Goal: Obtain resource: Download file/media

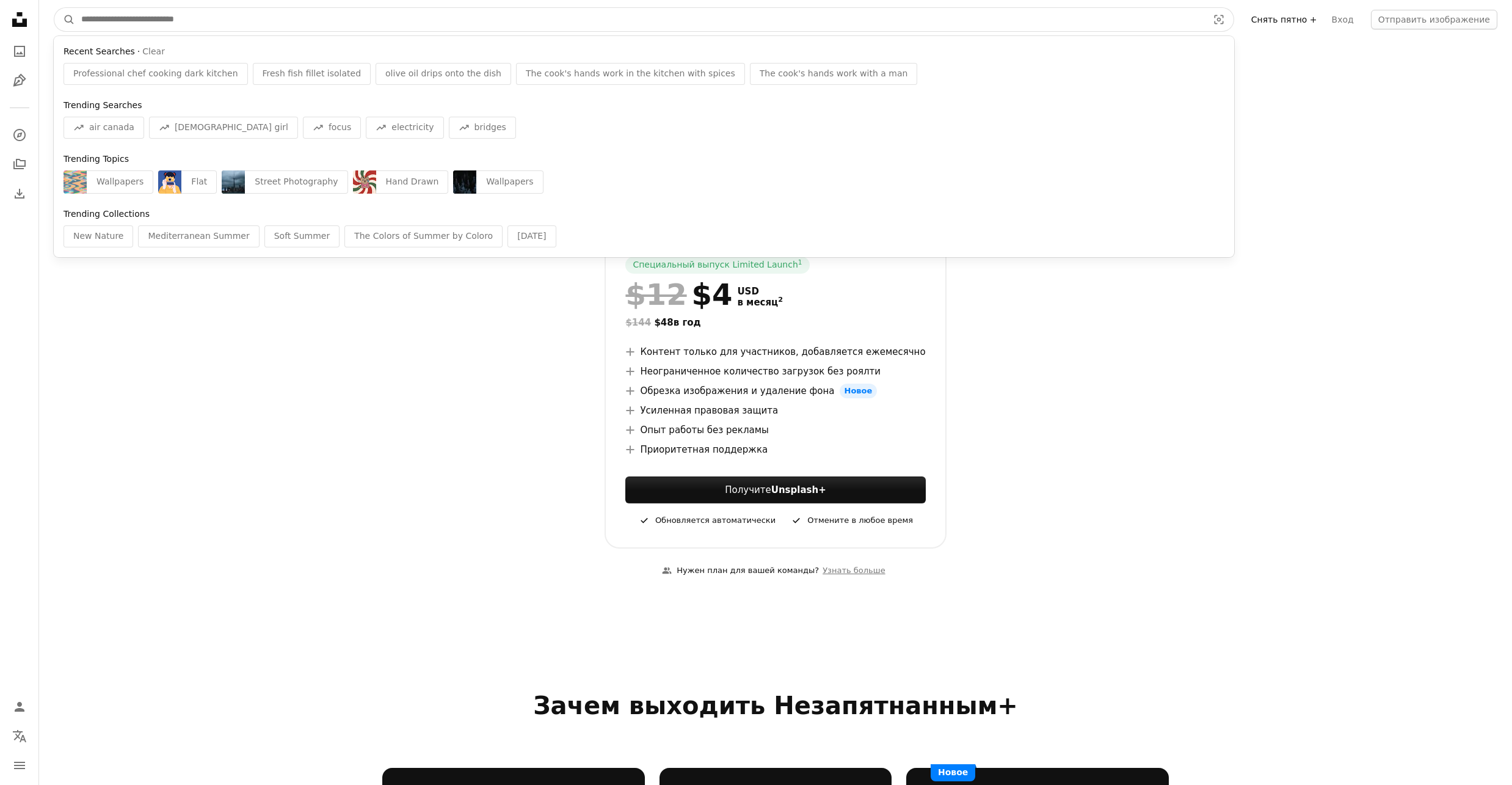
click at [93, 20] on input "Поиск визуальных элементов по всему сайту" at bounding box center [640, 19] width 1129 height 24
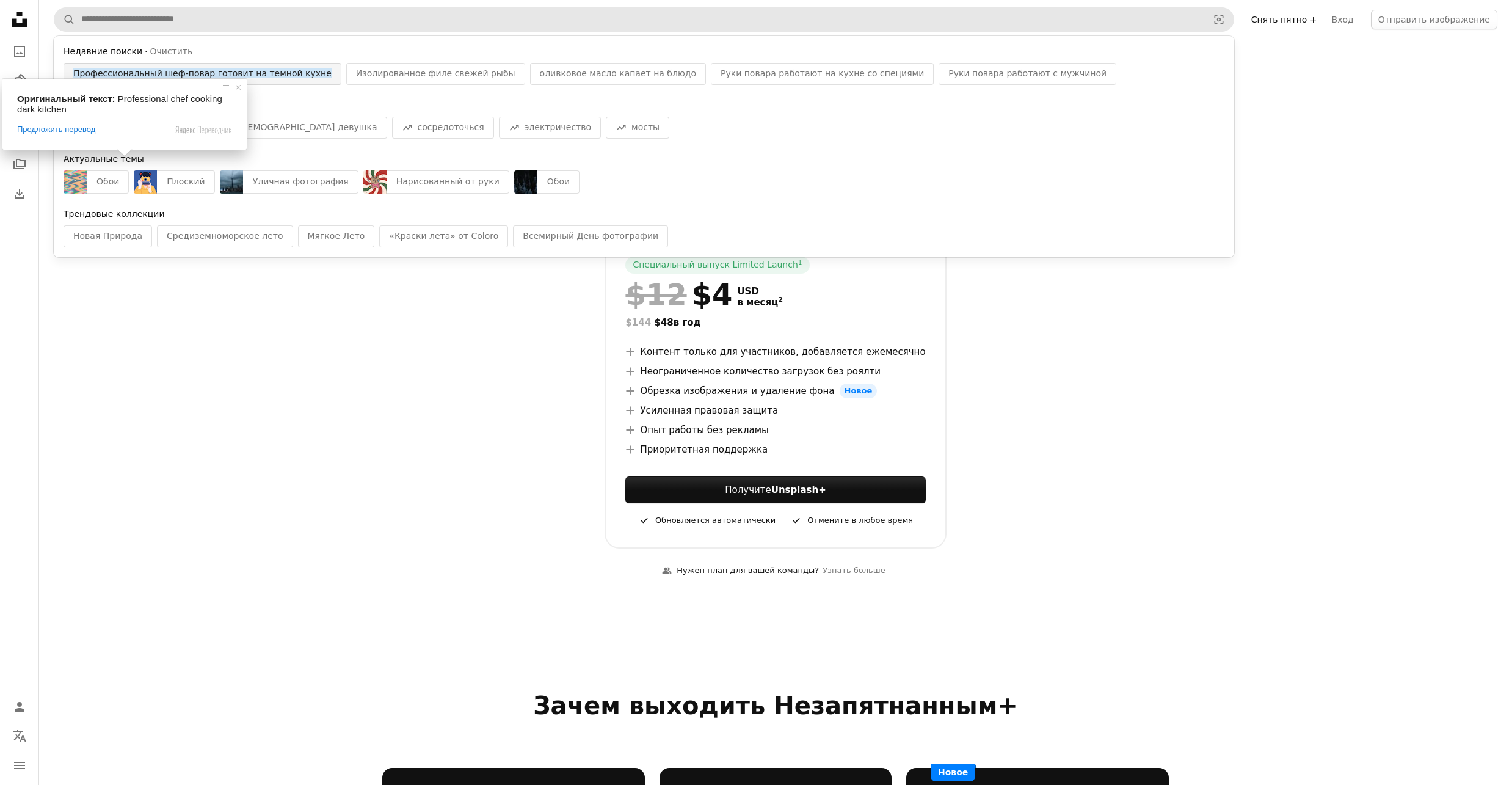
click at [107, 70] on ya-tr-span "Профессиональный шеф-повар готовит на темной кухне" at bounding box center [203, 73] width 259 height 10
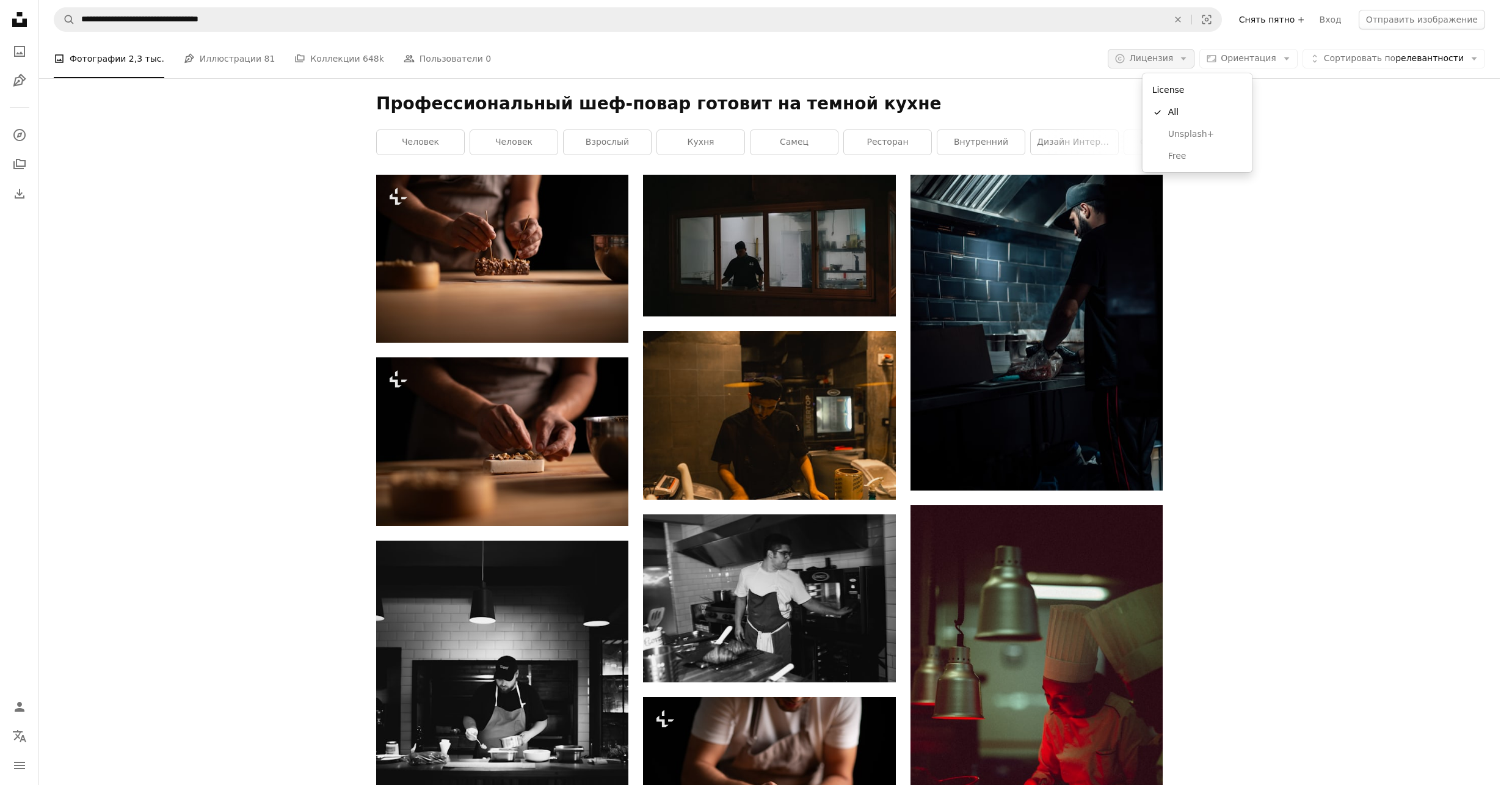
click at [1173, 59] on ya-tr-span "Лицензия" at bounding box center [1151, 58] width 44 height 10
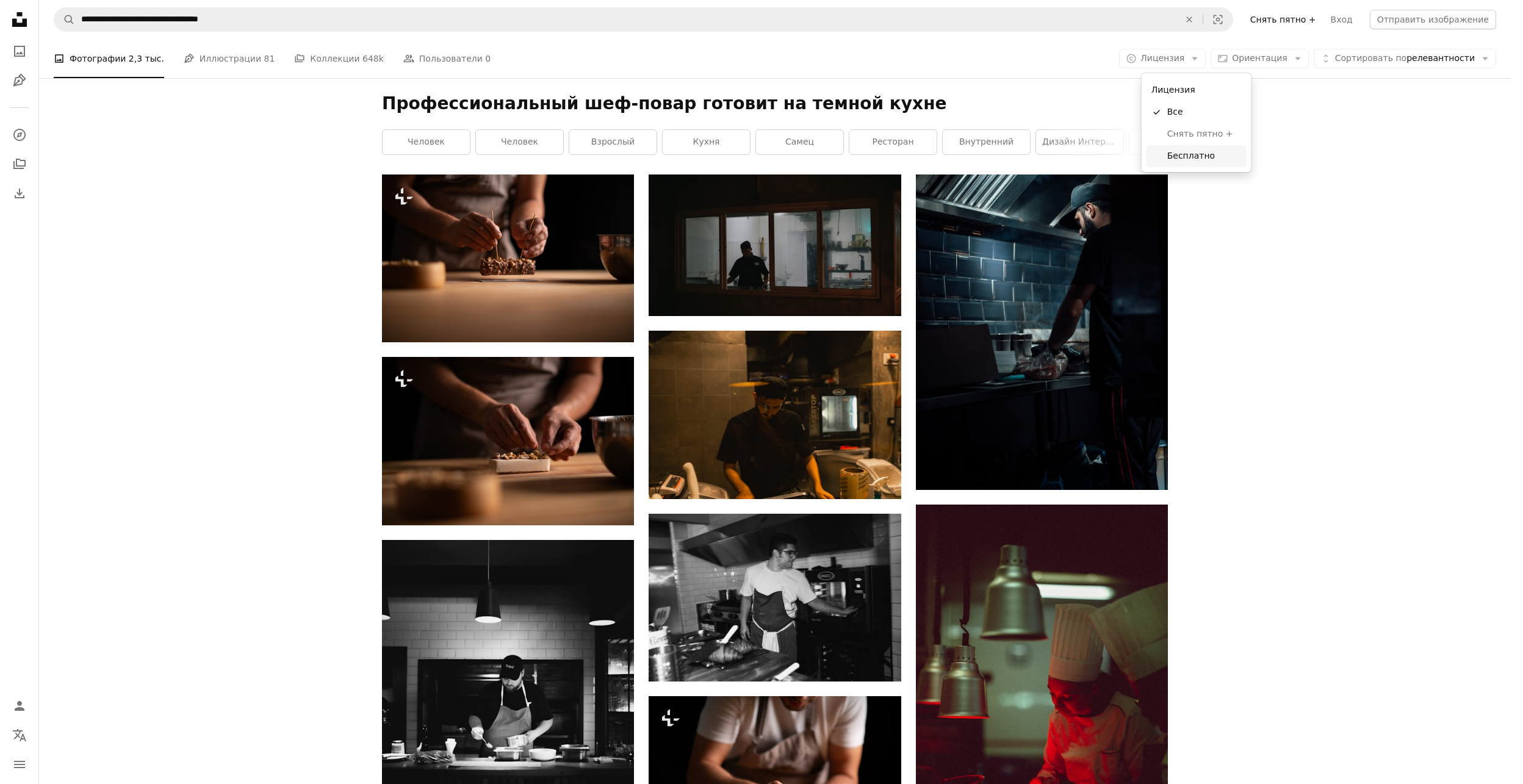
click at [1175, 152] on ya-tr-span "Бесплатно" at bounding box center [1190, 155] width 47 height 10
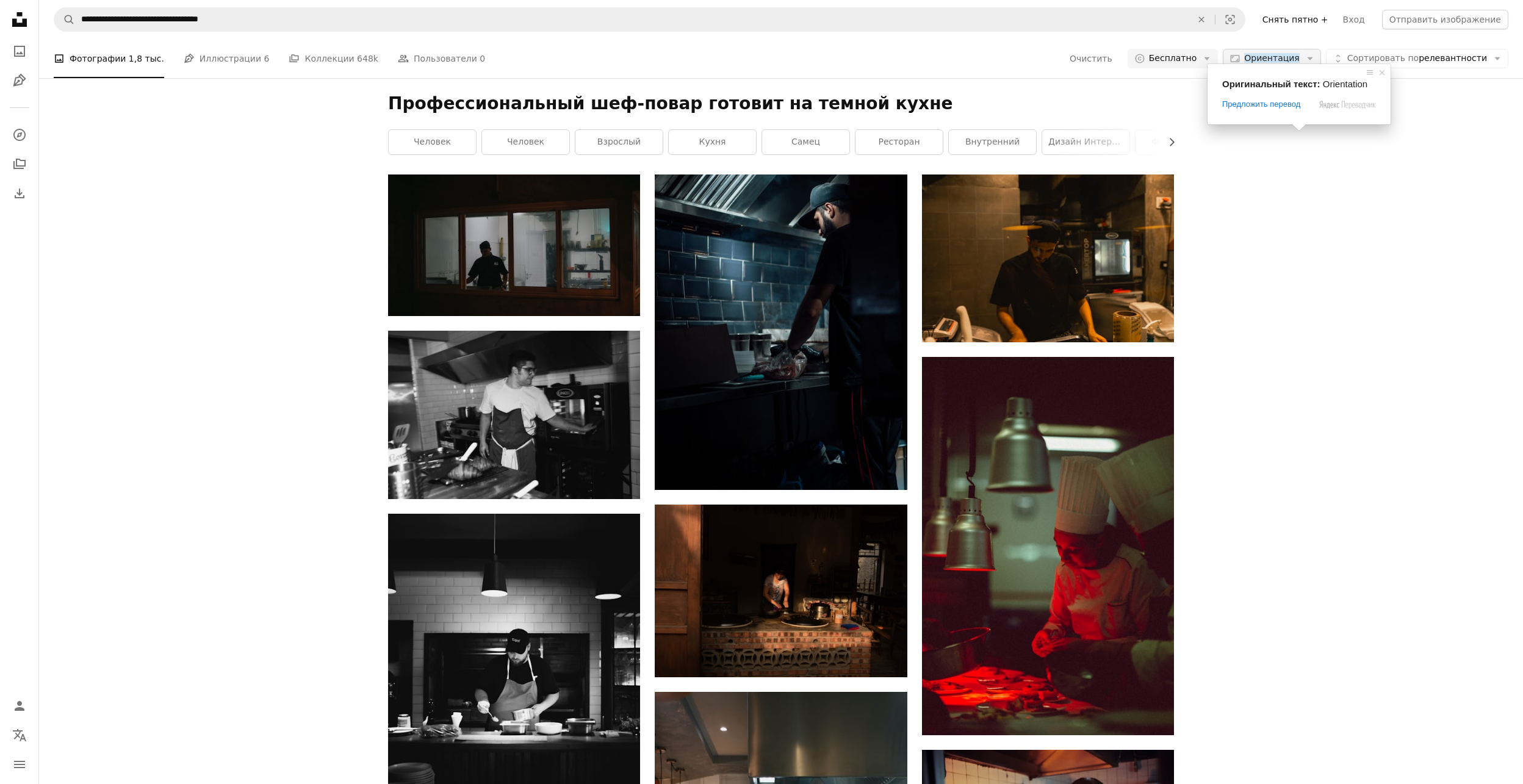
click at [1272, 58] on ya-tr-span "Ориентация" at bounding box center [1271, 58] width 56 height 10
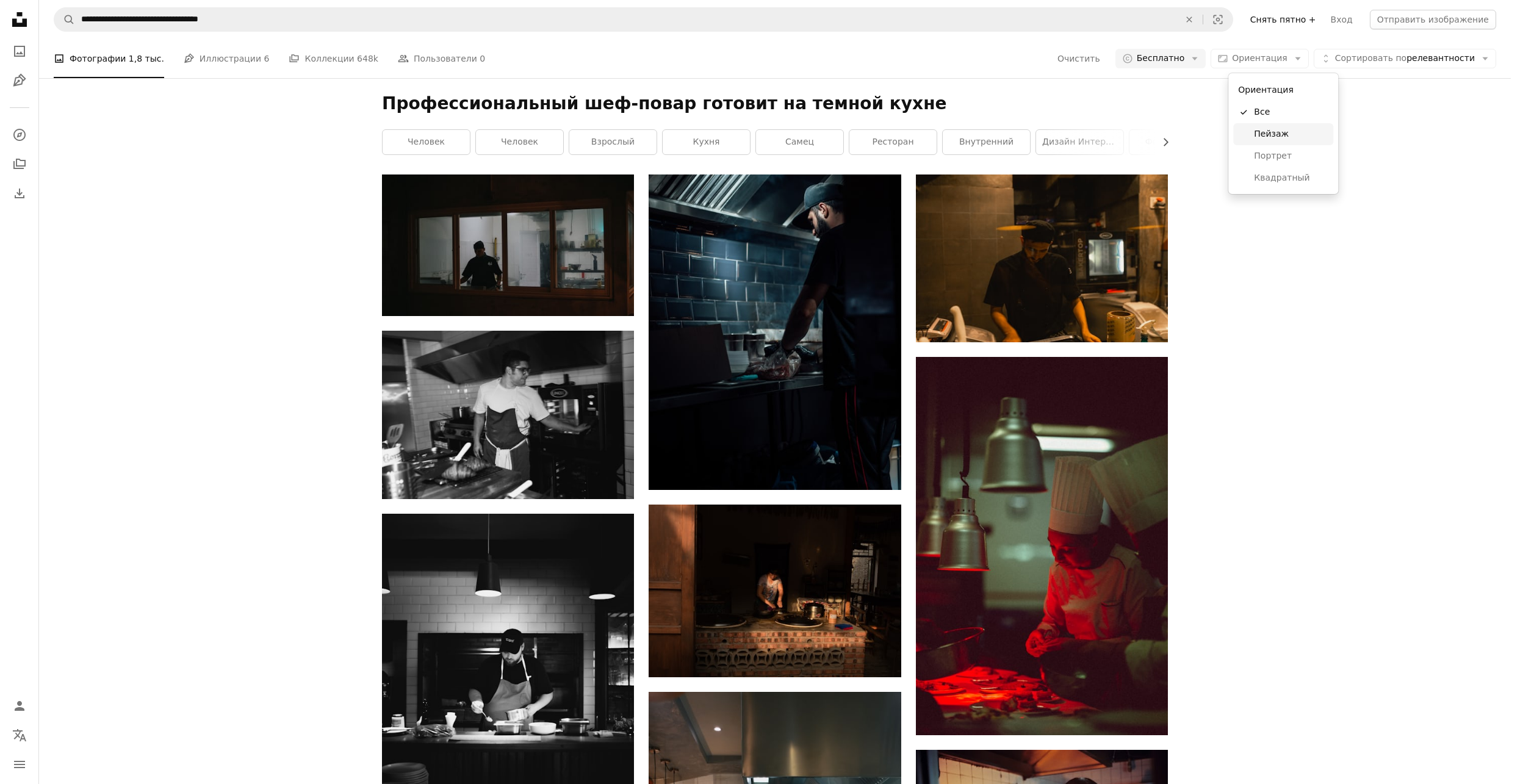
click at [1250, 137] on link "Пейзаж" at bounding box center [1283, 134] width 100 height 22
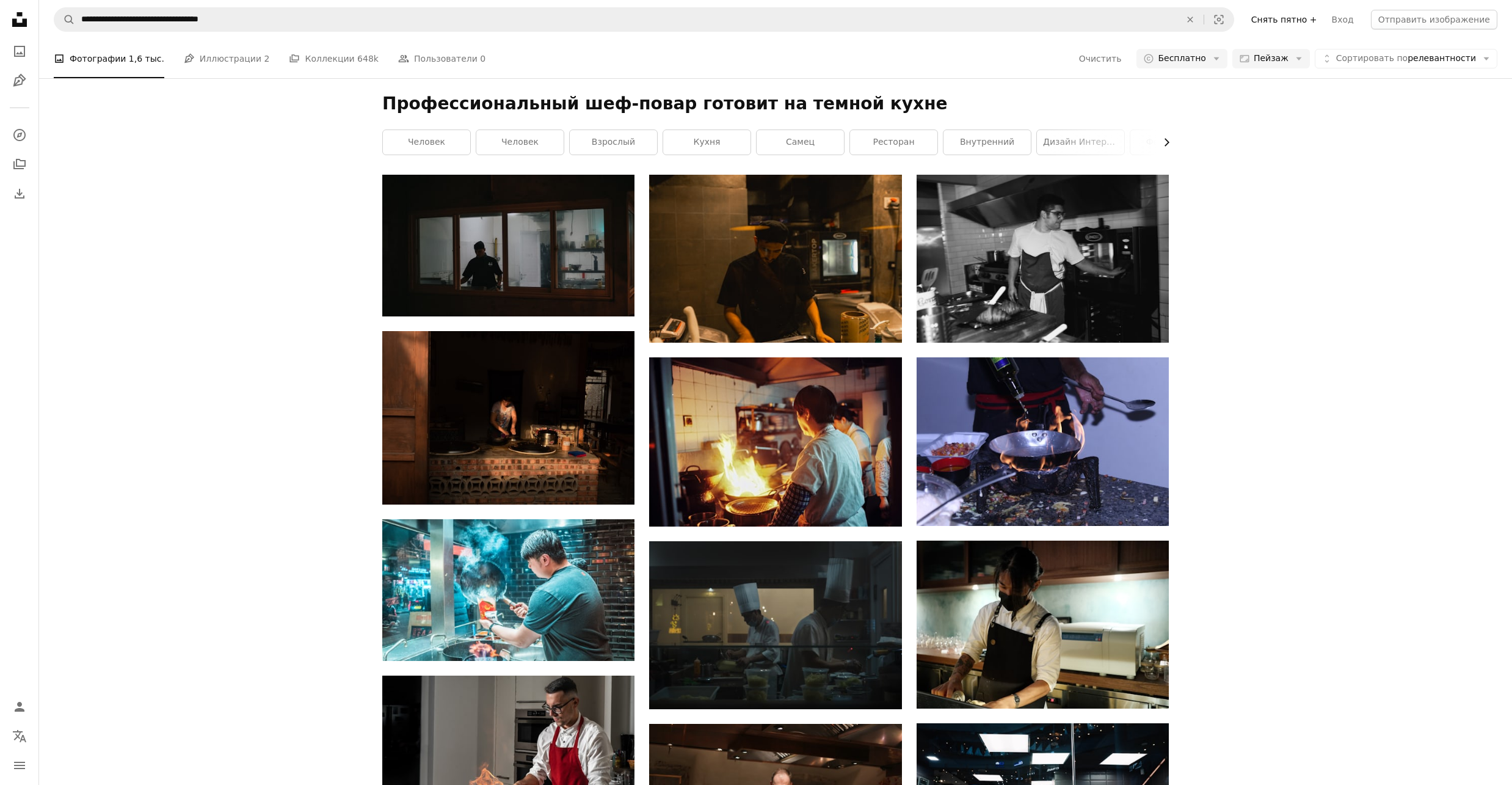
click at [1166, 147] on icon "Chevron right" at bounding box center [1166, 142] width 12 height 12
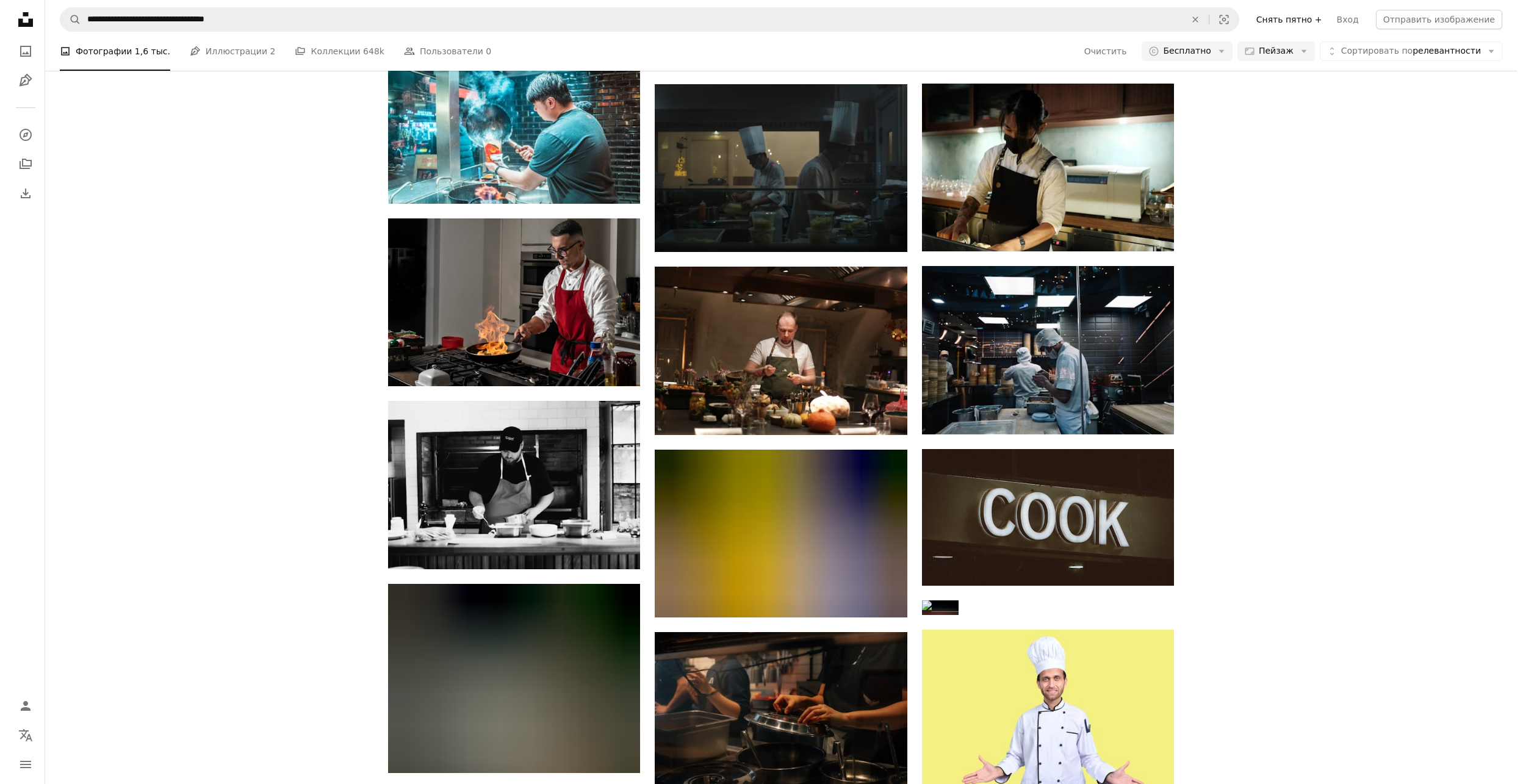
scroll to position [813, 0]
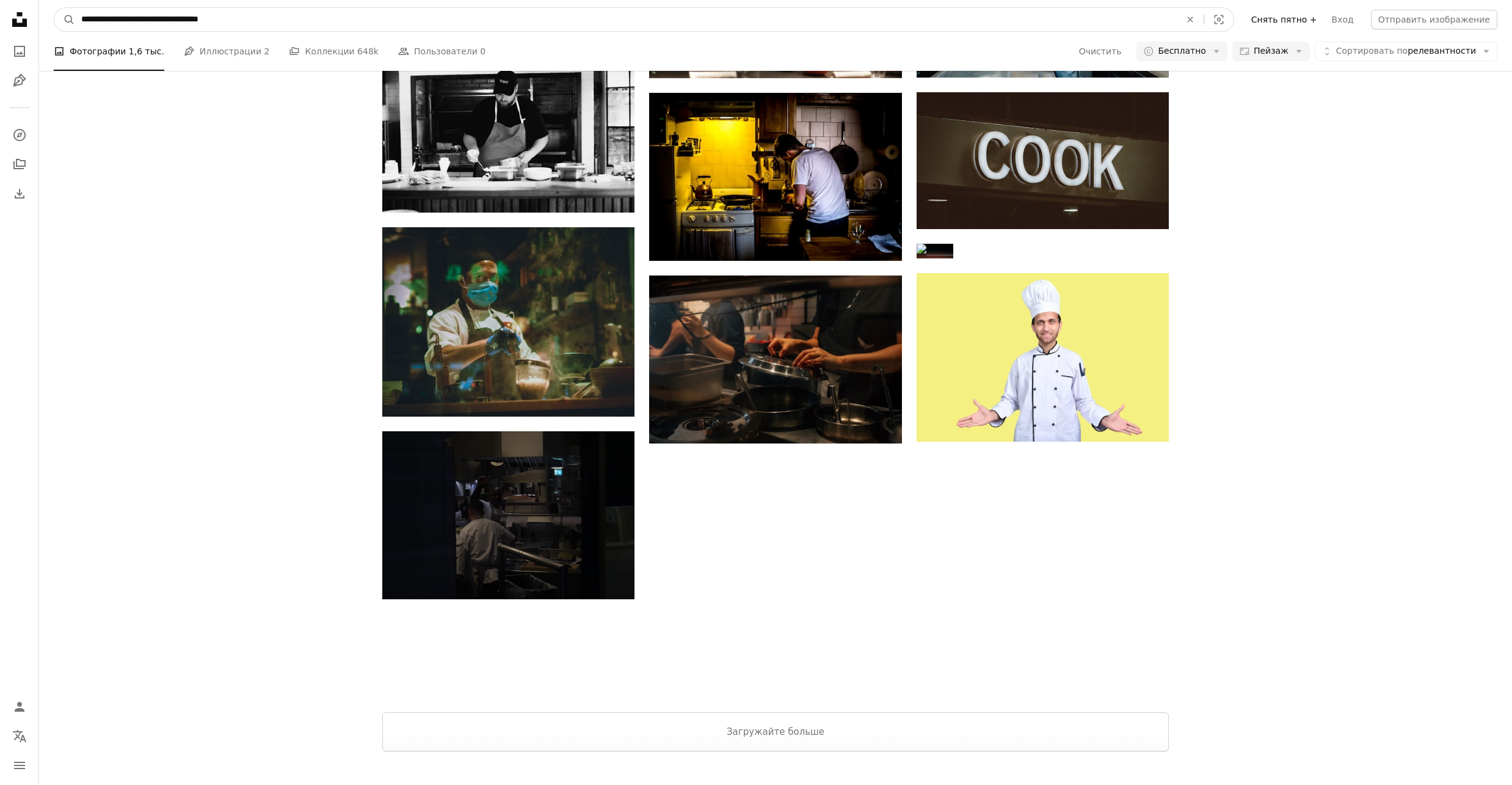
click at [279, 19] on input "**********" at bounding box center [626, 19] width 1101 height 24
drag, startPoint x: 202, startPoint y: 23, endPoint x: 5, endPoint y: 20, distance: 197.0
click at [5, 20] on div "**********" at bounding box center [756, 39] width 1512 height 1706
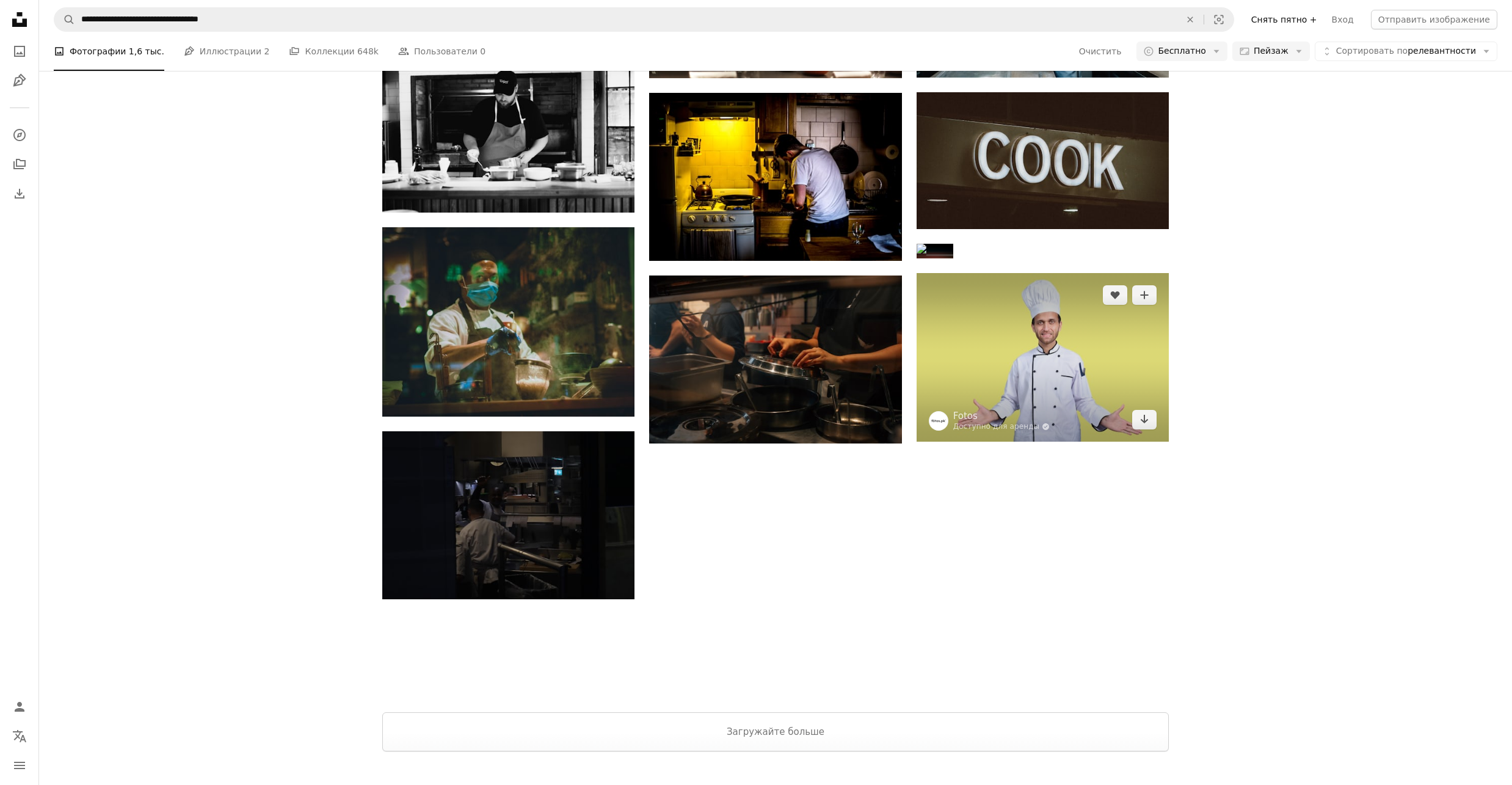
click at [1092, 441] on img at bounding box center [1043, 357] width 253 height 168
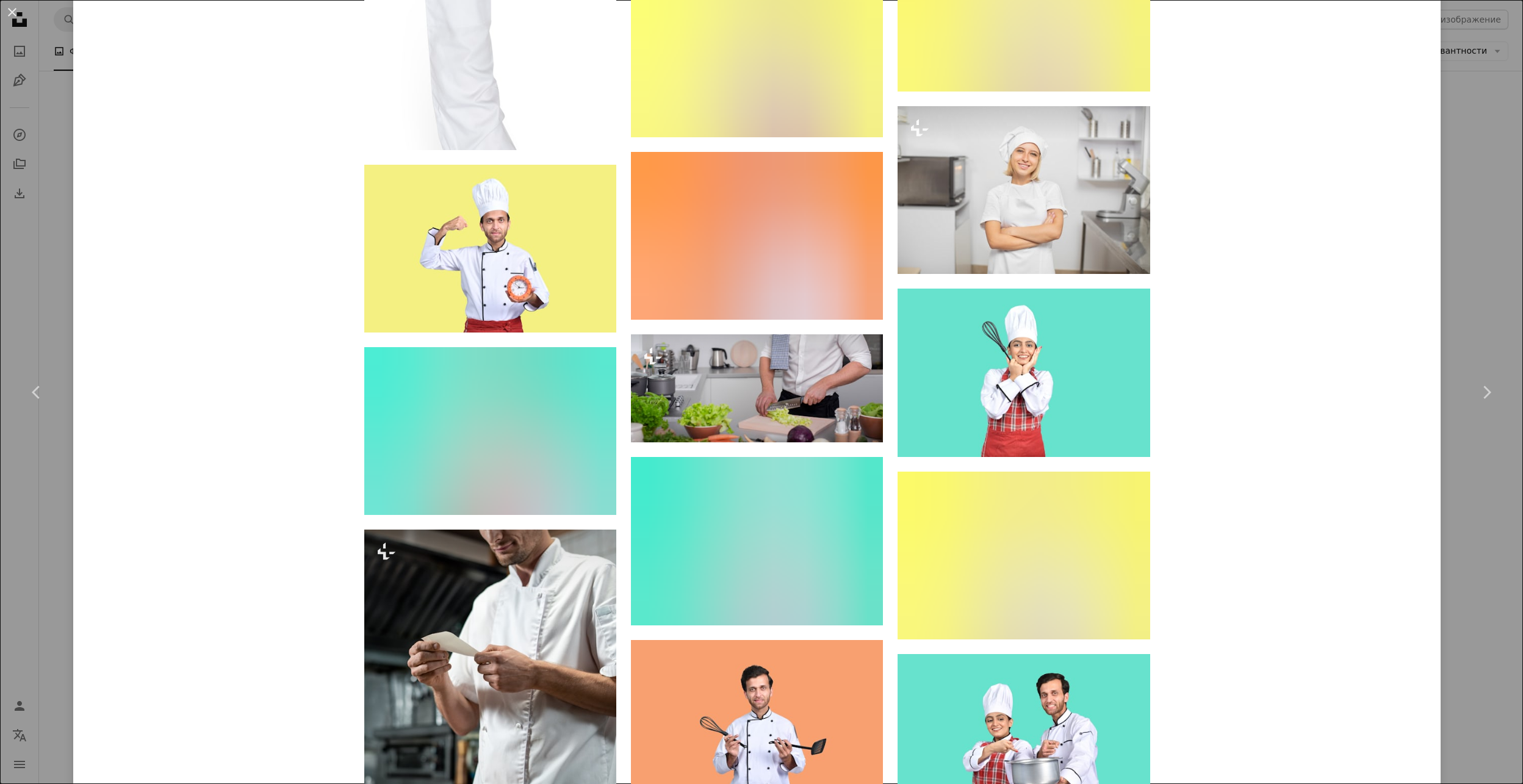
scroll to position [2282, 0]
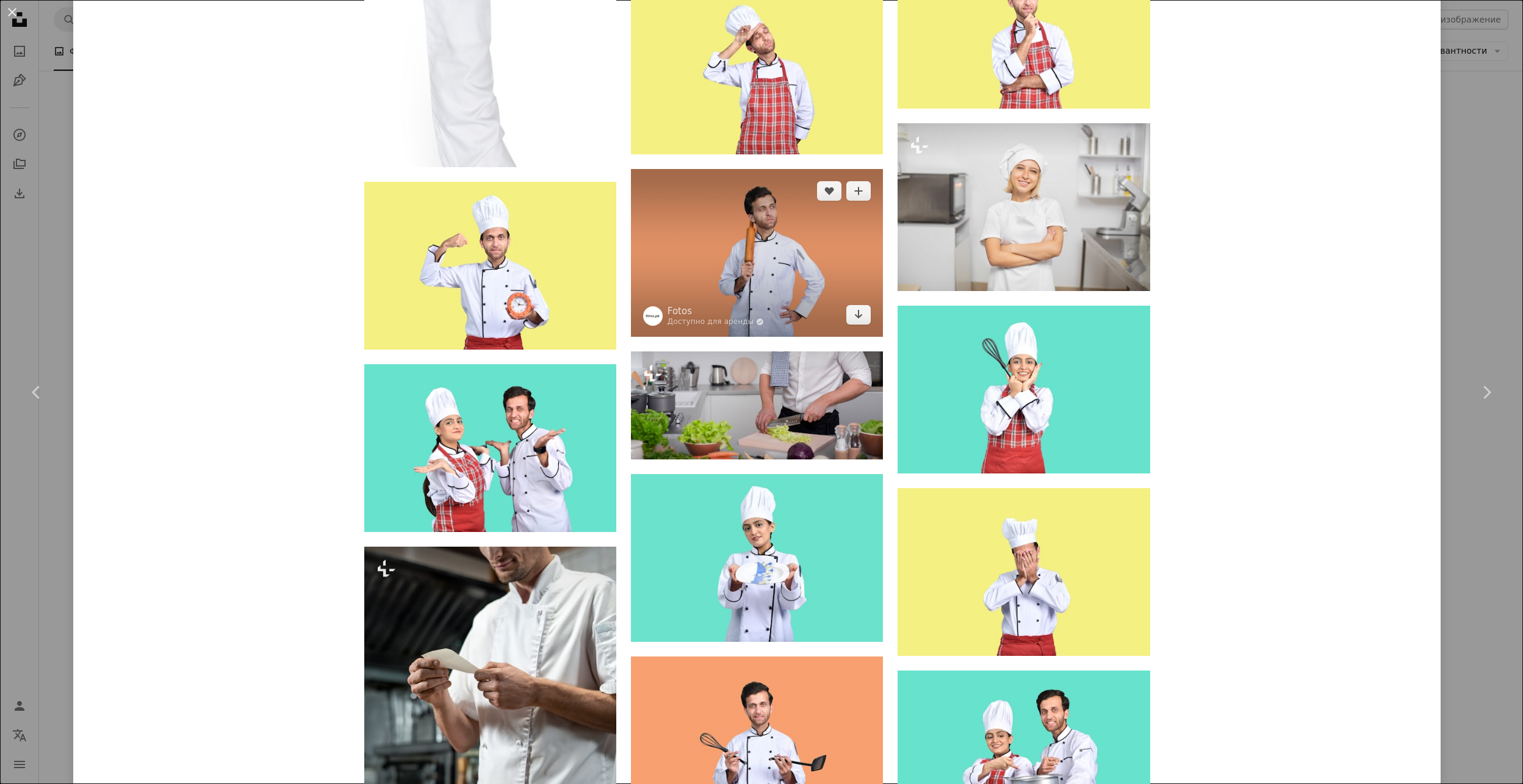
click at [767, 244] on img at bounding box center [756, 253] width 252 height 168
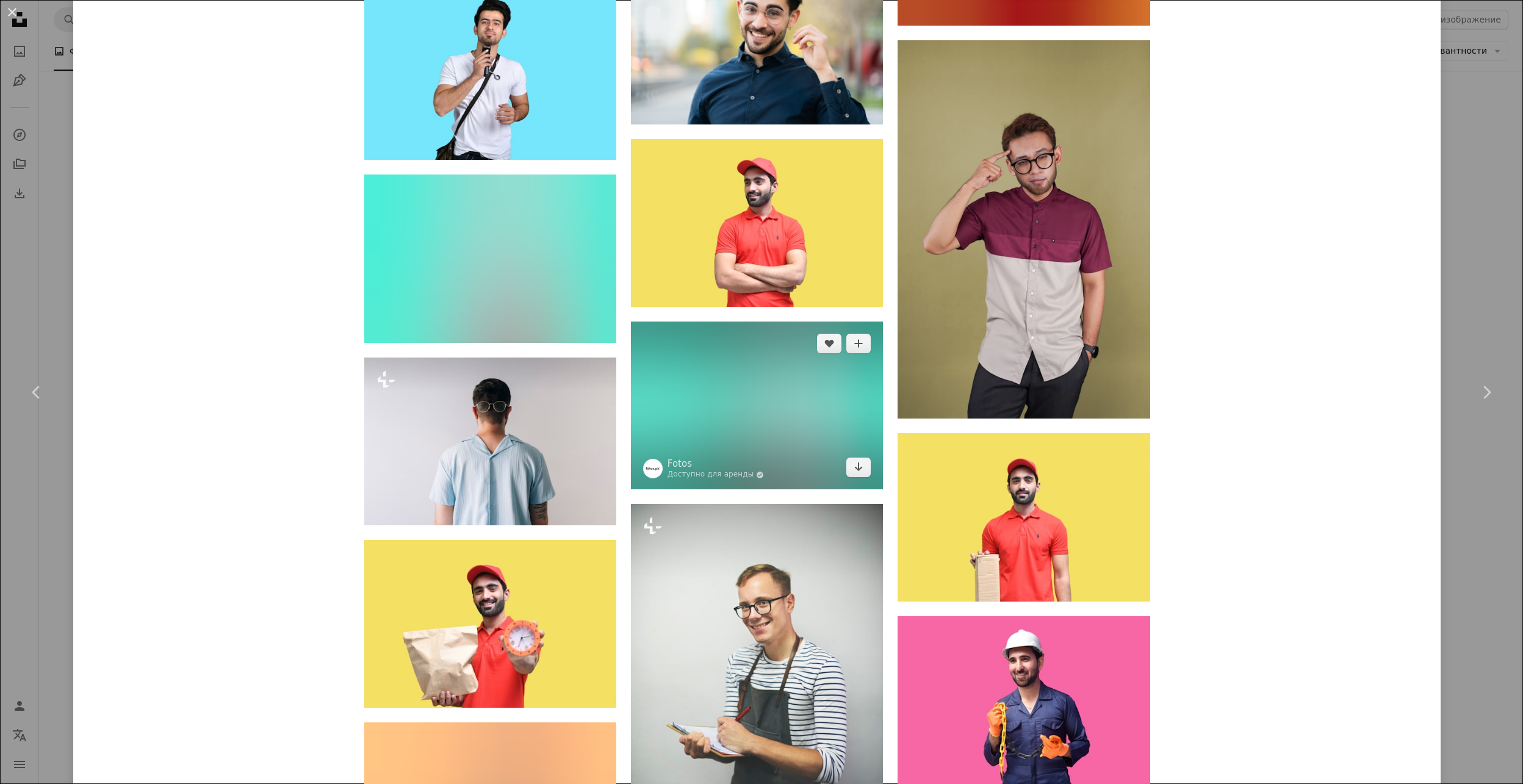
scroll to position [10738, 0]
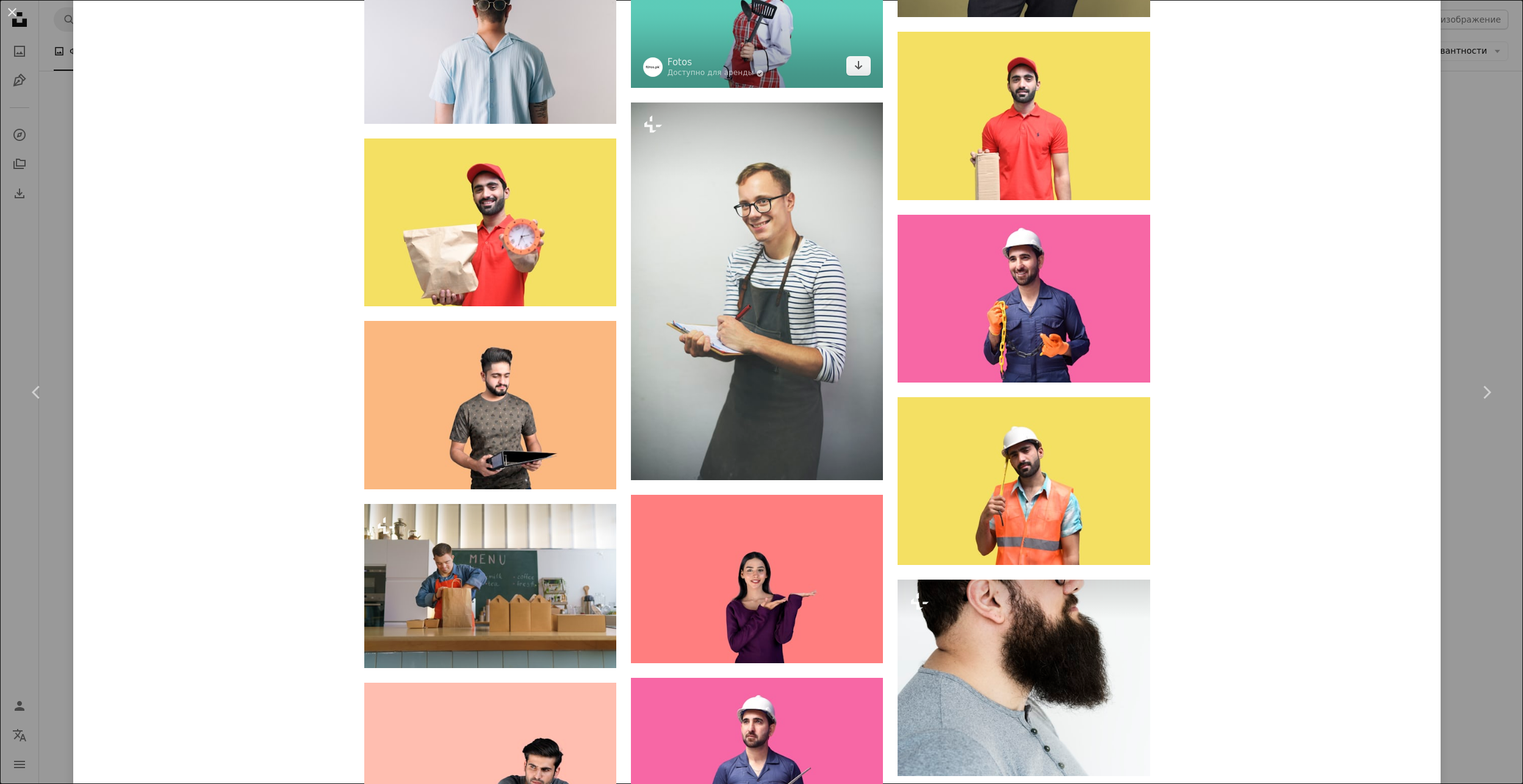
click at [794, 54] on img at bounding box center [756, 3] width 252 height 168
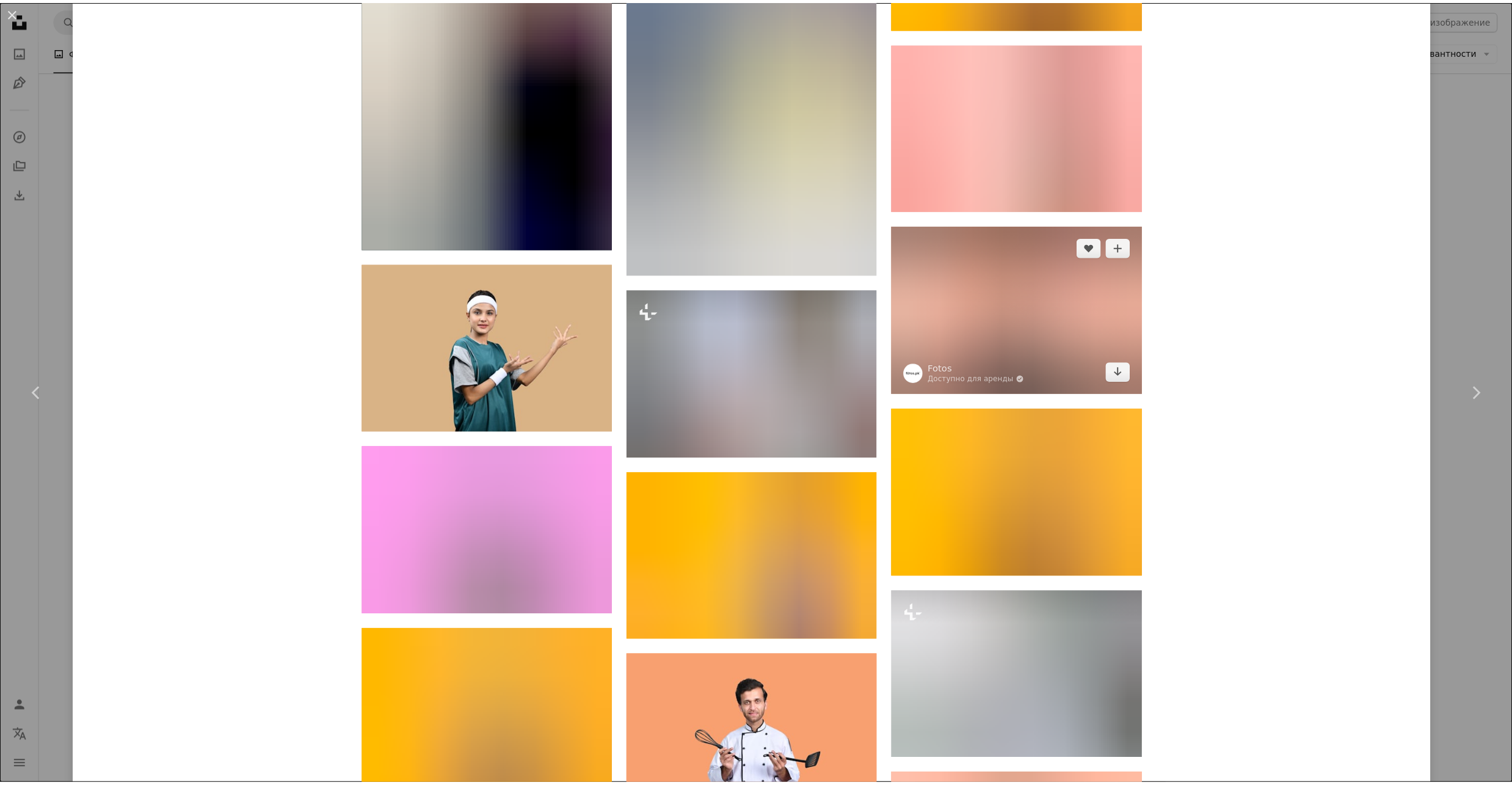
scroll to position [6914, 0]
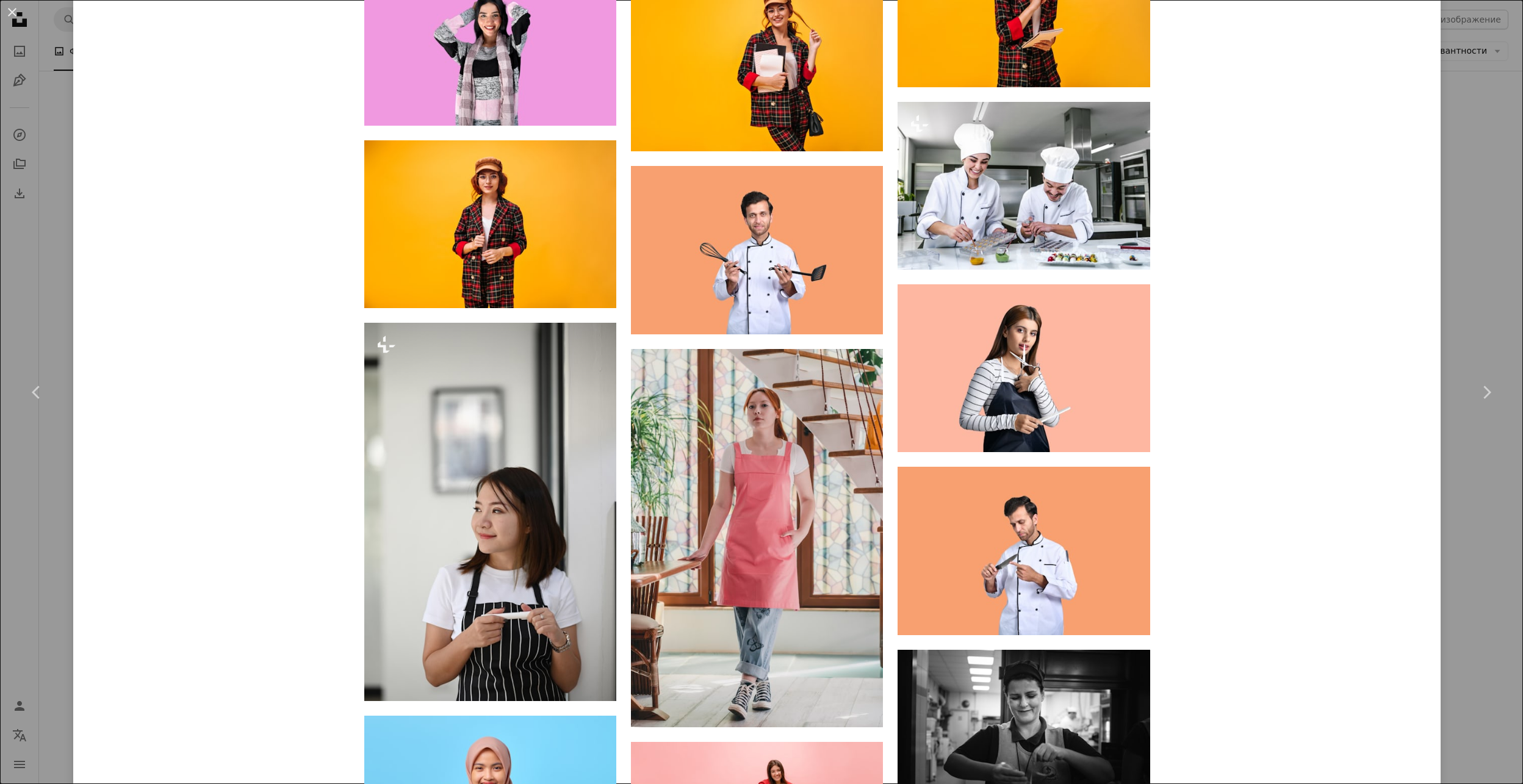
drag, startPoint x: 8, startPoint y: 10, endPoint x: 42, endPoint y: 23, distance: 36.4
click at [8, 10] on button "An X shape" at bounding box center [12, 12] width 15 height 15
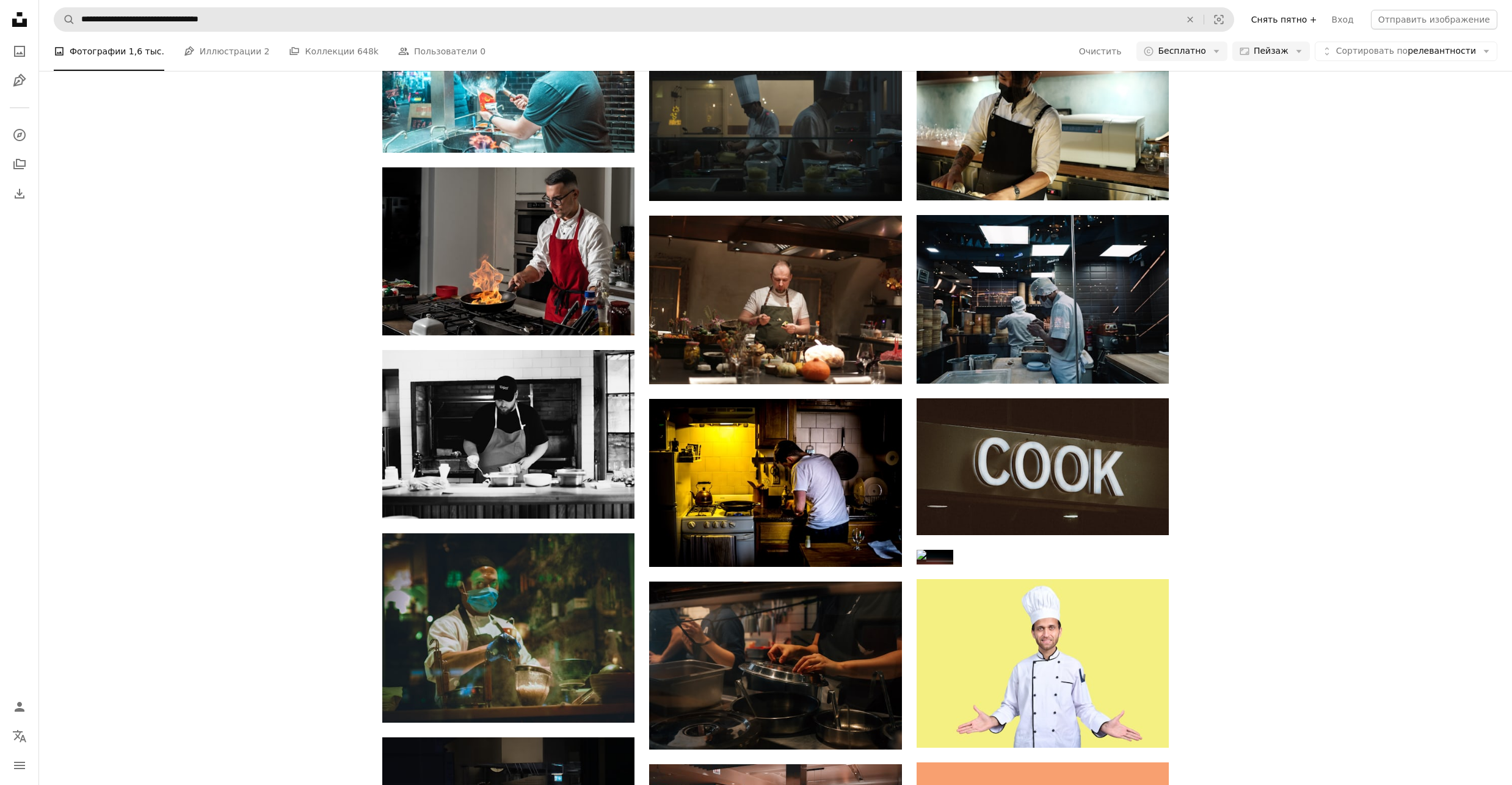
scroll to position [489, 0]
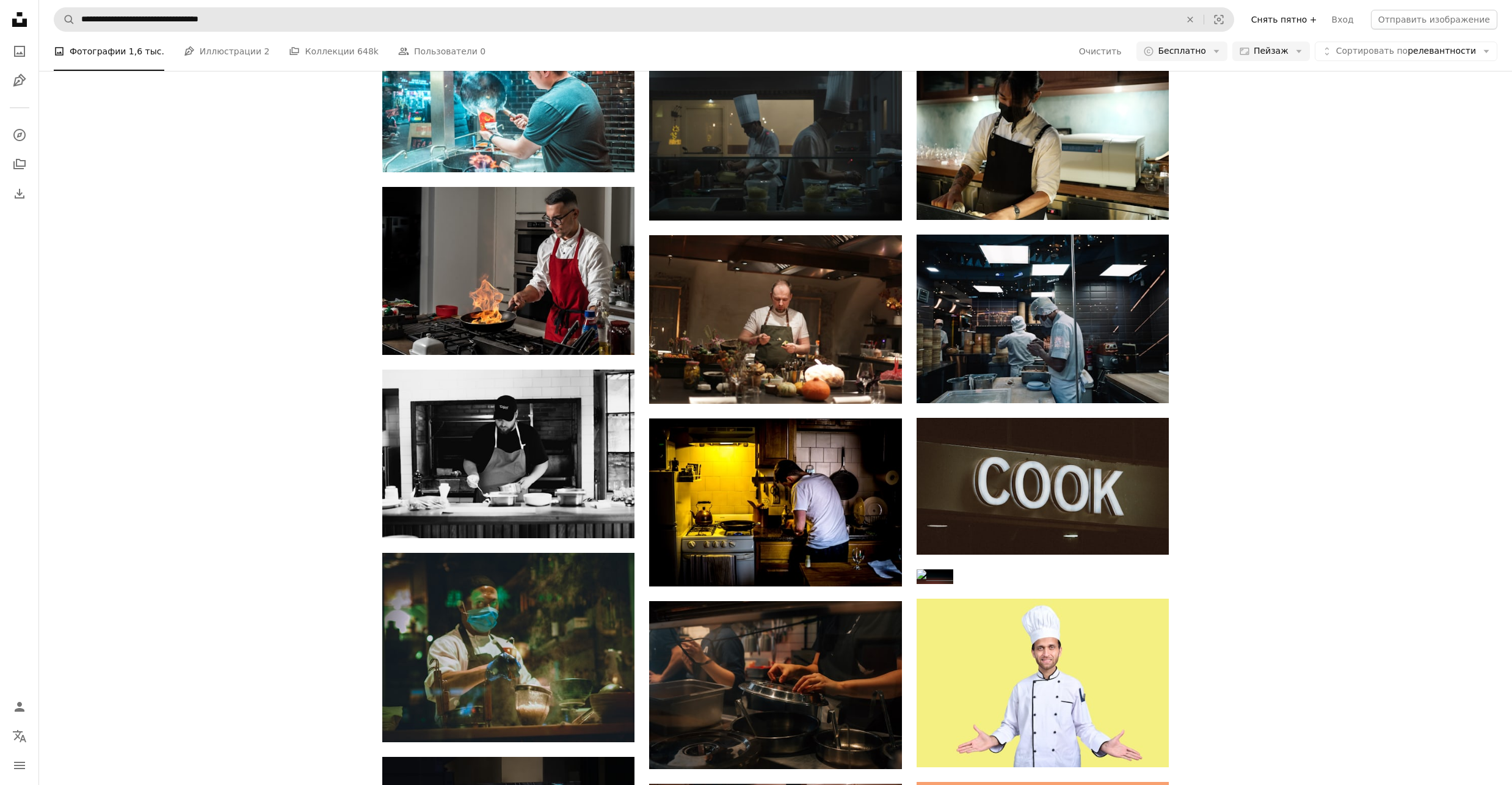
click at [215, 7] on form "**********" at bounding box center [643, 19] width 1180 height 24
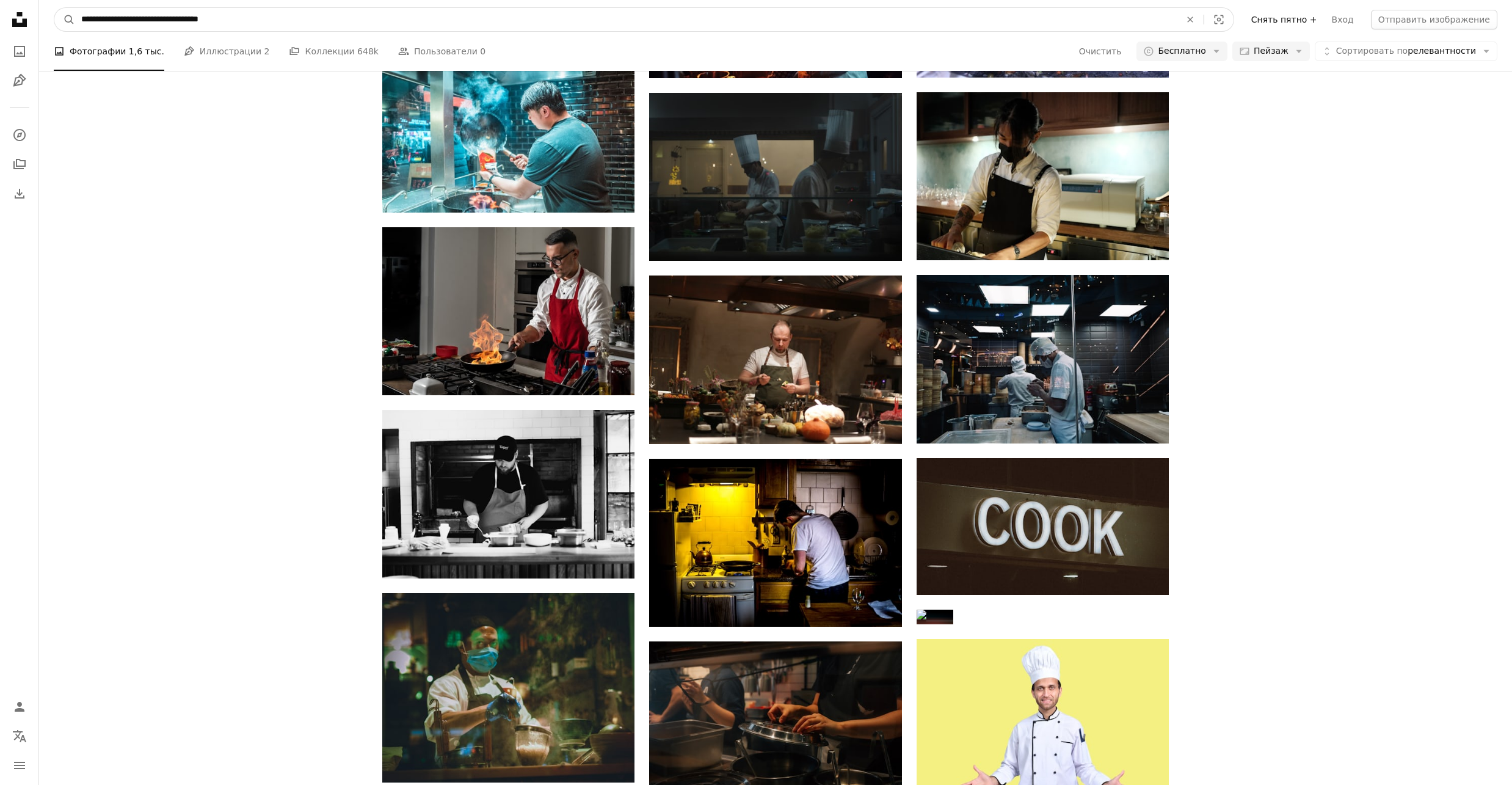
drag, startPoint x: 242, startPoint y: 17, endPoint x: -39, endPoint y: 13, distance: 281.0
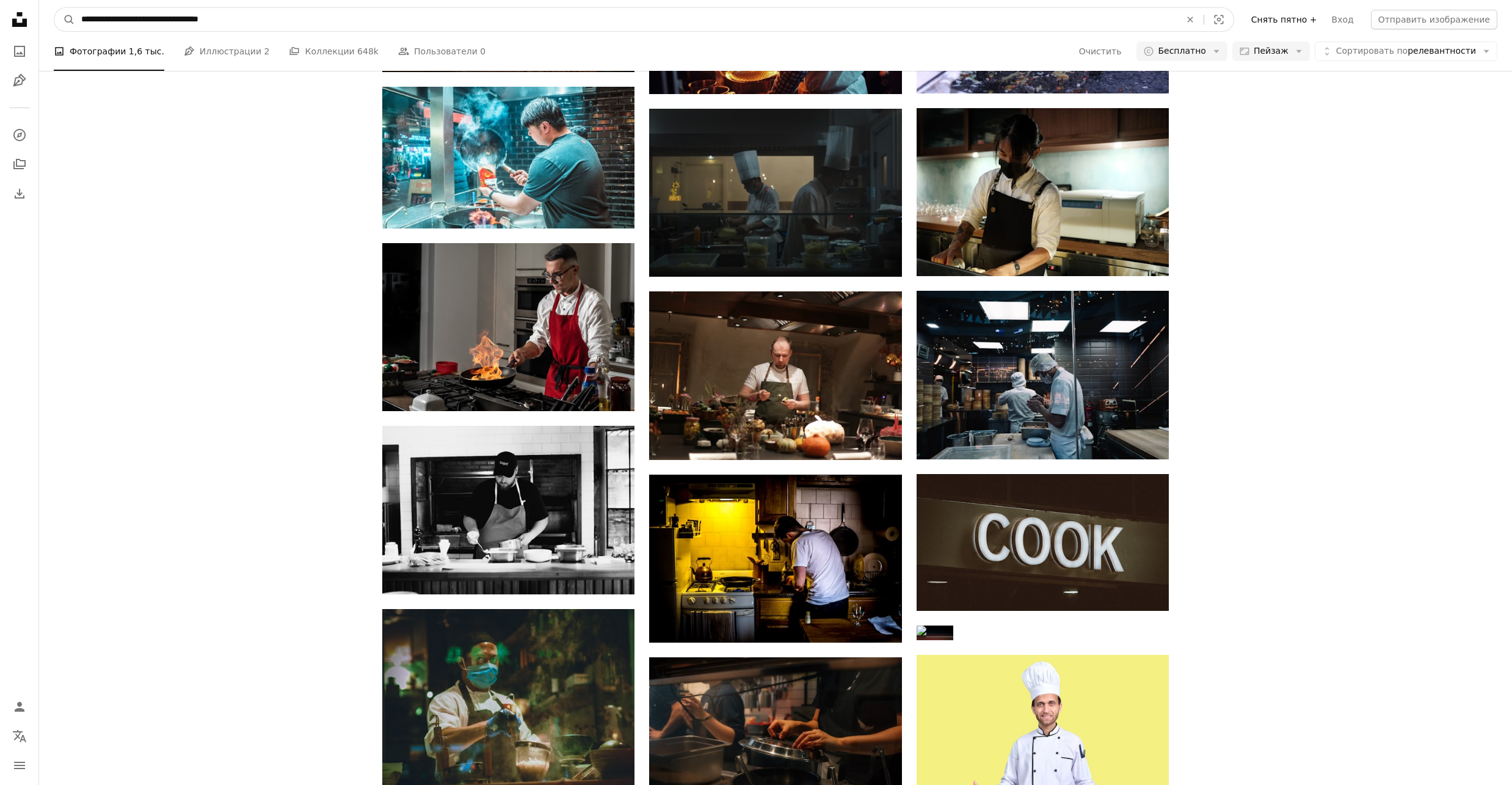
paste input "**"
type input "**********"
click at [54, 8] on button "A magnifying glass" at bounding box center [65, 19] width 21 height 24
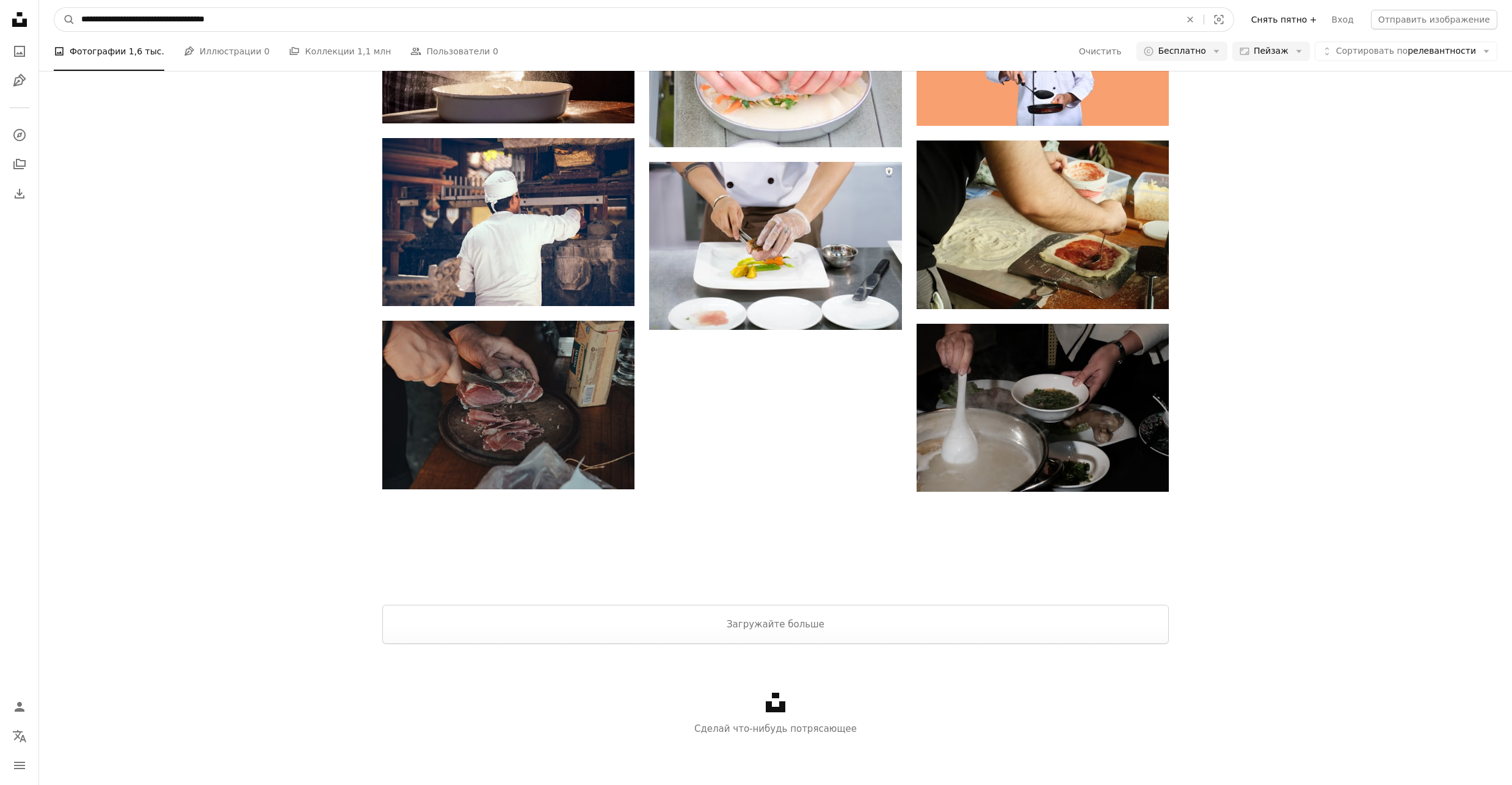
scroll to position [785, 0]
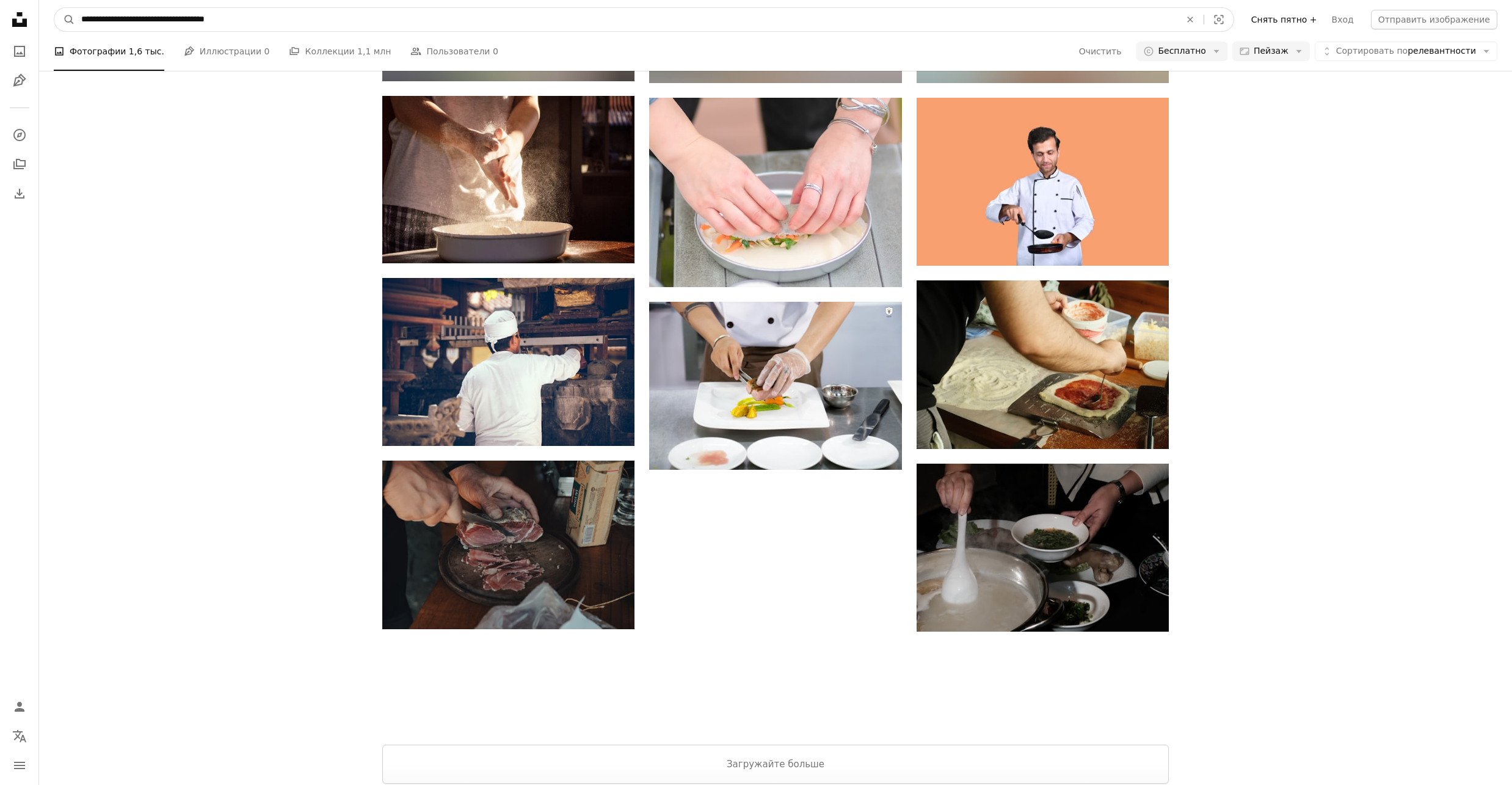
drag, startPoint x: 256, startPoint y: 13, endPoint x: -39, endPoint y: 1, distance: 295.2
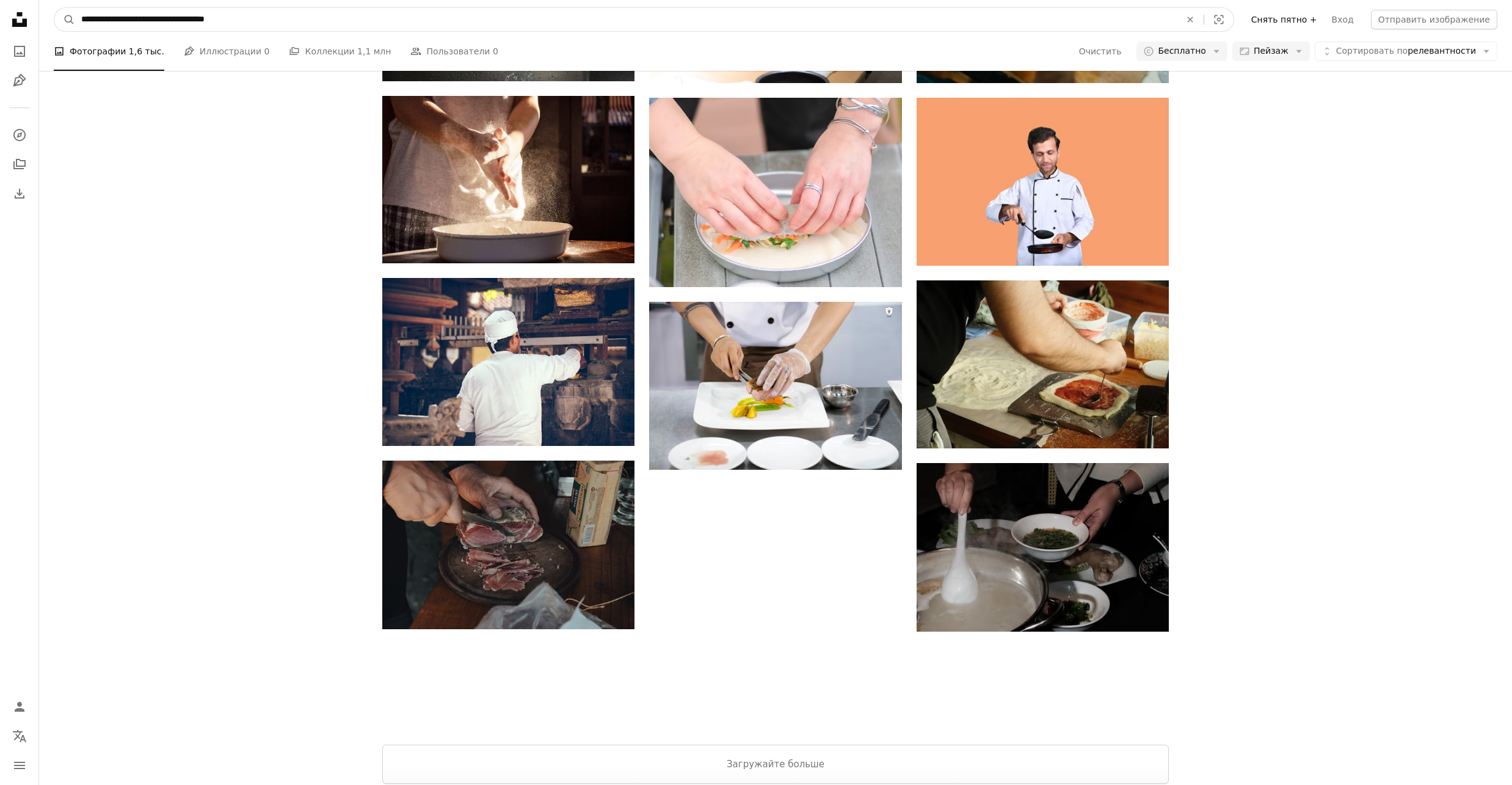
click at [0, 1] on html "**********" at bounding box center [756, 59] width 1512 height 1733
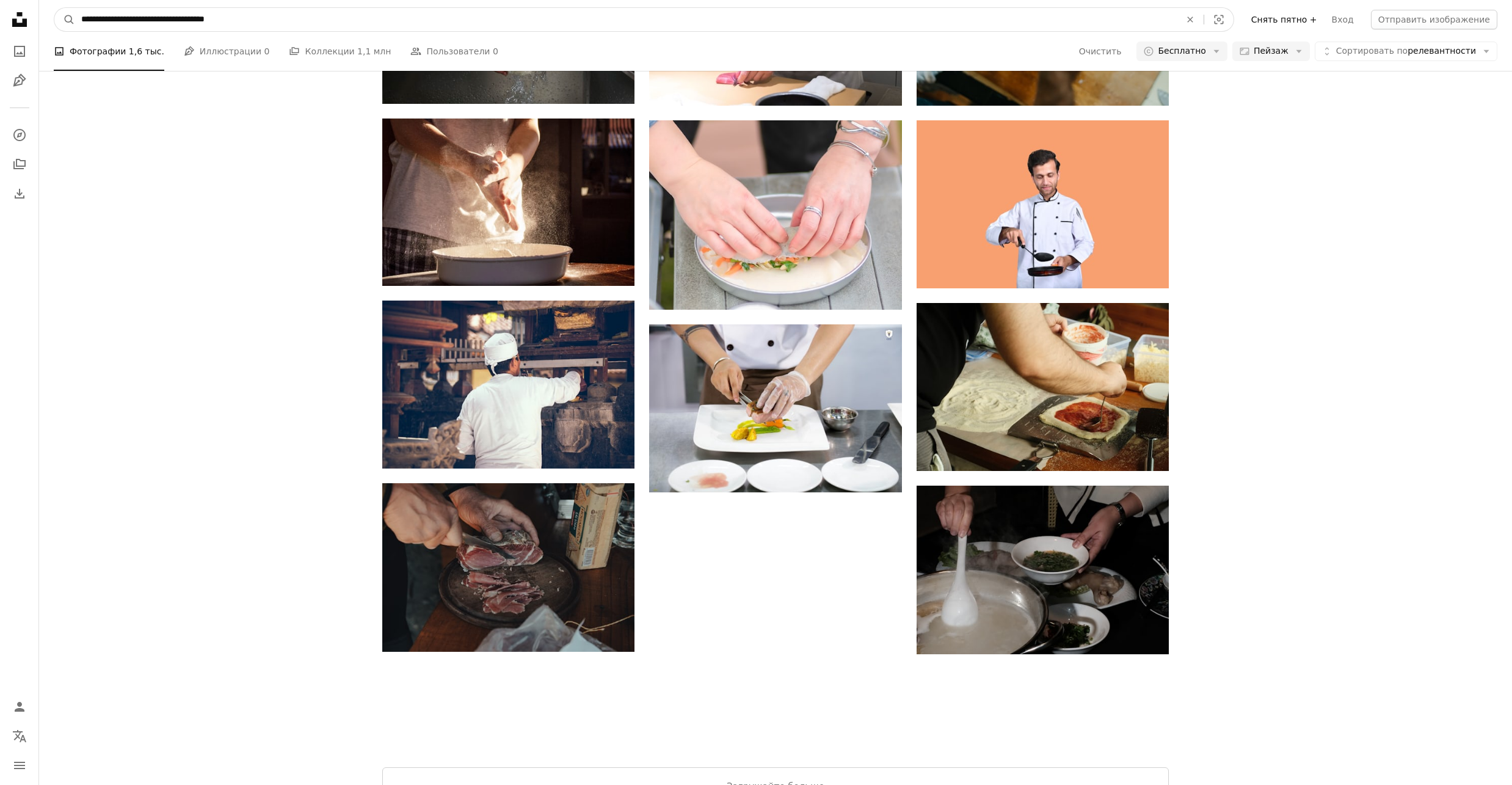
paste input "Поиск визуальных элементов по всему сайту"
type input "**********"
click at [54, 8] on button "A magnifying glass" at bounding box center [65, 19] width 21 height 24
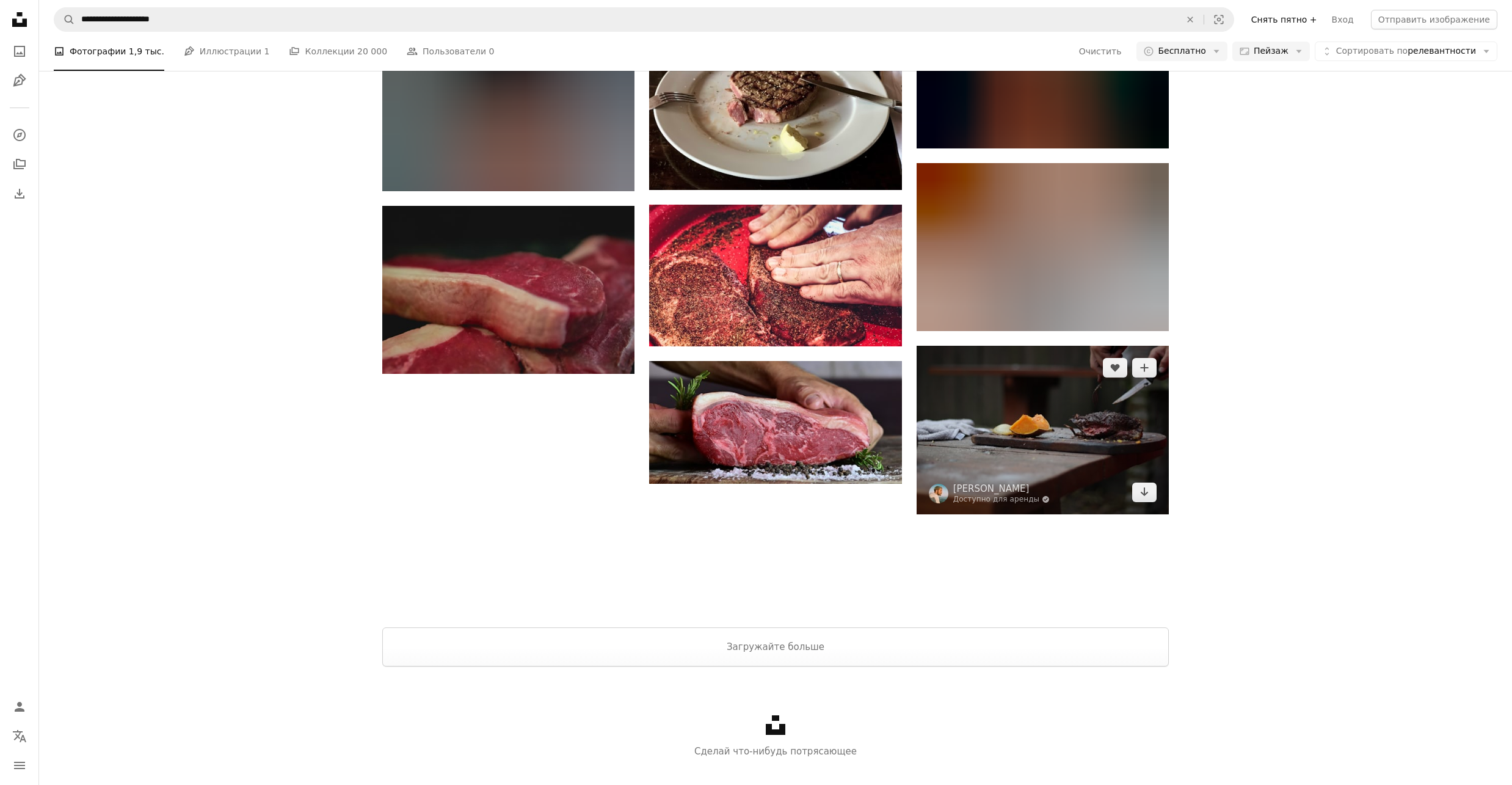
scroll to position [949, 0]
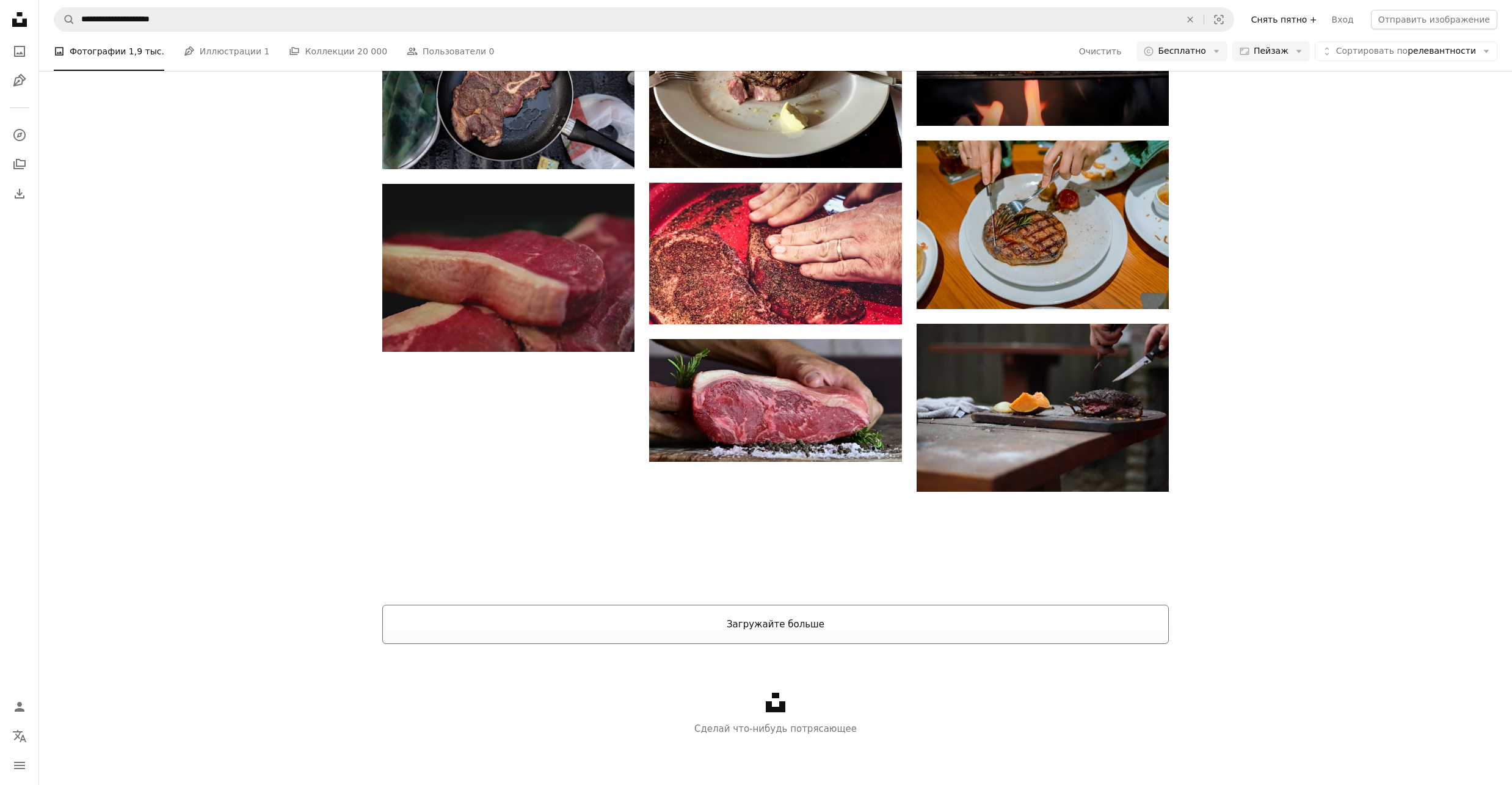
click at [744, 628] on ya-tr-span "Загружайте больше" at bounding box center [775, 624] width 98 height 11
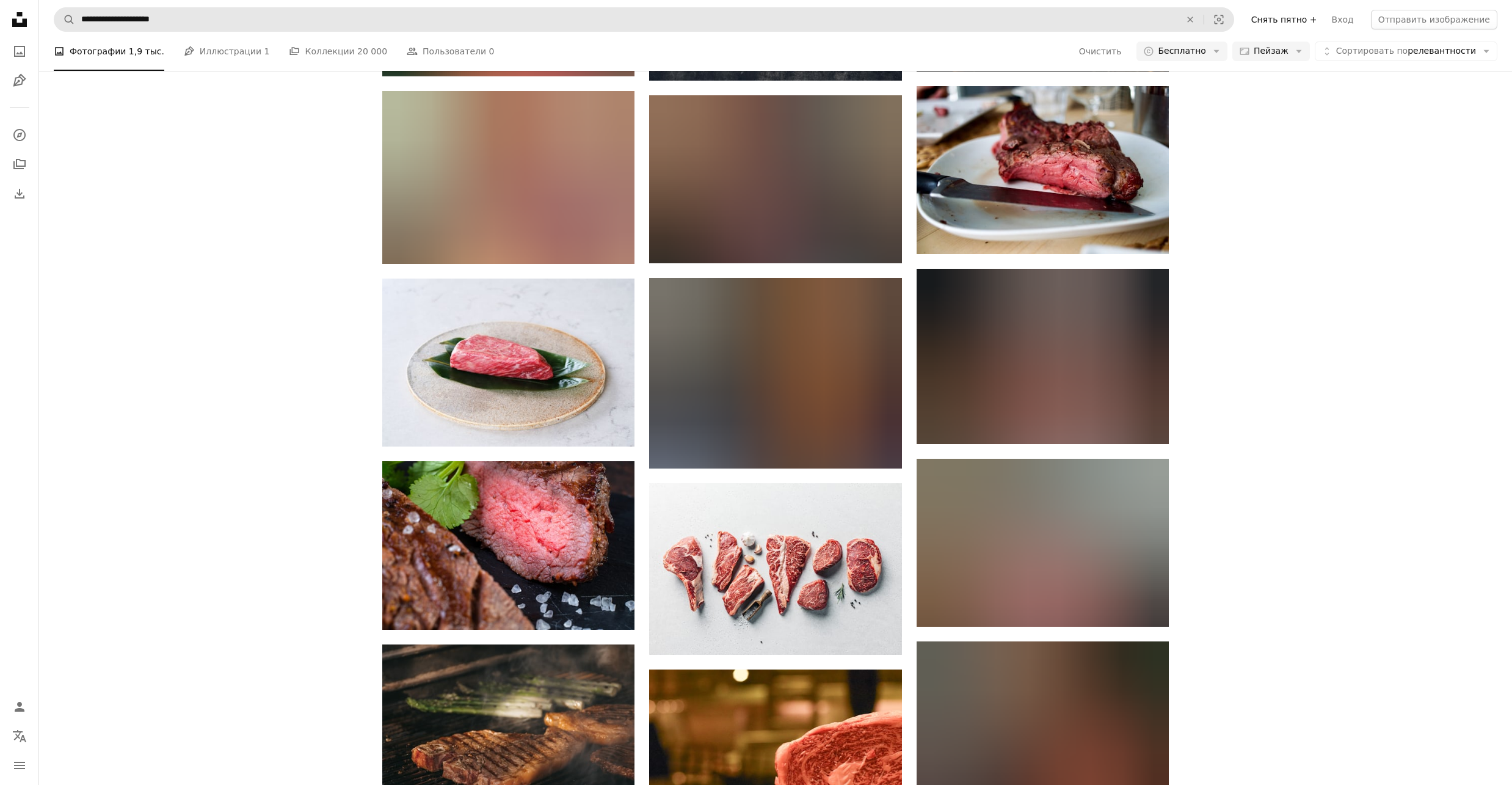
scroll to position [2822, 0]
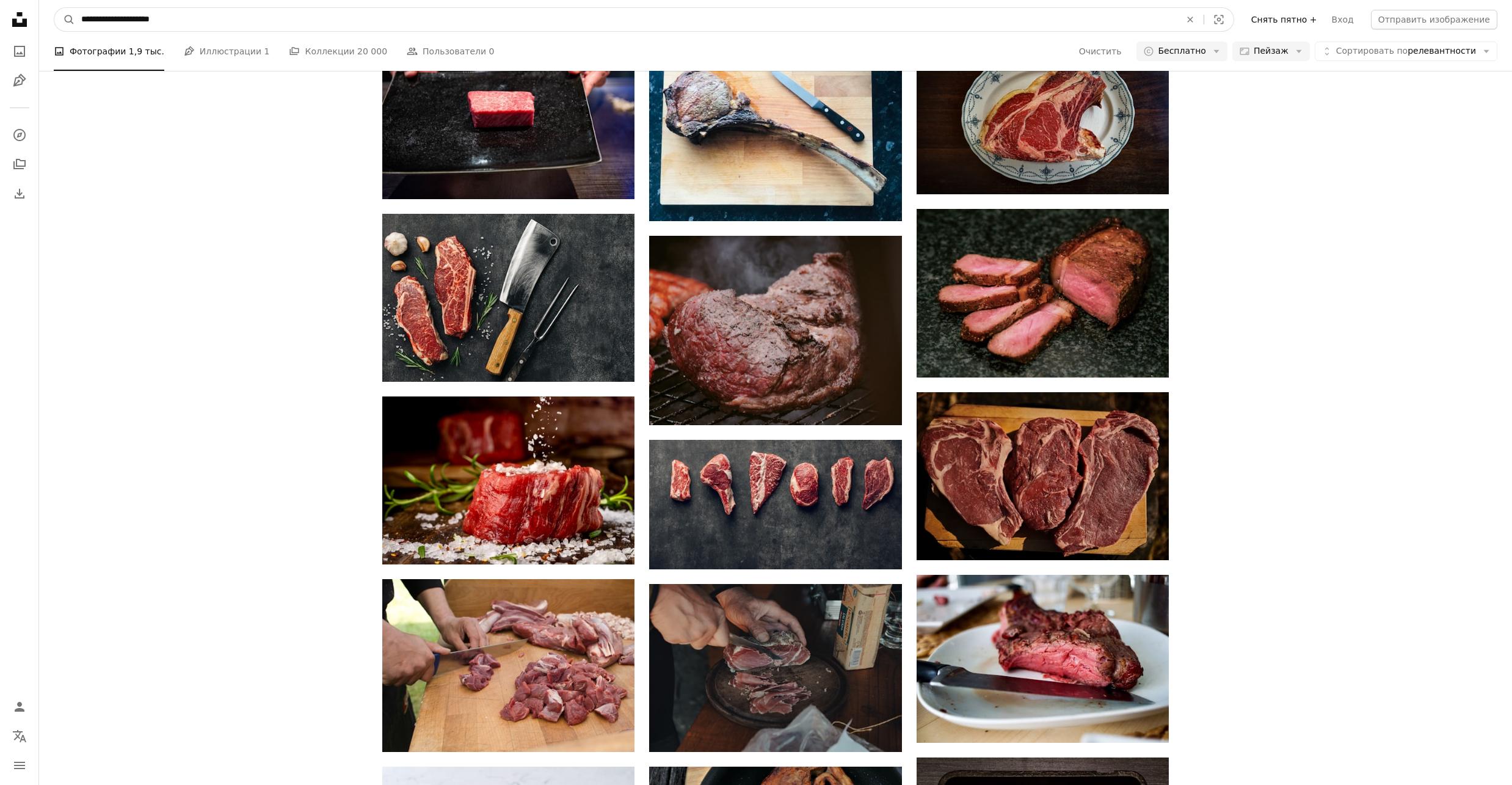
click at [184, 17] on input "**********" at bounding box center [626, 19] width 1101 height 24
paste input "********"
type input "**********"
click button "A magnifying glass" at bounding box center [65, 19] width 21 height 24
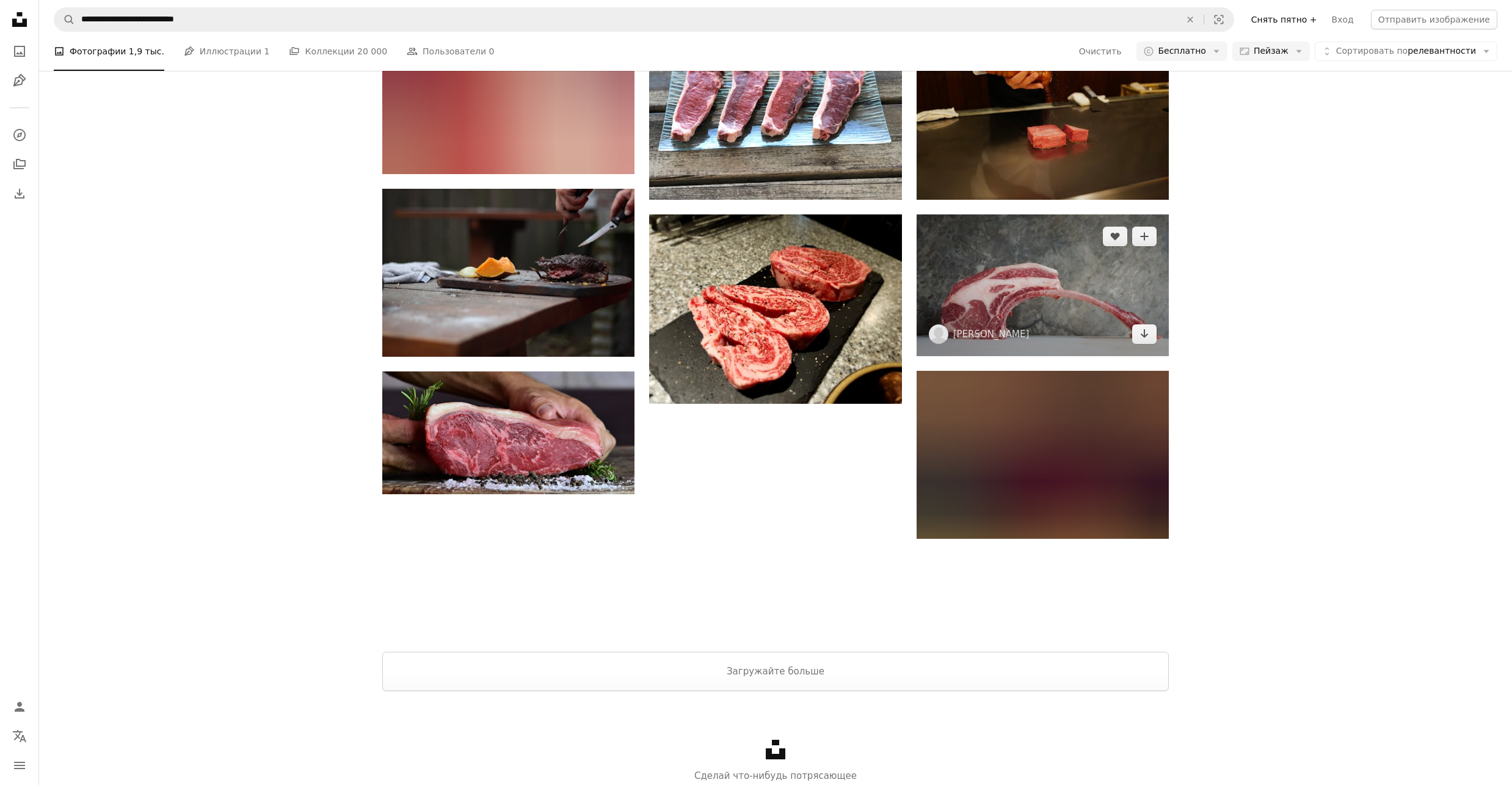
scroll to position [943, 0]
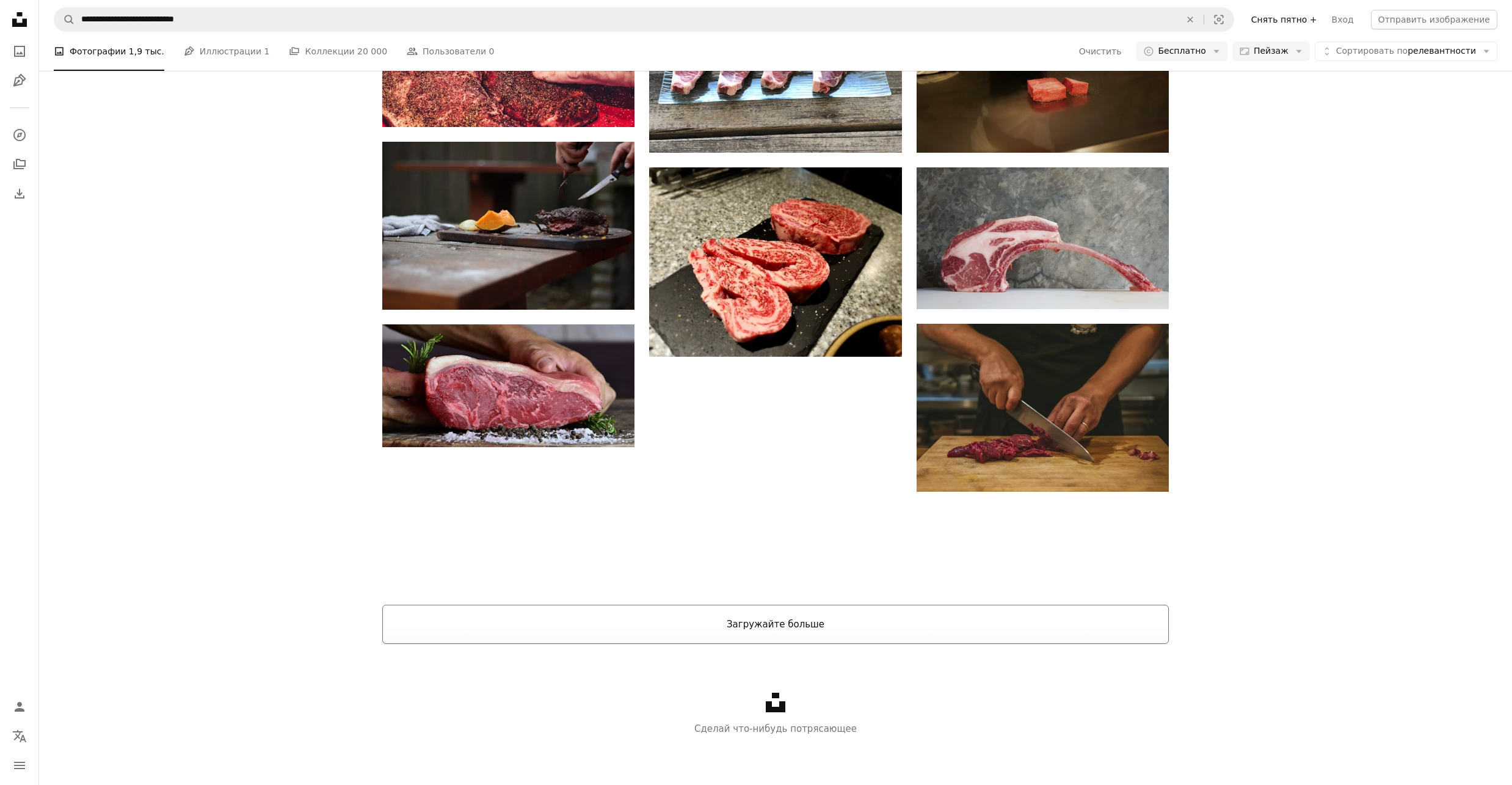
click at [791, 619] on ya-tr-span "Загружайте больше" at bounding box center [775, 624] width 98 height 11
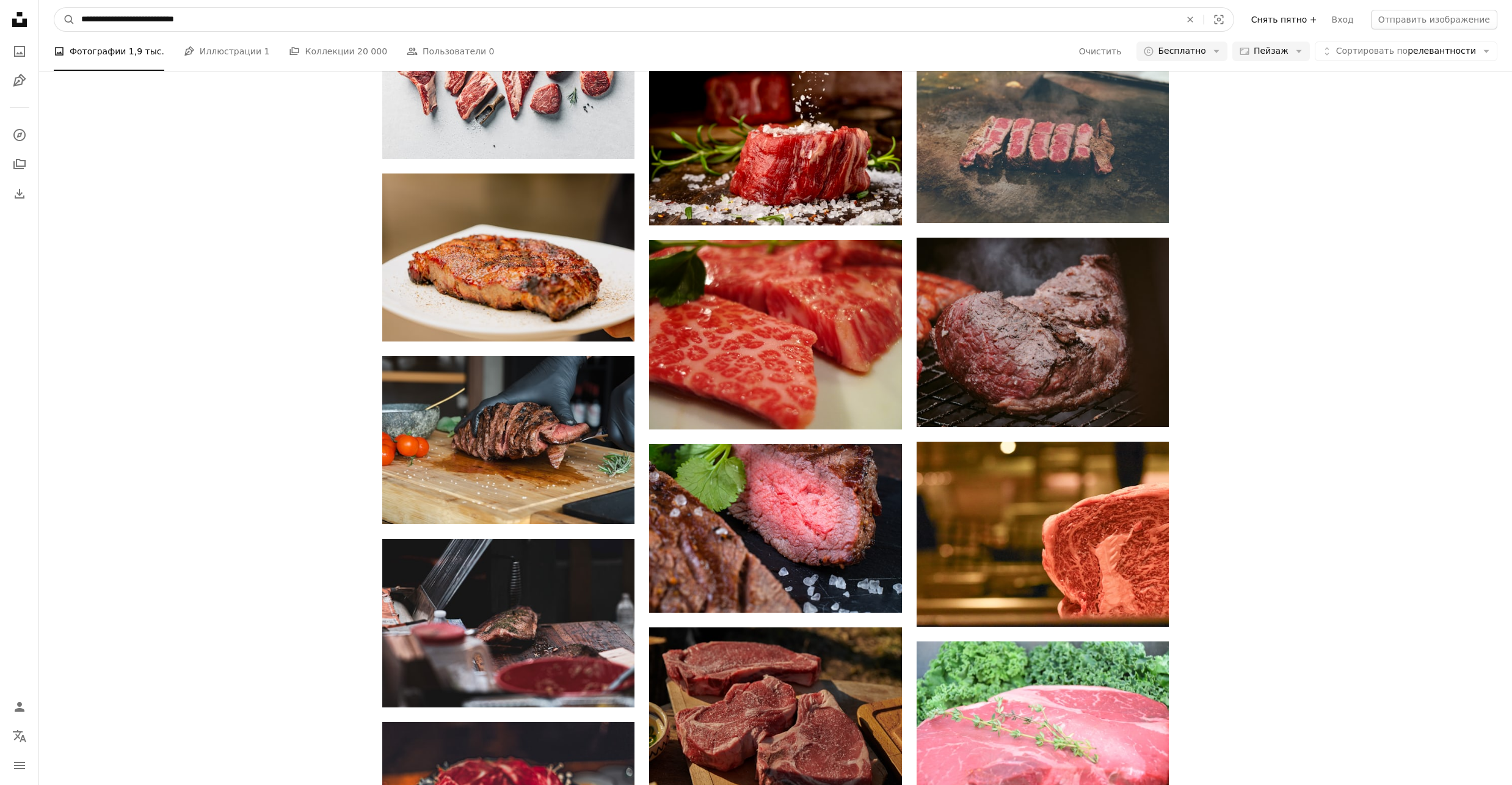
scroll to position [4329, 0]
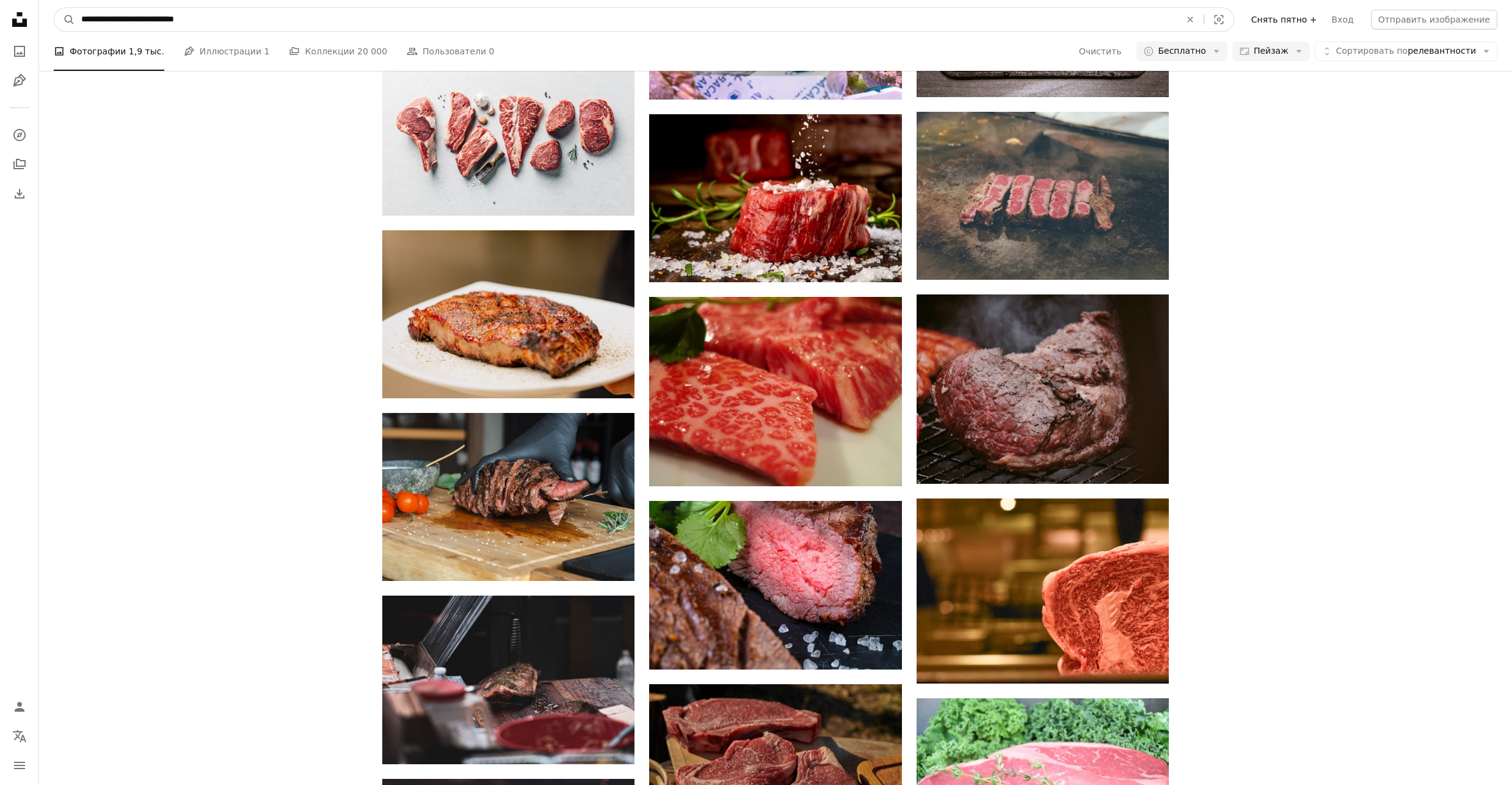
drag, startPoint x: 218, startPoint y: 16, endPoint x: -39, endPoint y: 8, distance: 257.1
paste input "***"
type input "**********"
click button "A magnifying glass" at bounding box center [65, 19] width 21 height 24
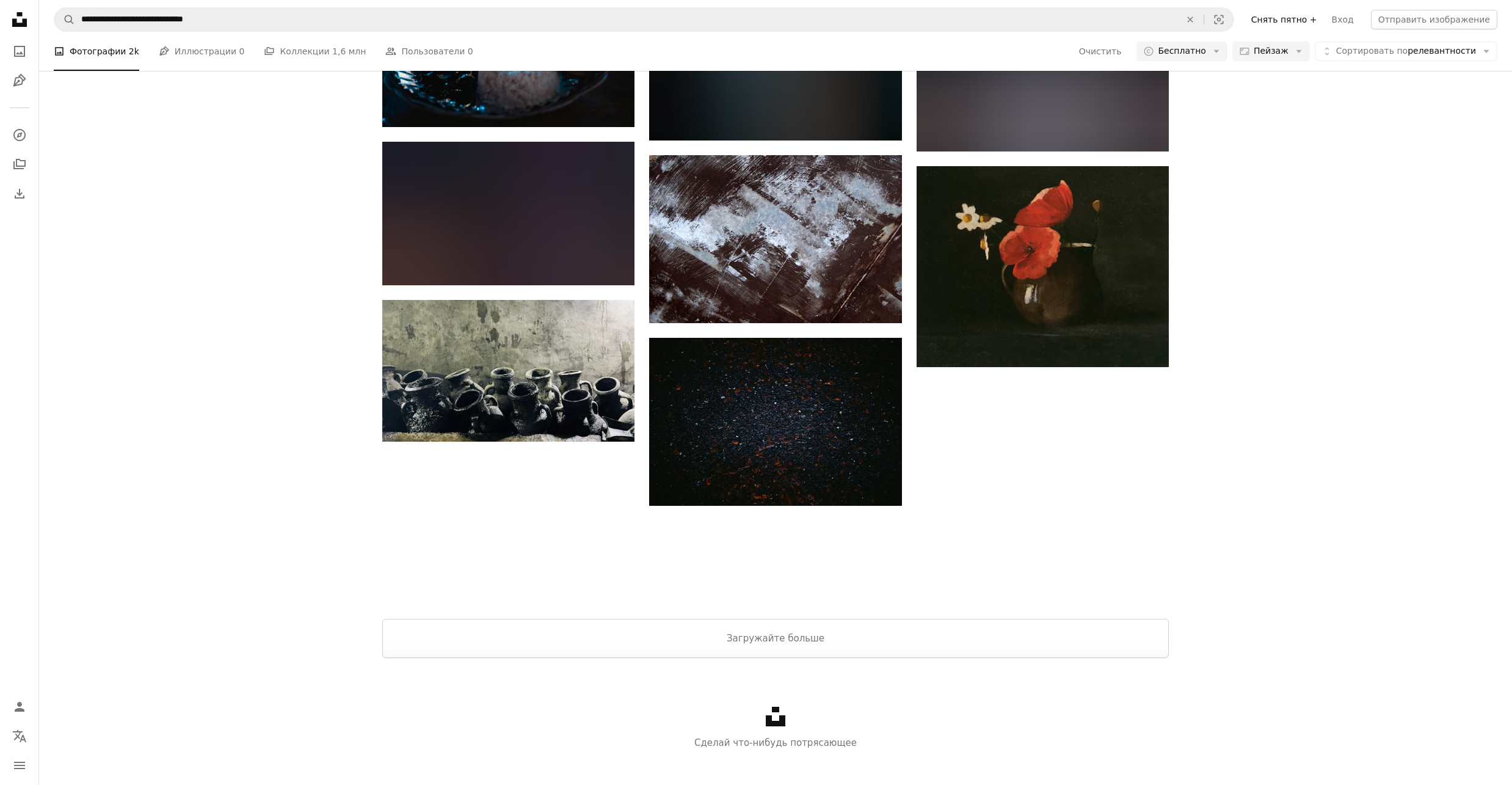
scroll to position [946, 0]
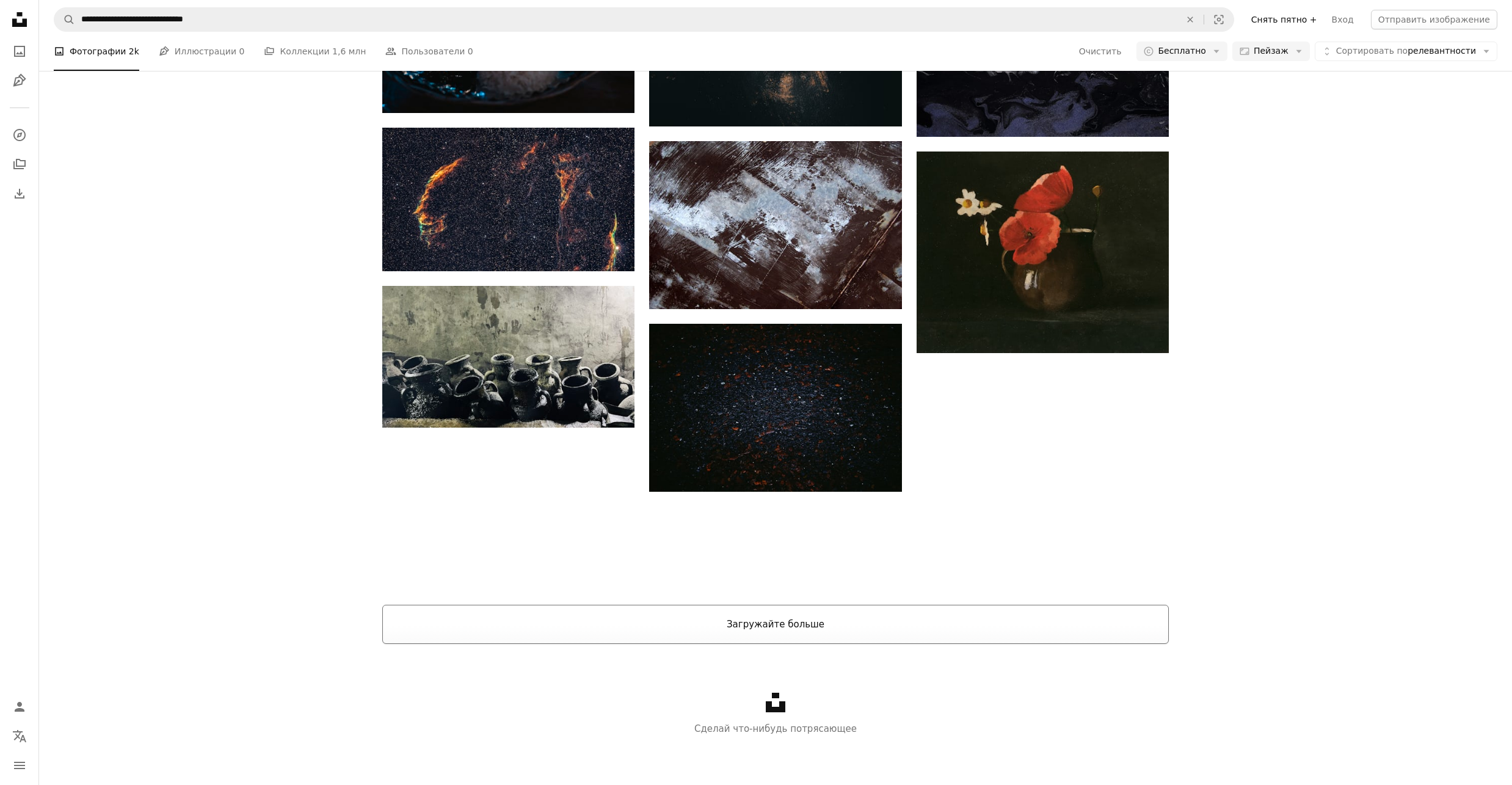
click at [808, 623] on ya-tr-span "Загружайте больше" at bounding box center [775, 624] width 98 height 11
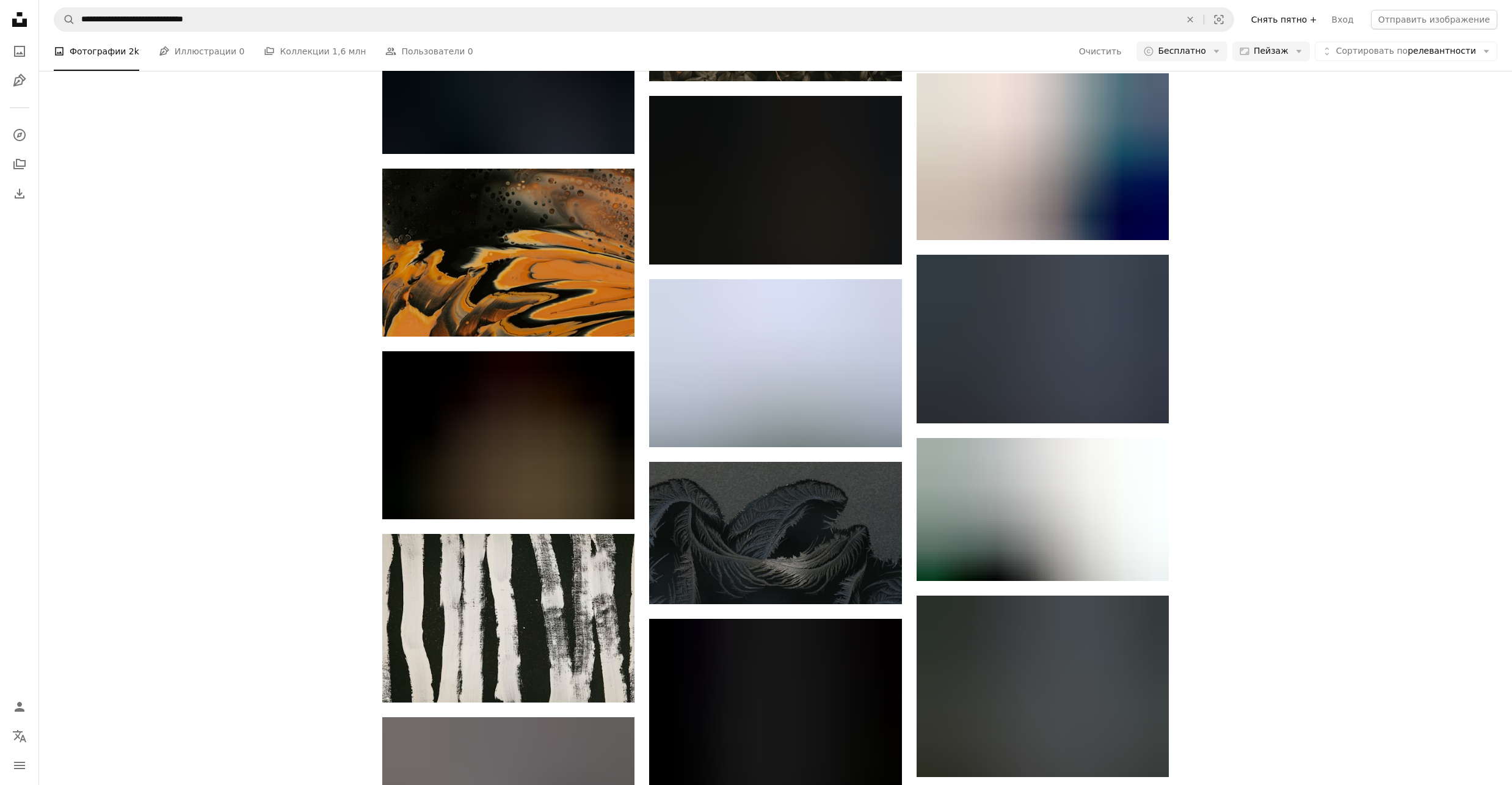
scroll to position [6239, 0]
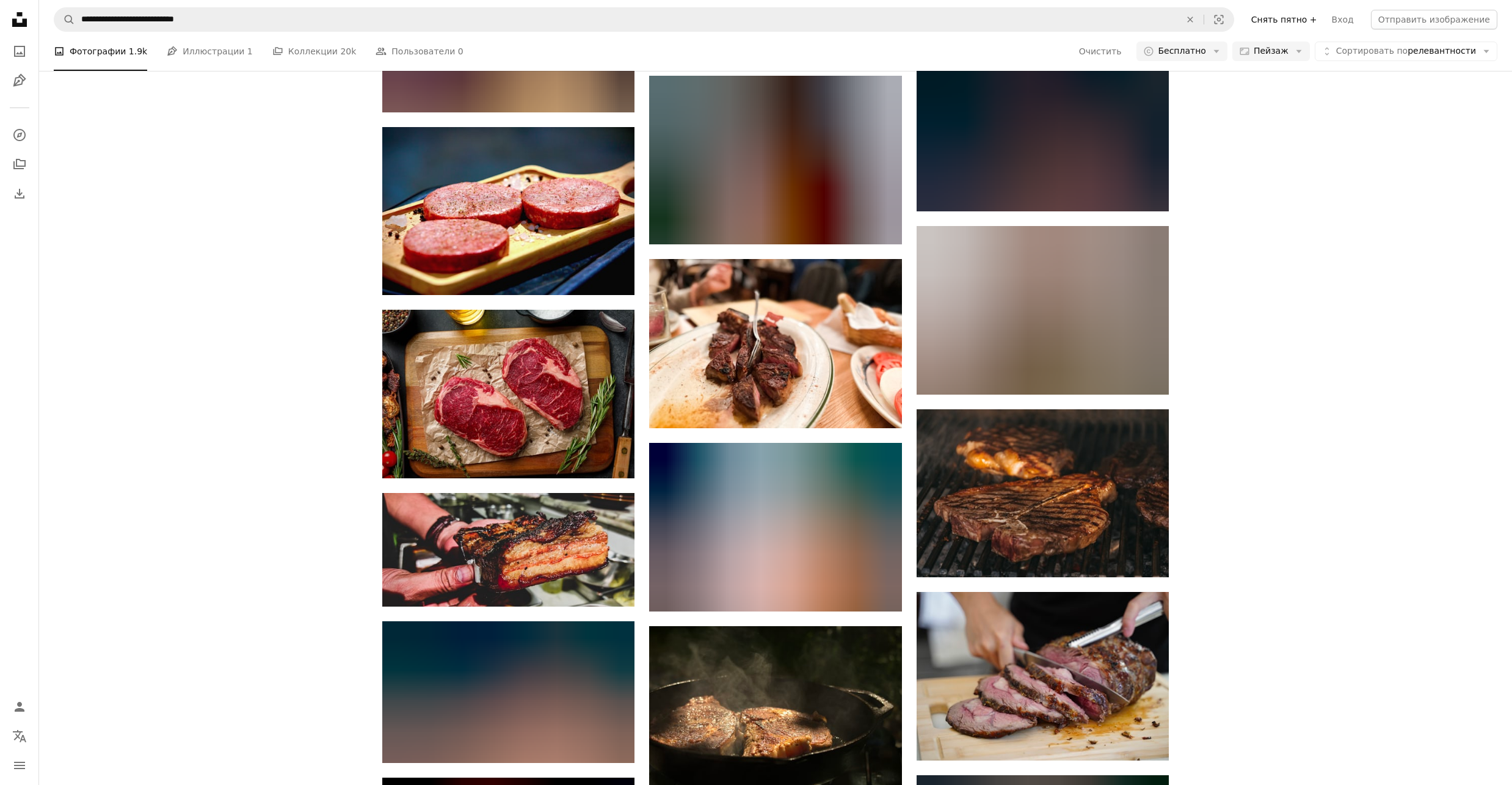
scroll to position [4329, 0]
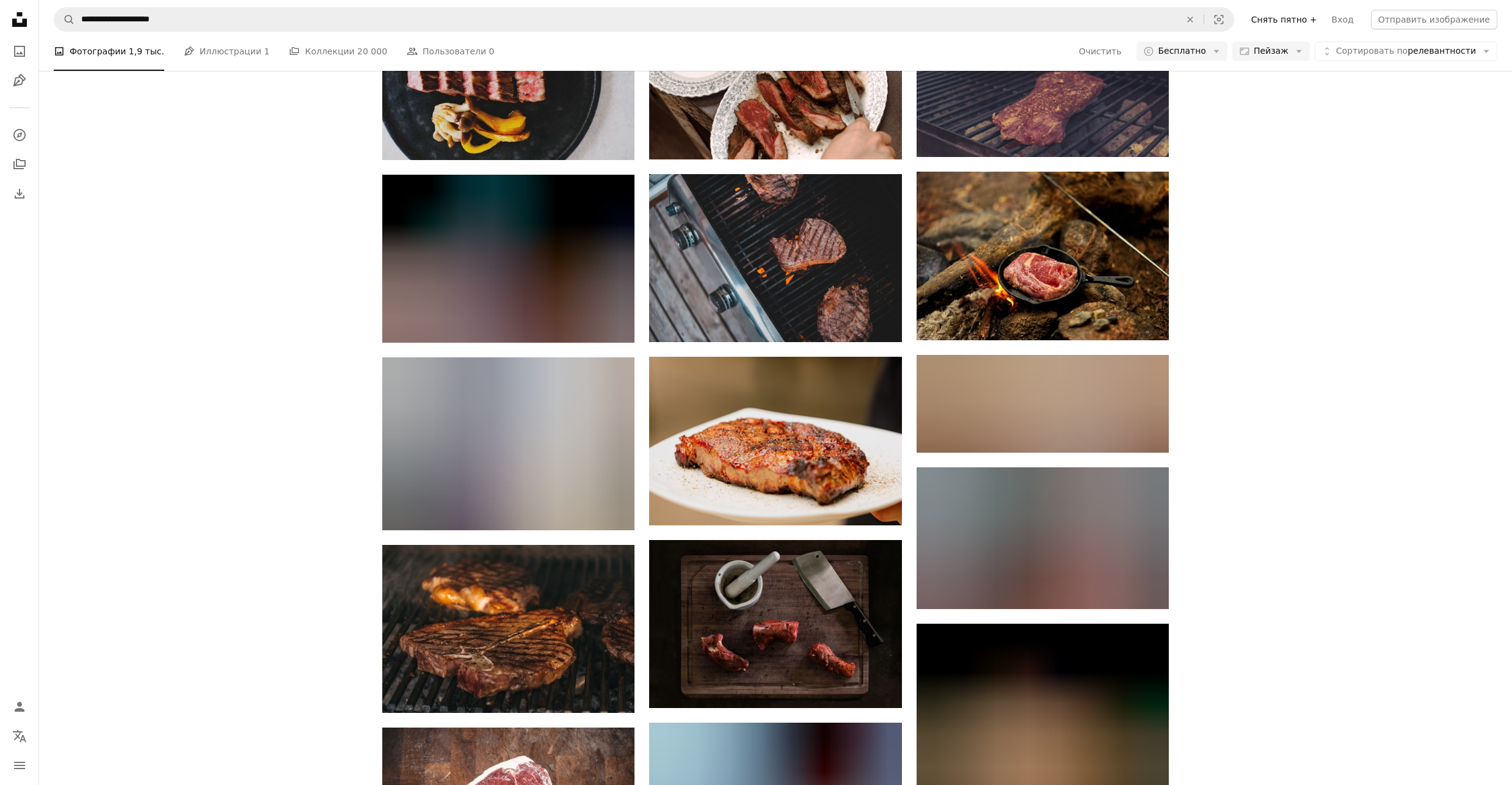
scroll to position [2822, 0]
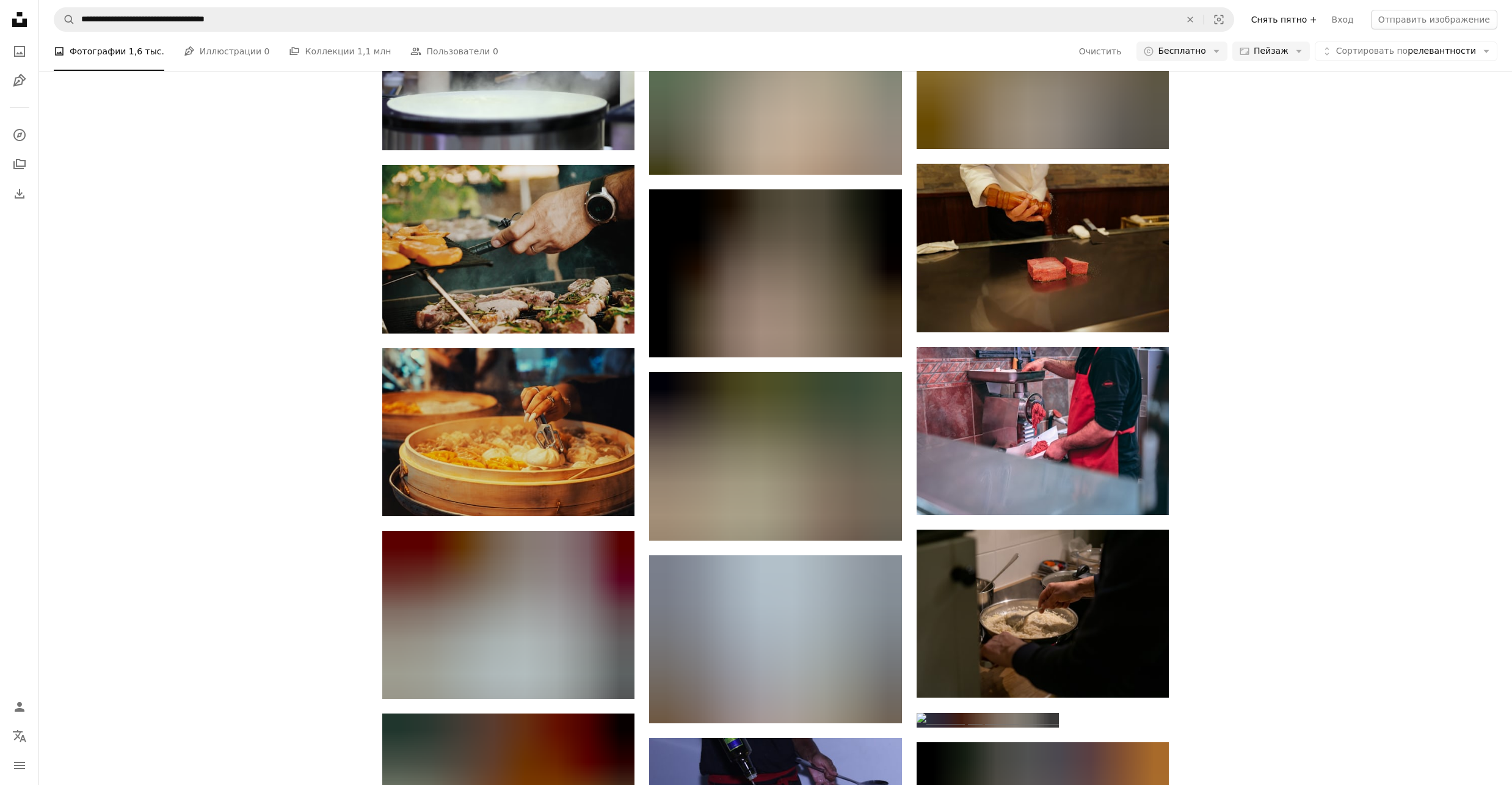
scroll to position [1710, 0]
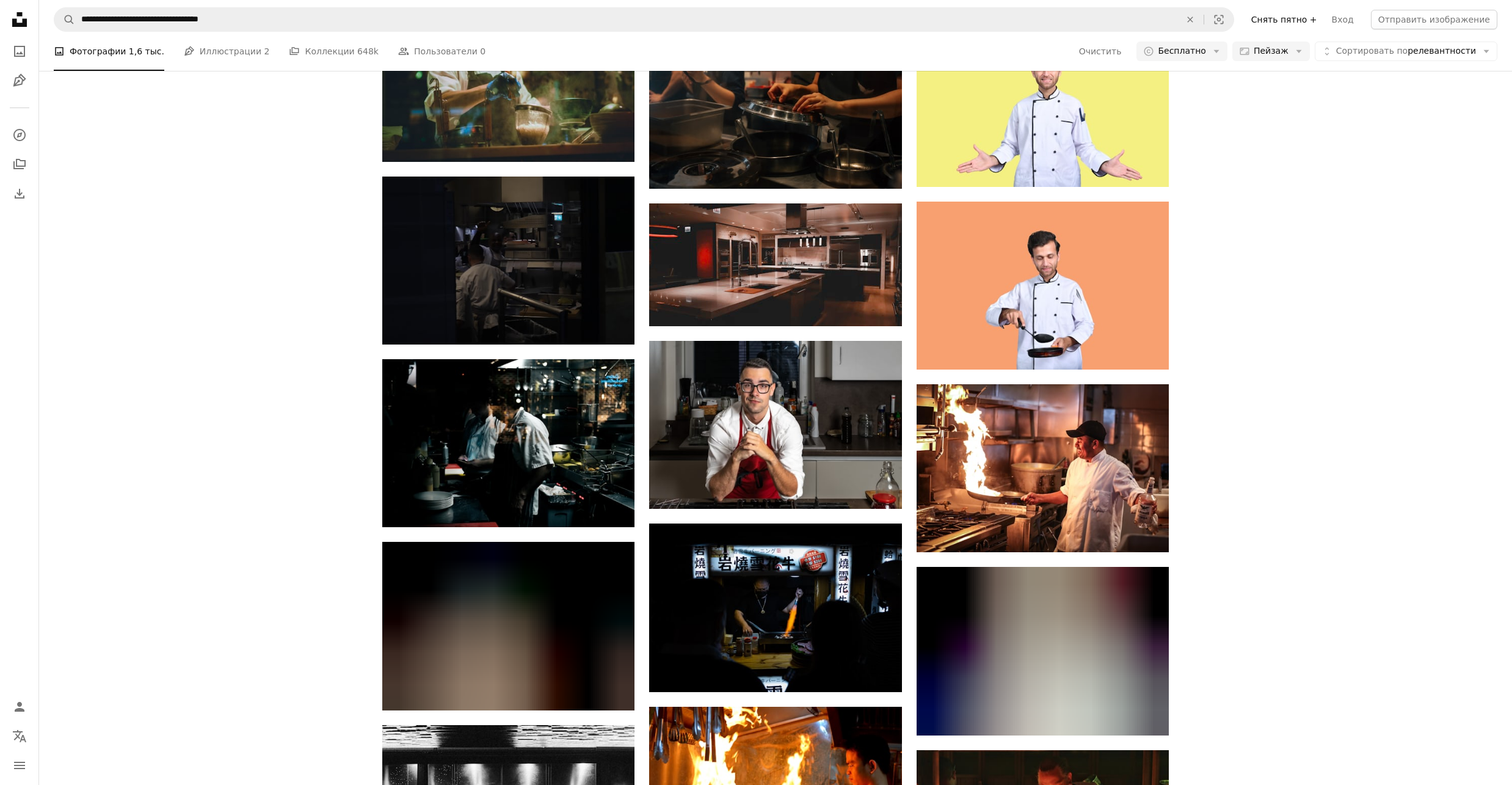
scroll to position [1140, 0]
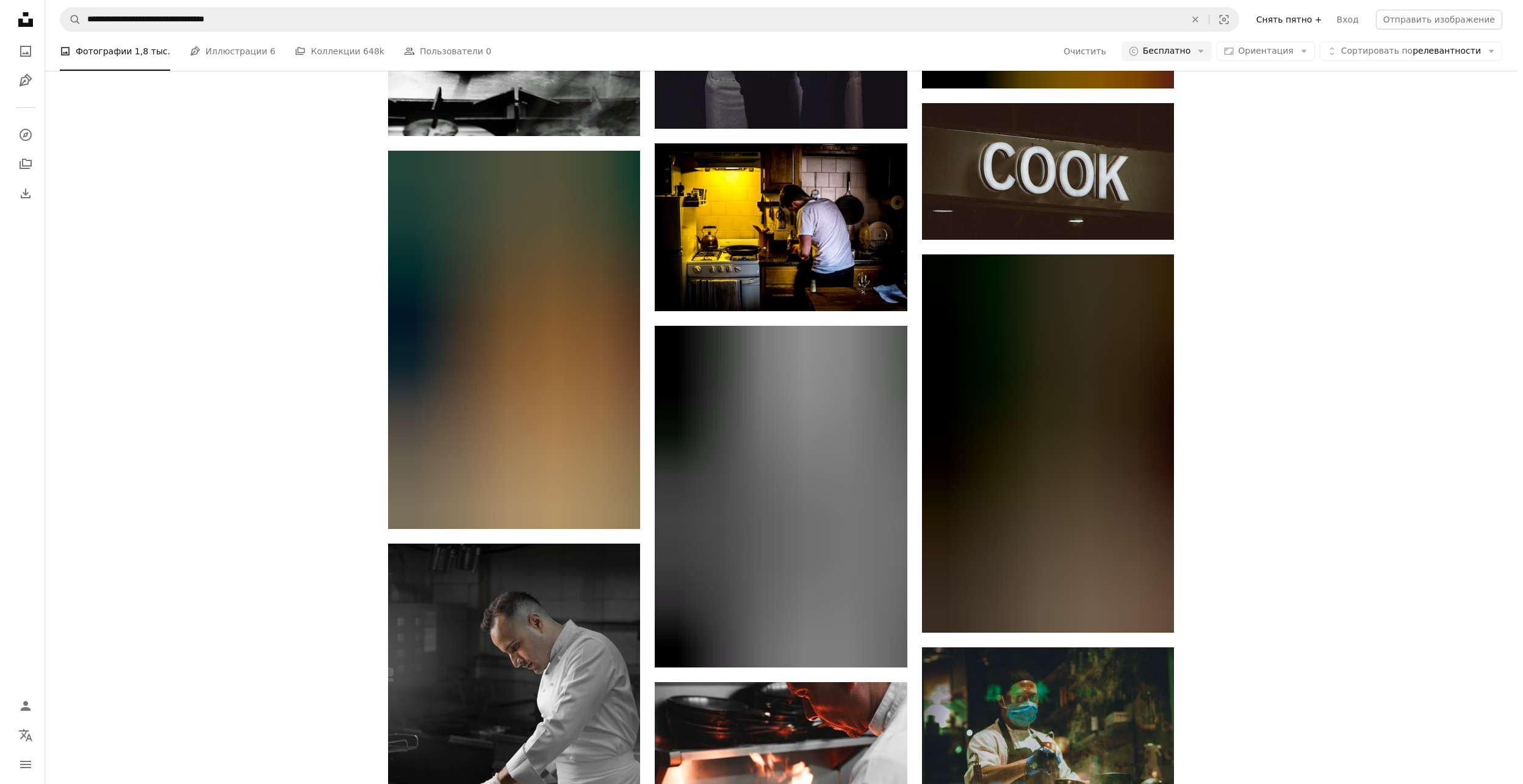
scroll to position [2114, 0]
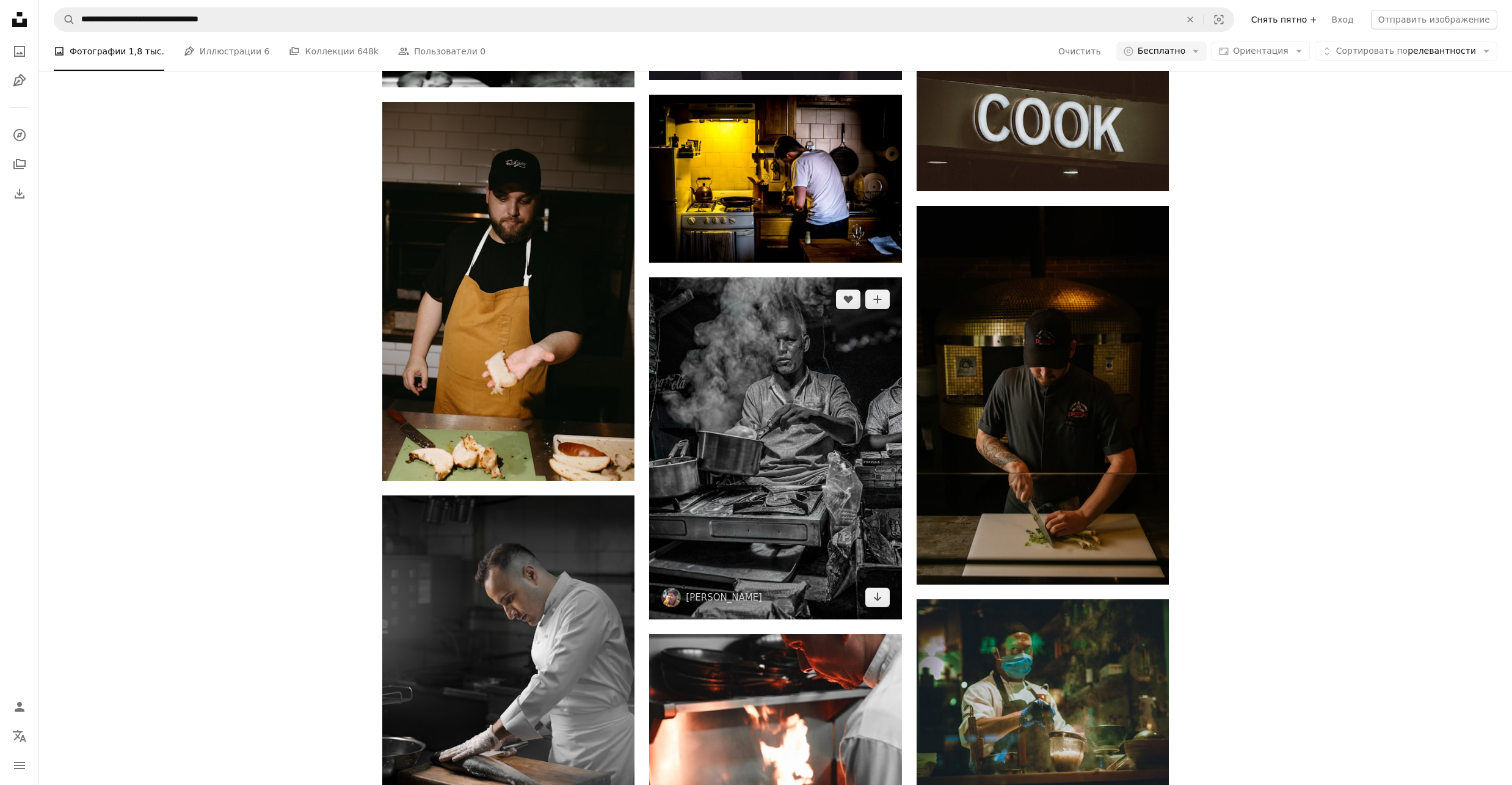
click at [712, 408] on img at bounding box center [775, 448] width 253 height 342
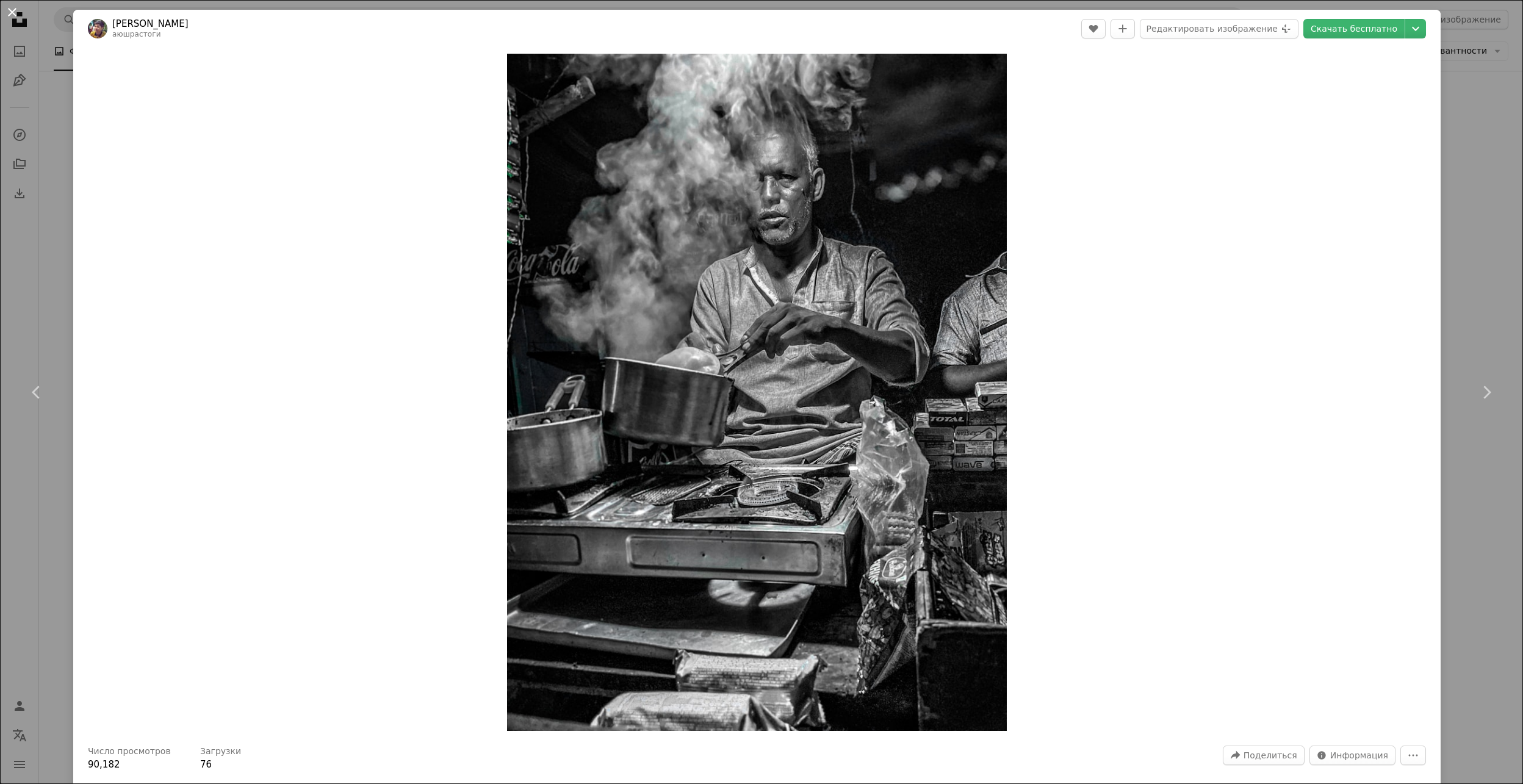
click at [10, 9] on button "An X shape" at bounding box center [12, 12] width 15 height 15
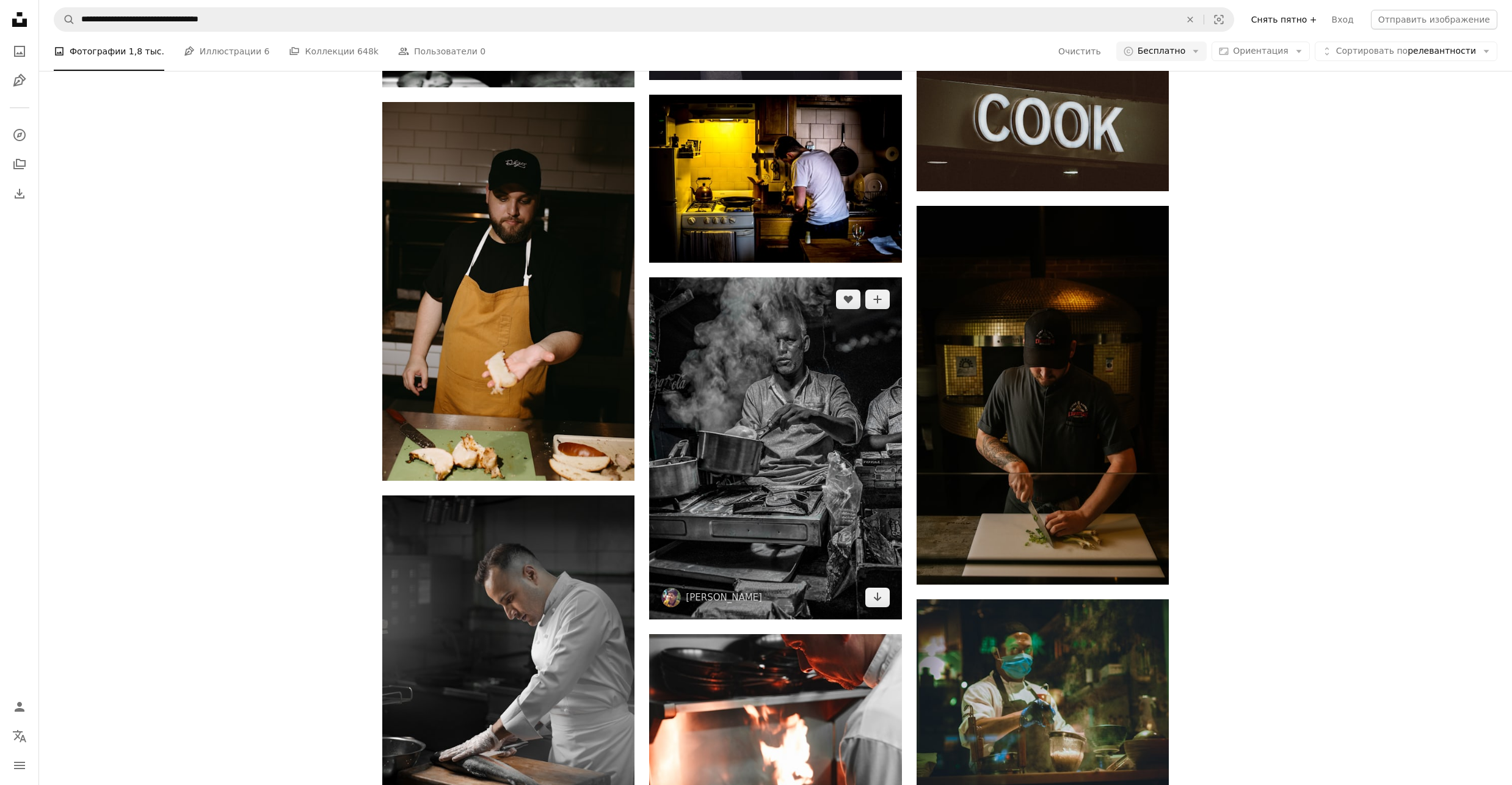
click at [769, 423] on img at bounding box center [775, 448] width 253 height 342
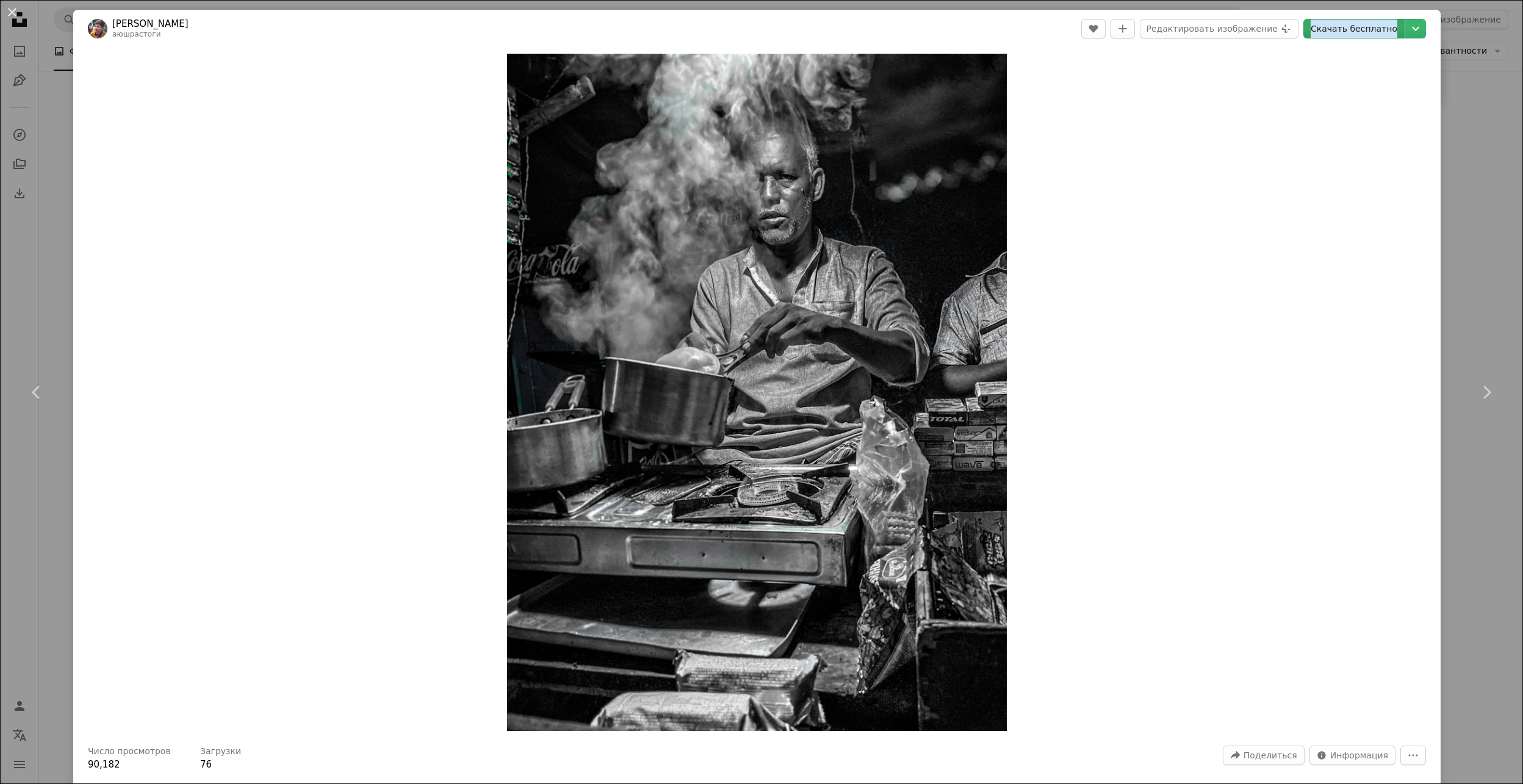
click at [1340, 30] on ya-tr-span "Скачать бесплатно" at bounding box center [1354, 28] width 86 height 18
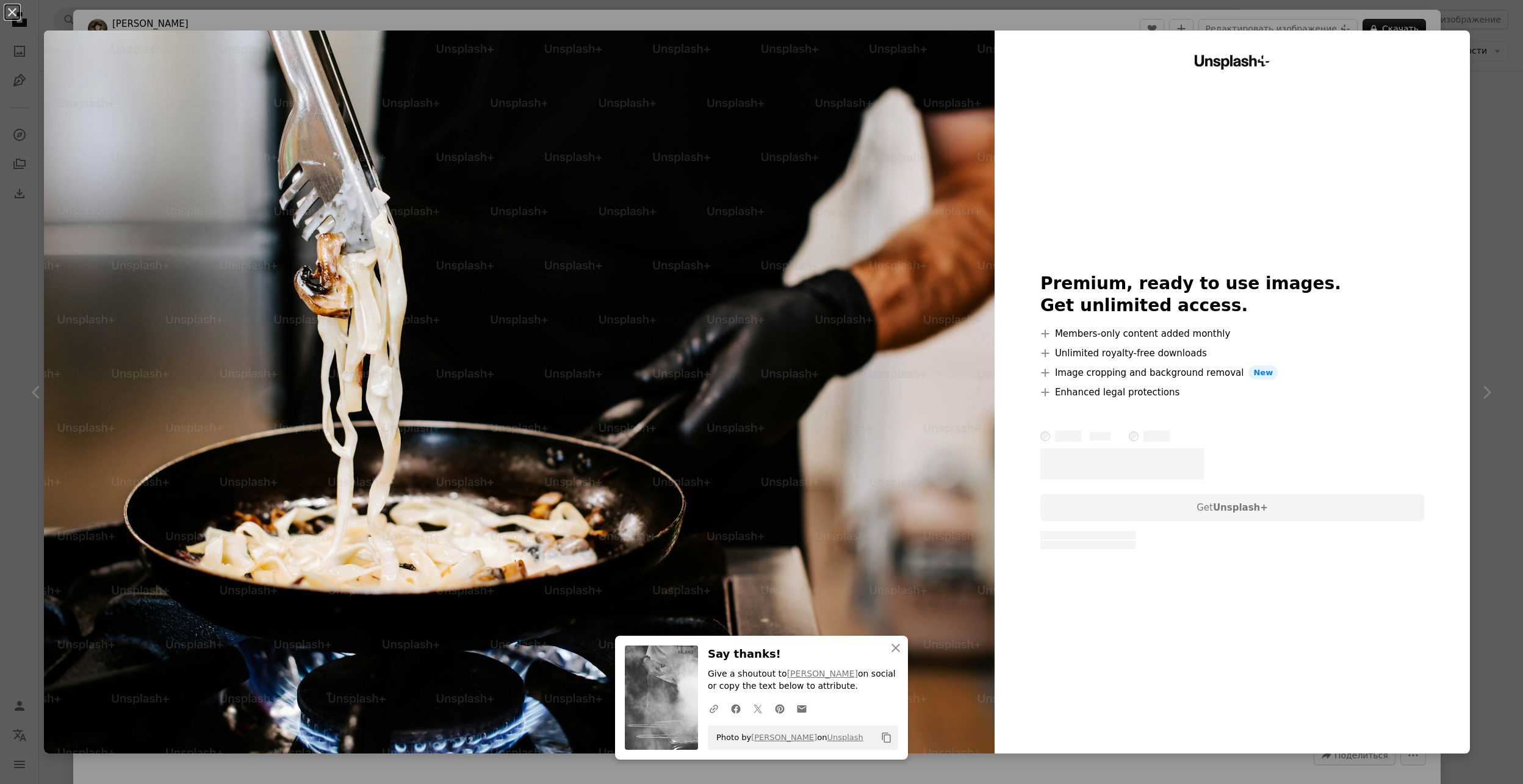
scroll to position [0, 329]
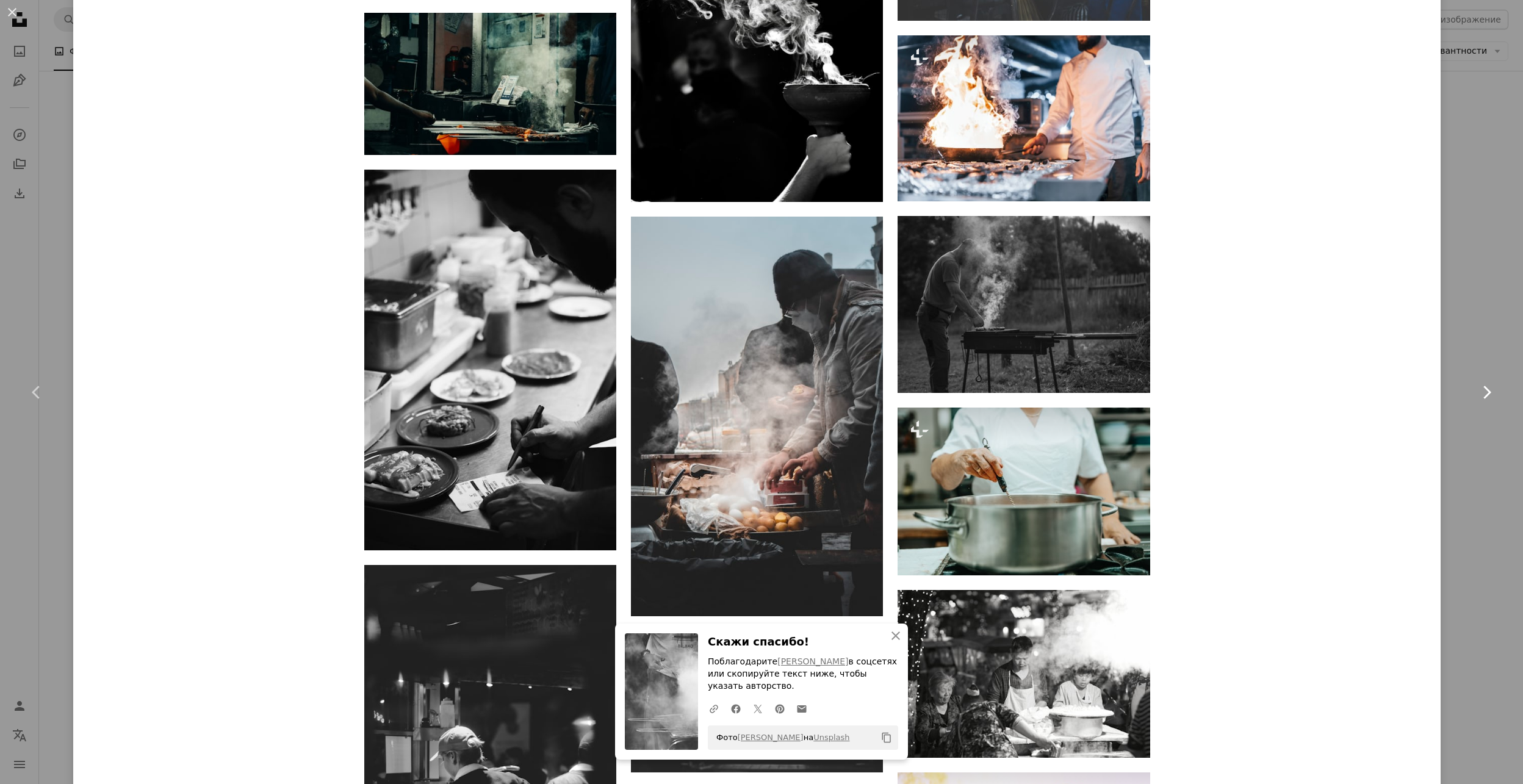
scroll to position [1626, 0]
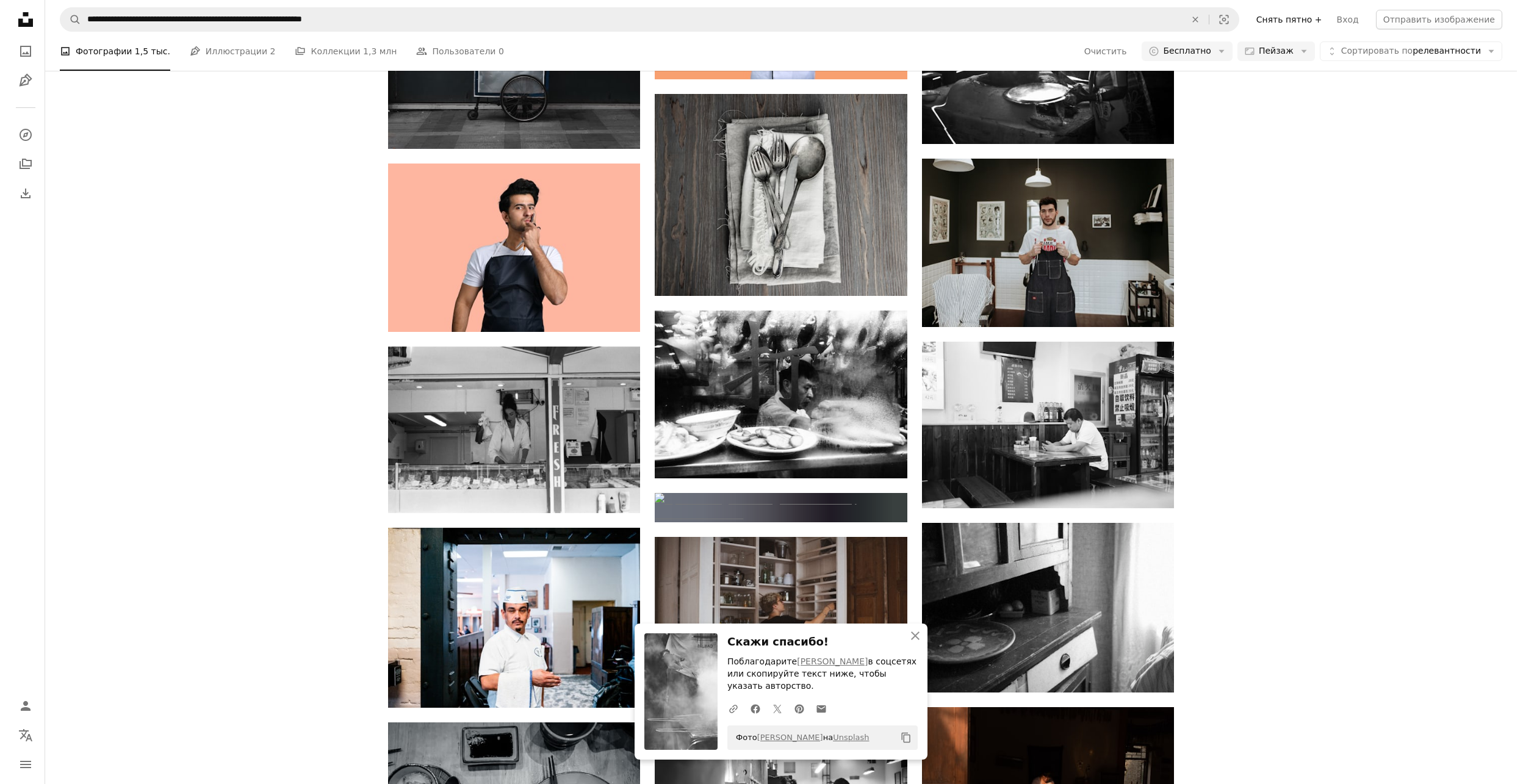
scroll to position [3578, 0]
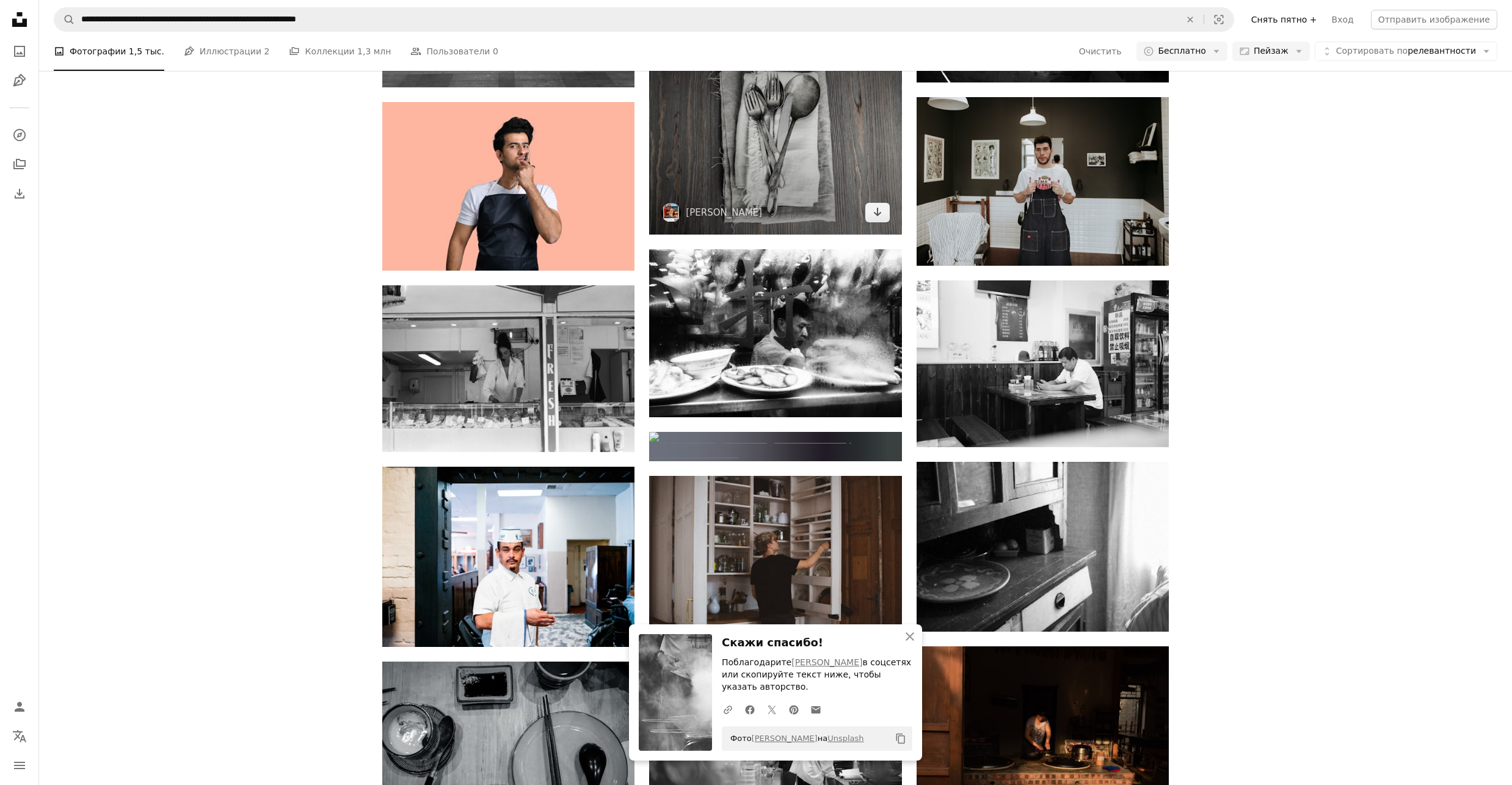
click at [858, 234] on img at bounding box center [775, 133] width 253 height 202
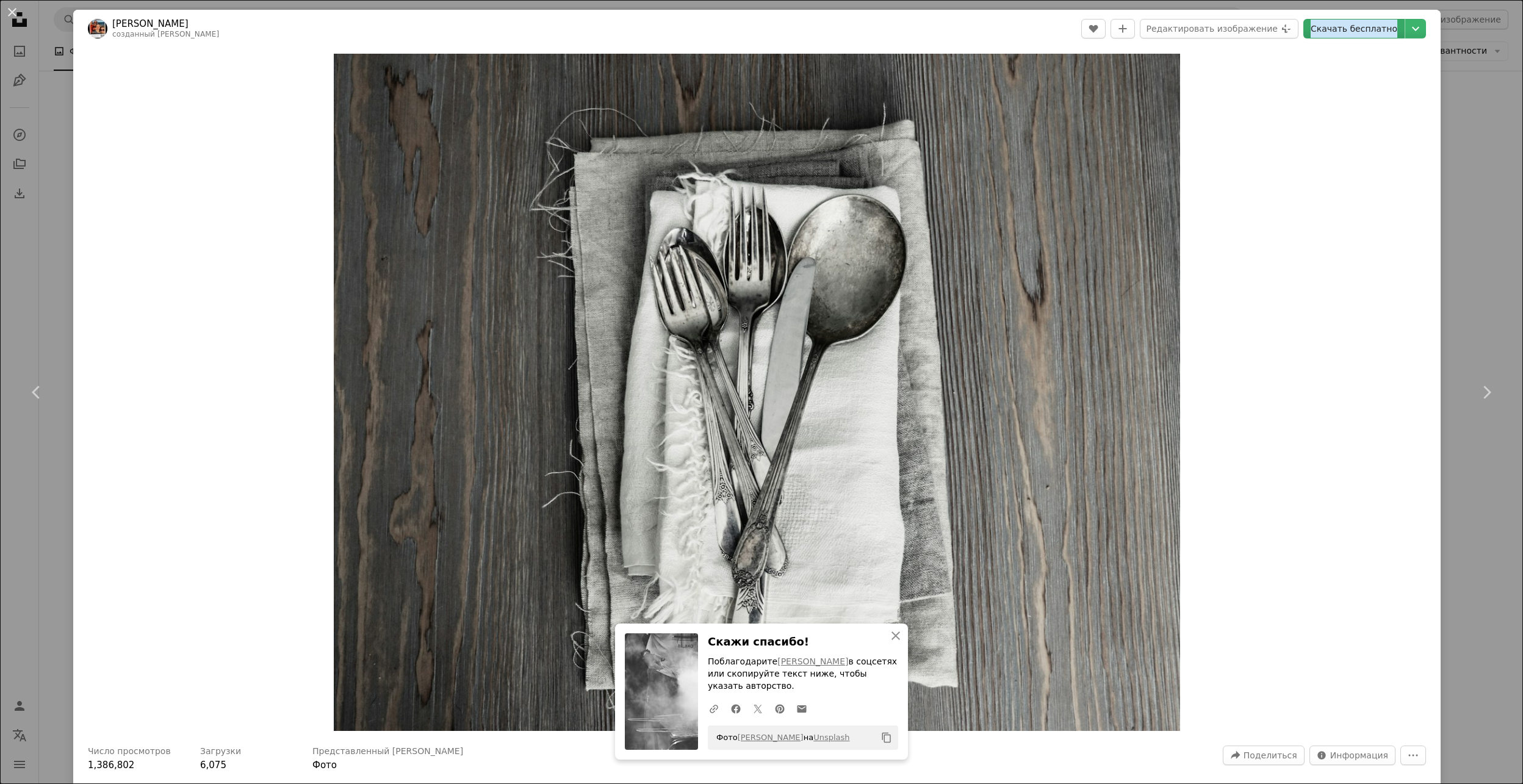
click at [1327, 28] on ya-tr-span "Скачать бесплатно" at bounding box center [1354, 28] width 86 height 18
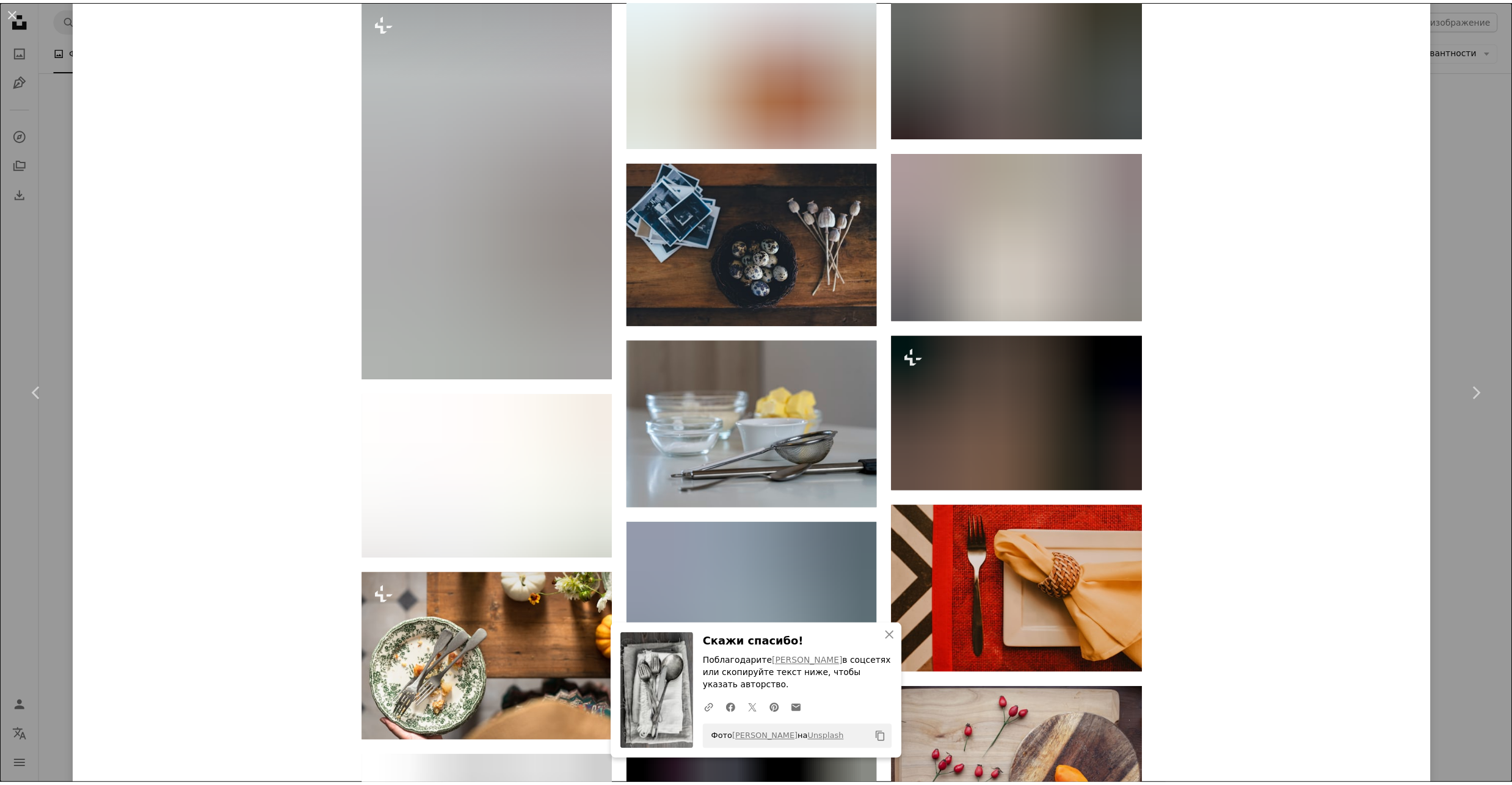
scroll to position [9117, 0]
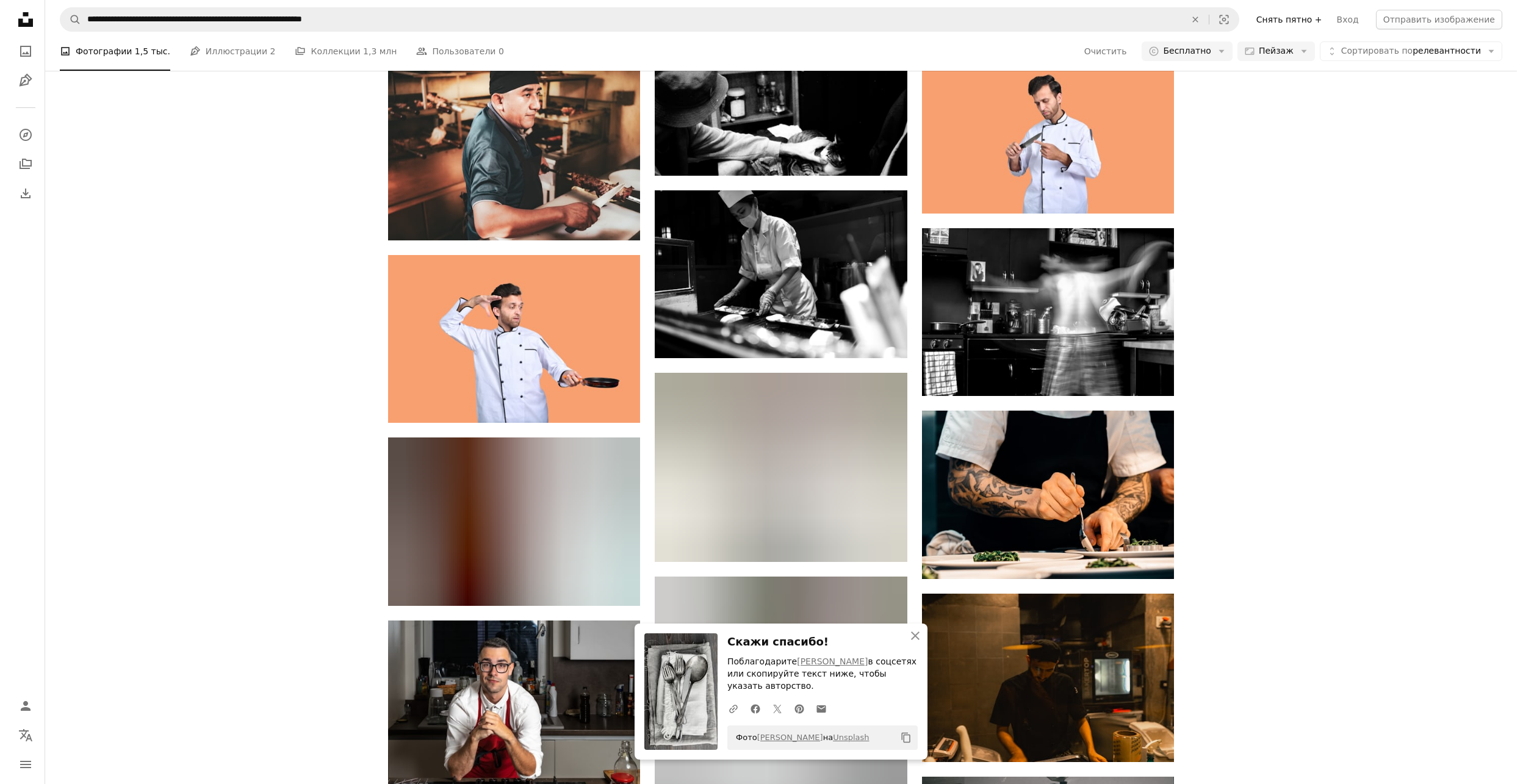
scroll to position [4554, 0]
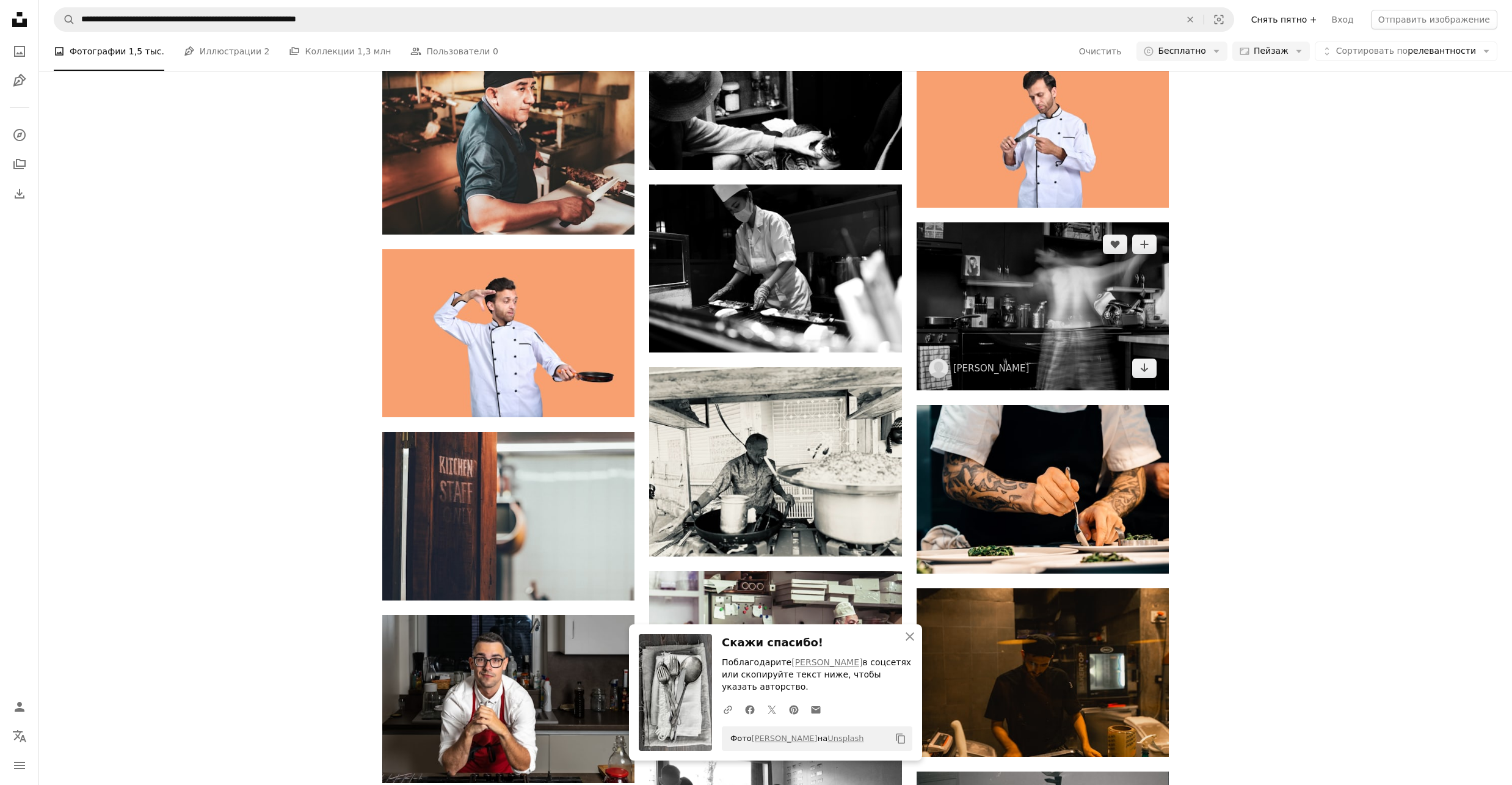
click at [1053, 311] on img at bounding box center [1043, 306] width 253 height 168
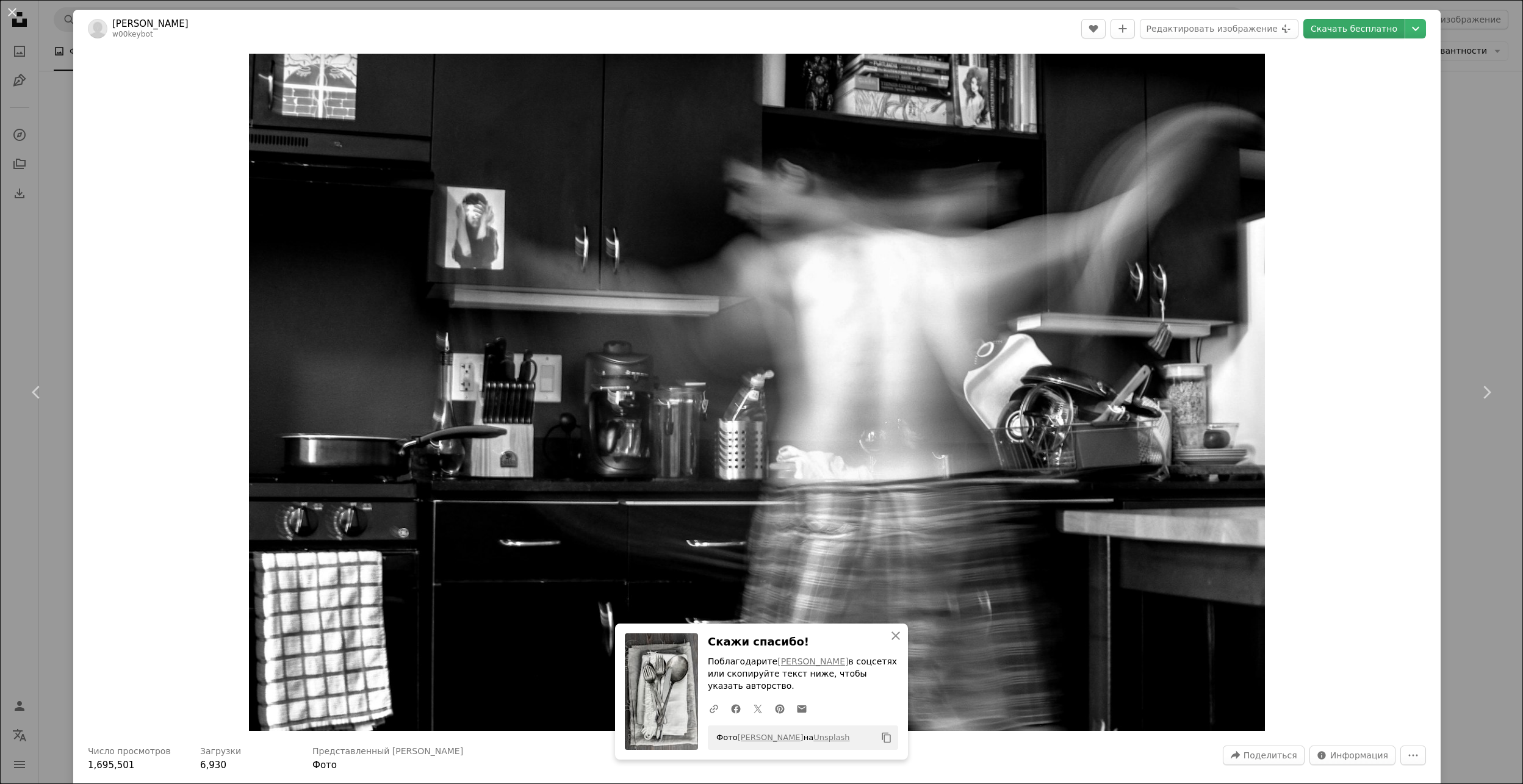
click at [1333, 30] on ya-tr-span "Скачать бесплатно" at bounding box center [1354, 28] width 86 height 18
click at [892, 636] on icon "button" at bounding box center [896, 636] width 9 height 9
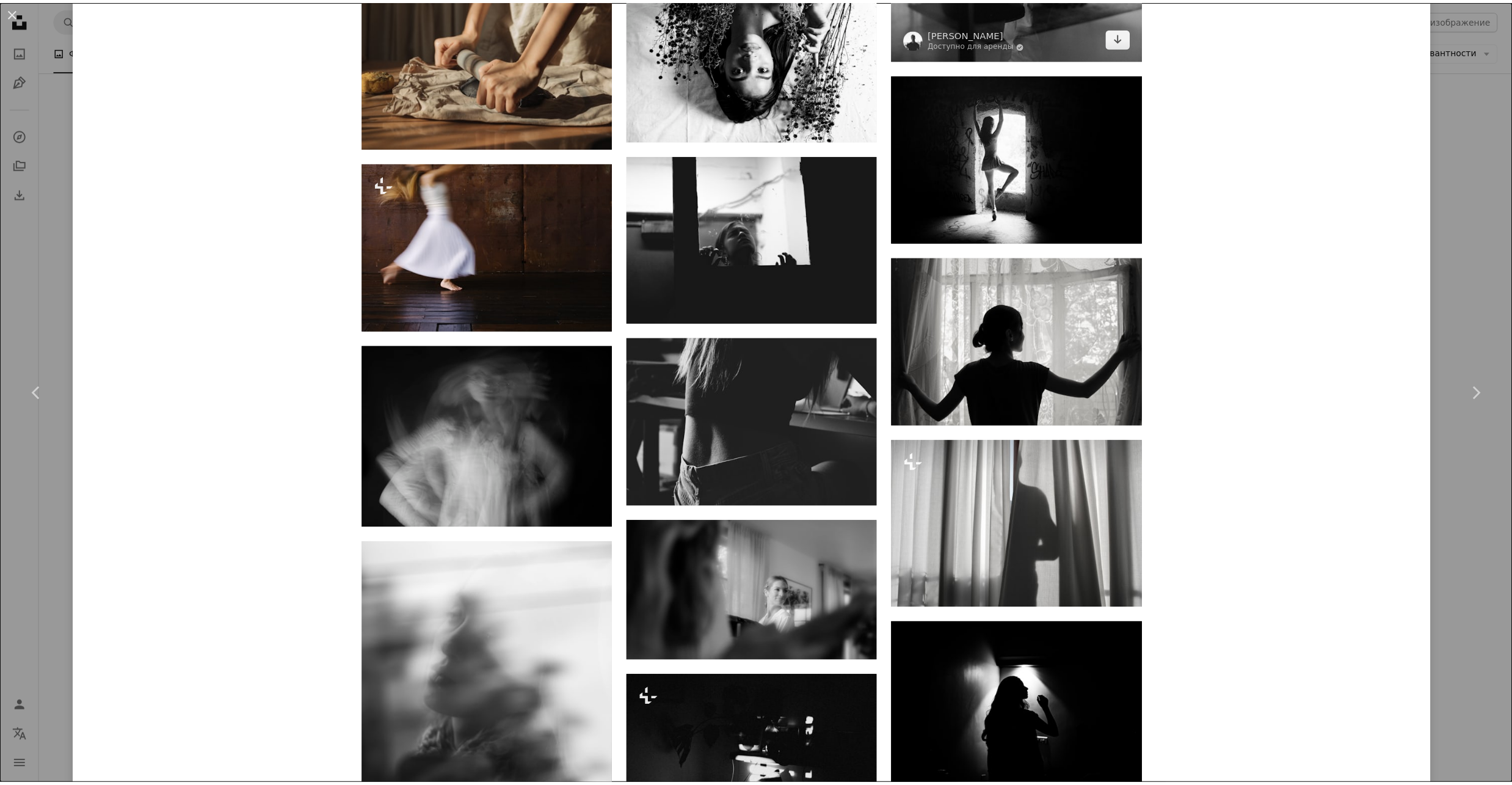
scroll to position [2931, 0]
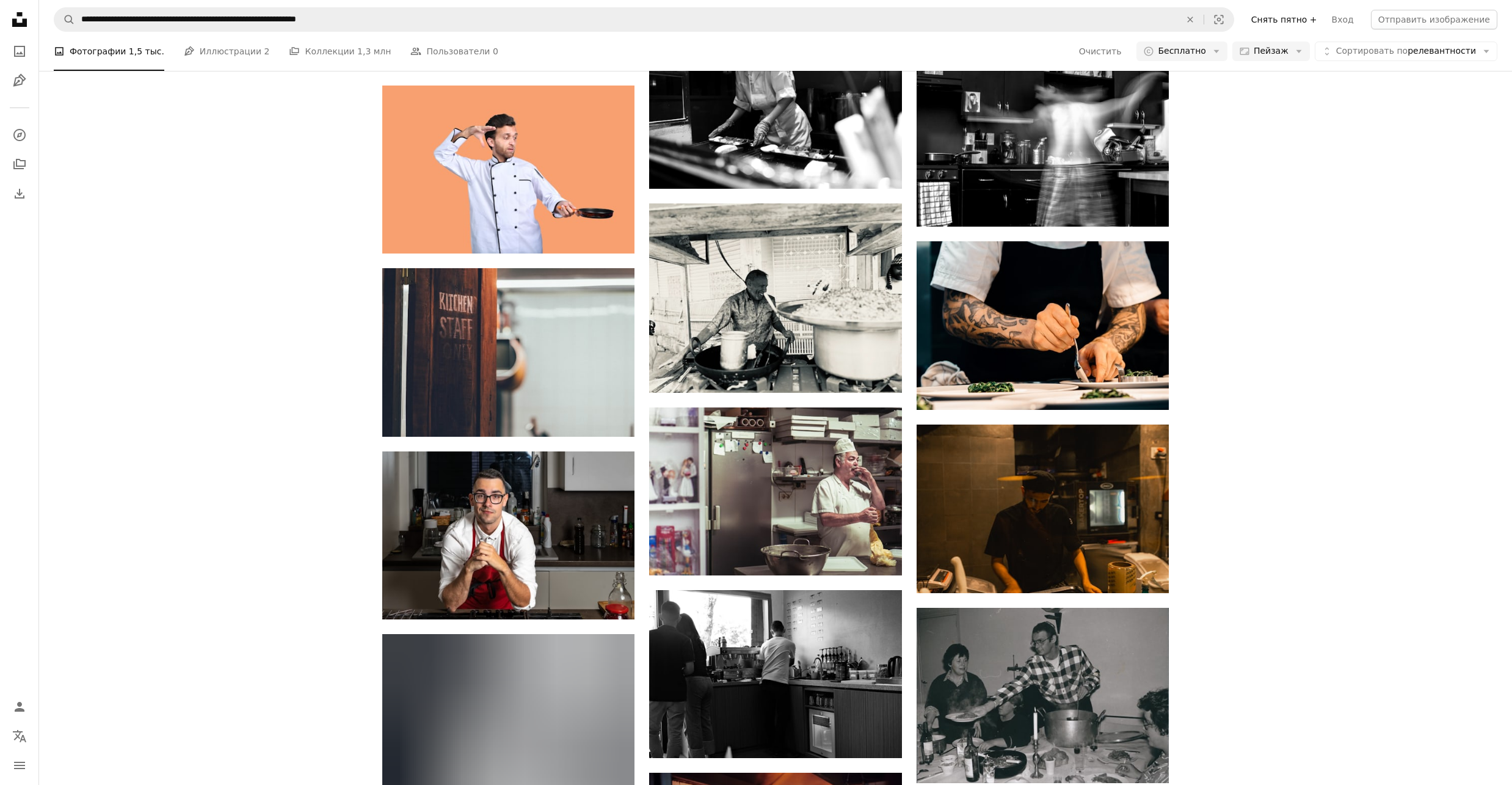
scroll to position [4722, 0]
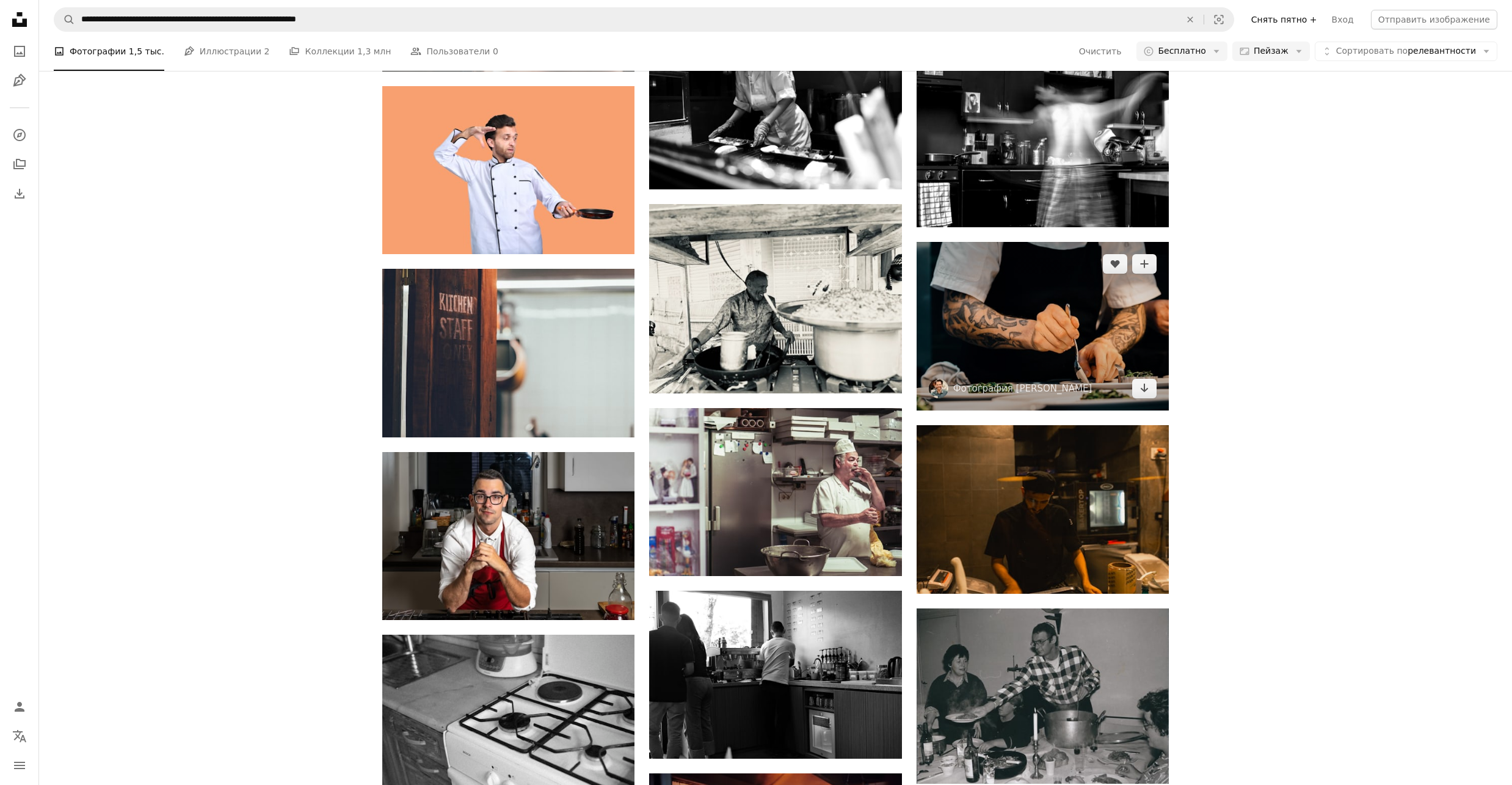
click at [1033, 348] on img at bounding box center [1043, 326] width 253 height 169
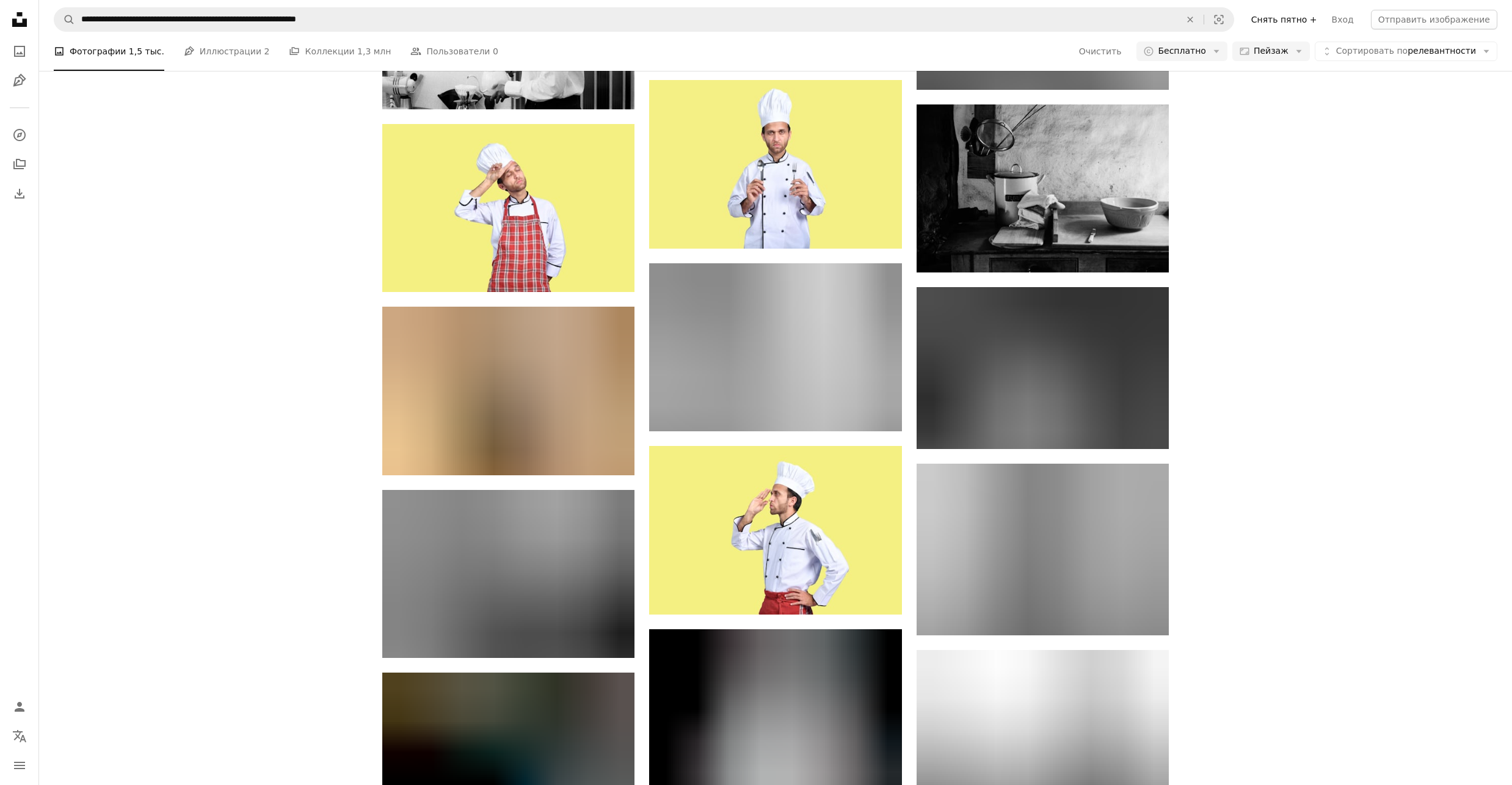
scroll to position [5944, 0]
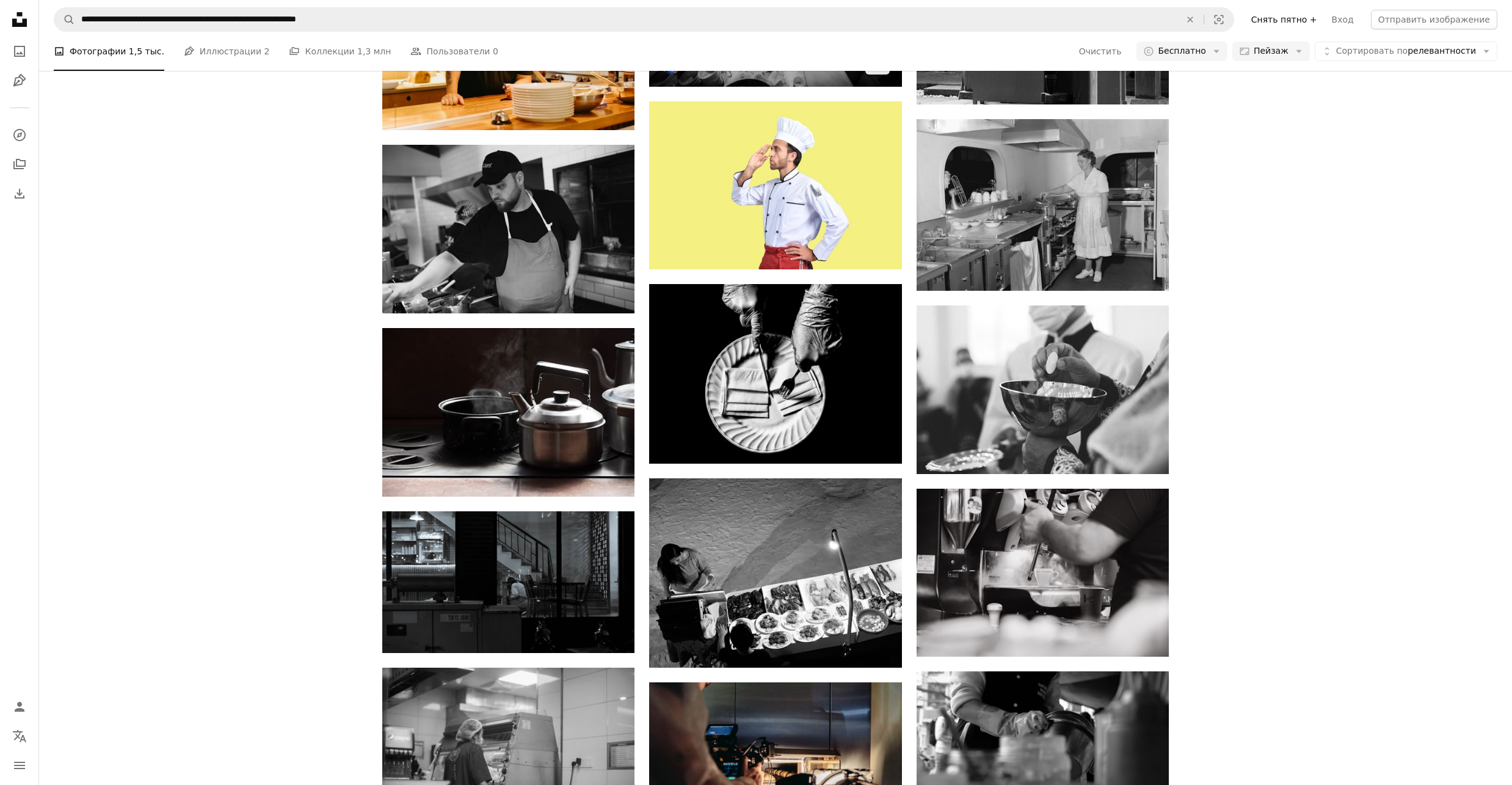
click at [768, 87] on img at bounding box center [775, 3] width 253 height 168
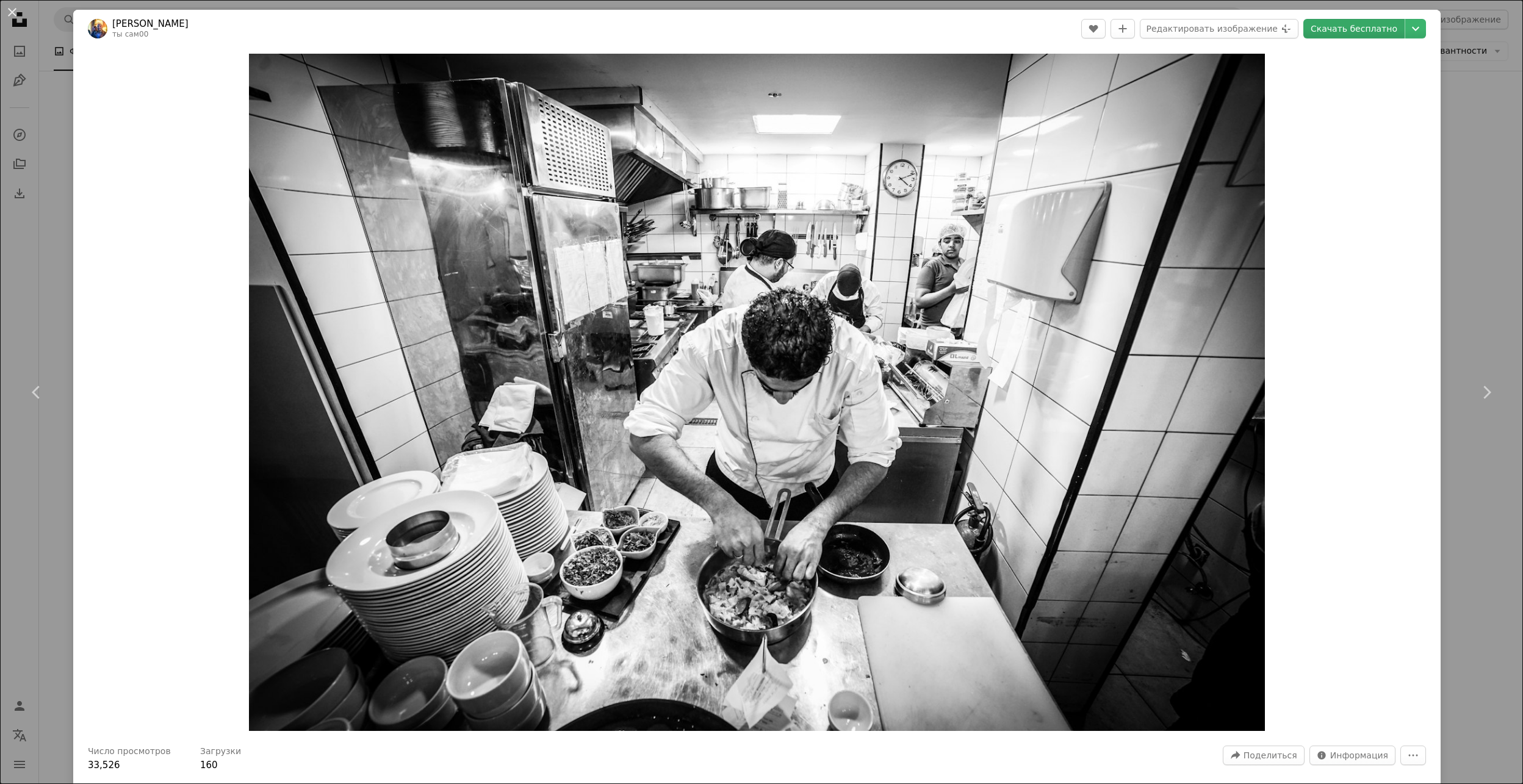
click at [1323, 28] on ya-tr-span "Скачать бесплатно" at bounding box center [1354, 28] width 86 height 18
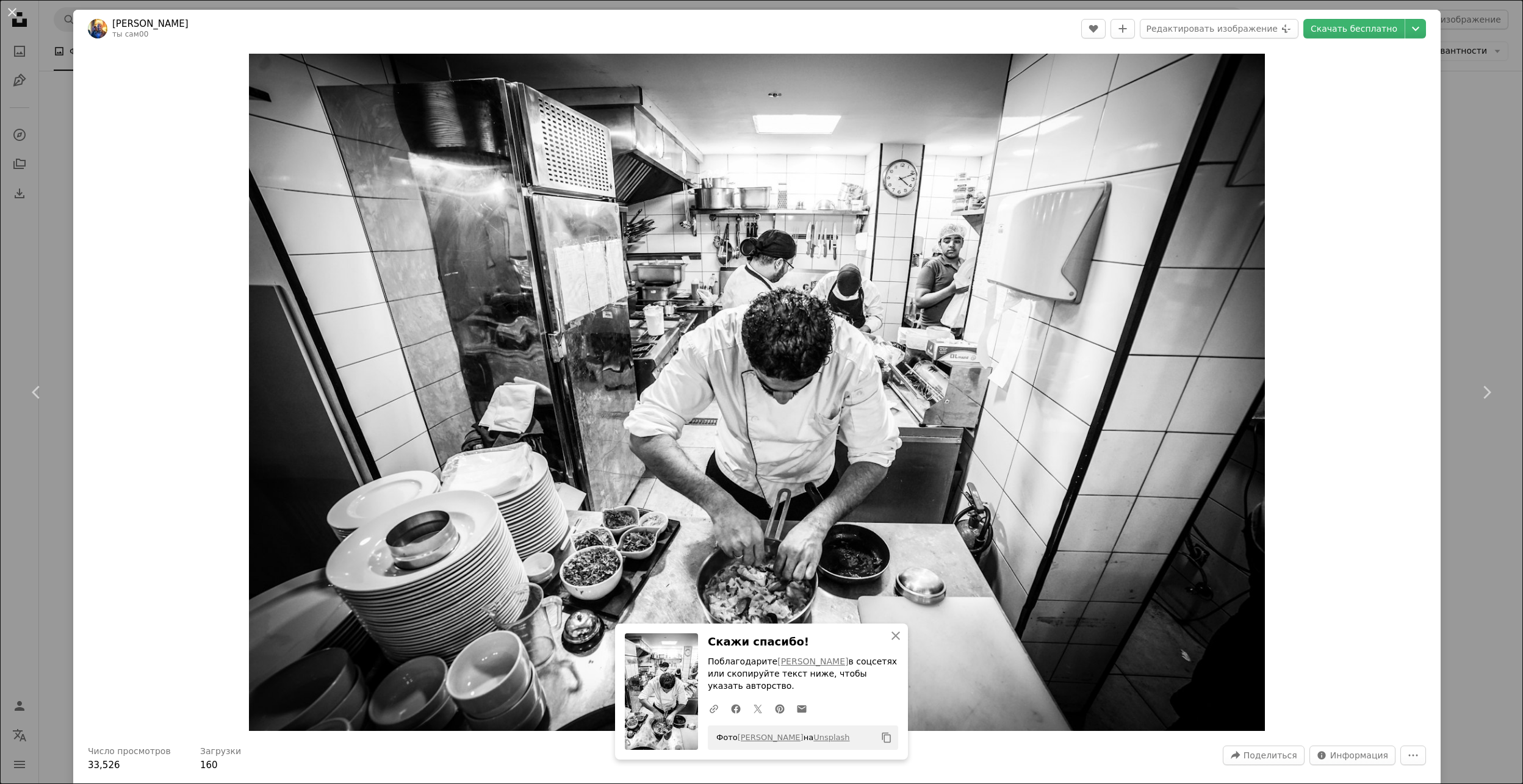
drag, startPoint x: 13, startPoint y: 17, endPoint x: 1092, endPoint y: 430, distance: 1155.3
click at [13, 17] on button "An X shape" at bounding box center [12, 12] width 15 height 15
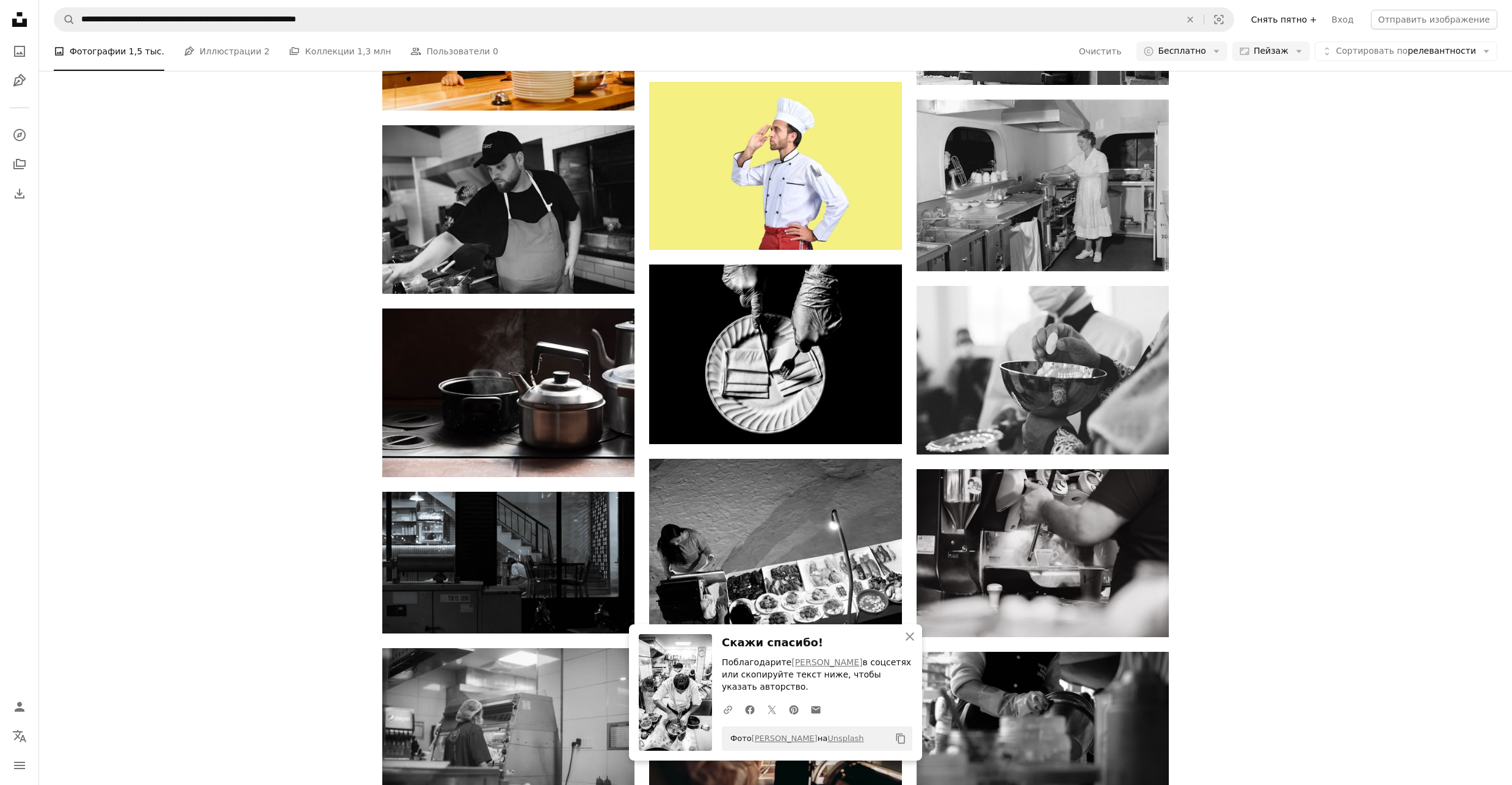
scroll to position [6270, 0]
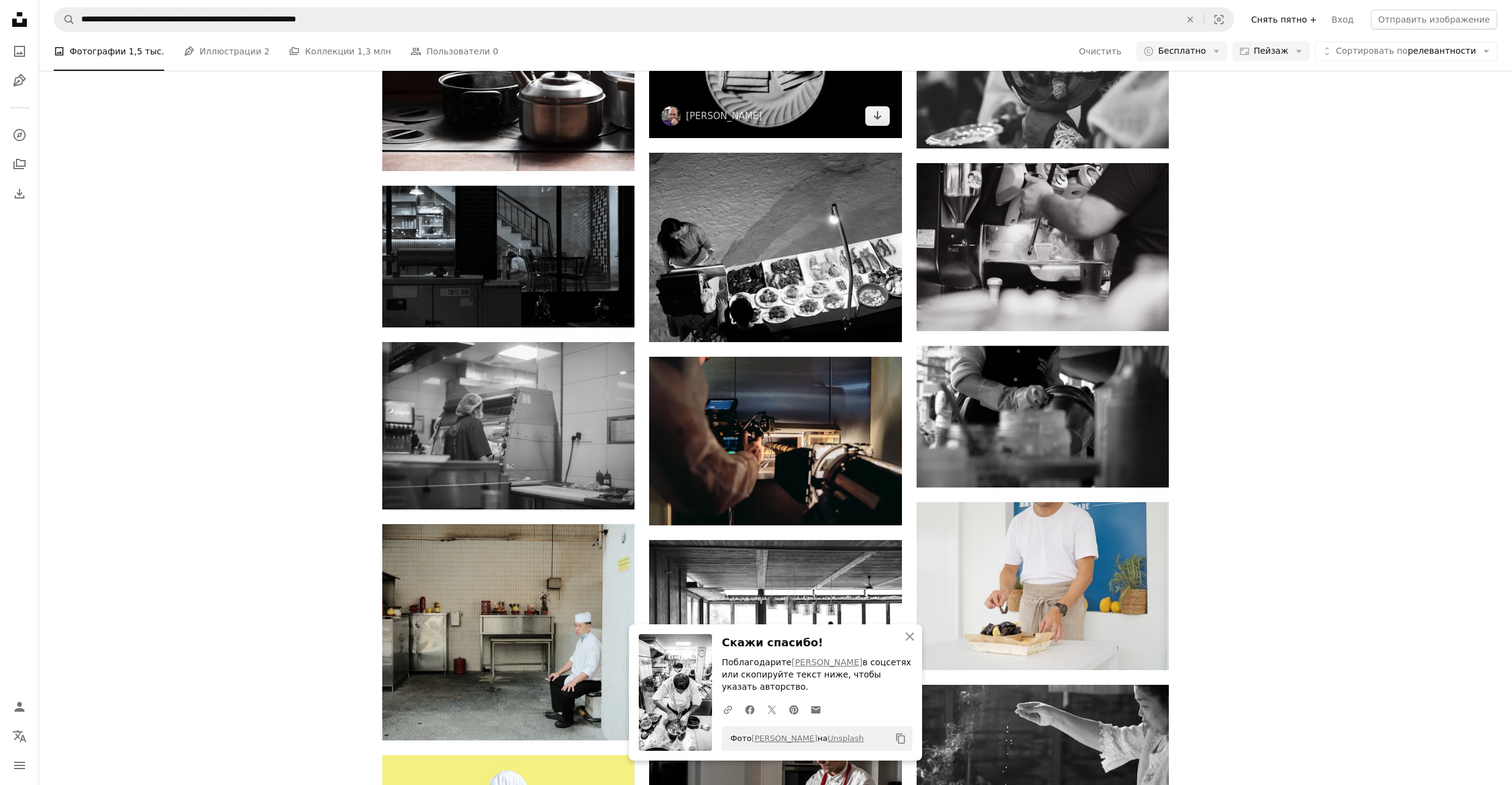
click at [777, 137] on img at bounding box center [775, 47] width 253 height 179
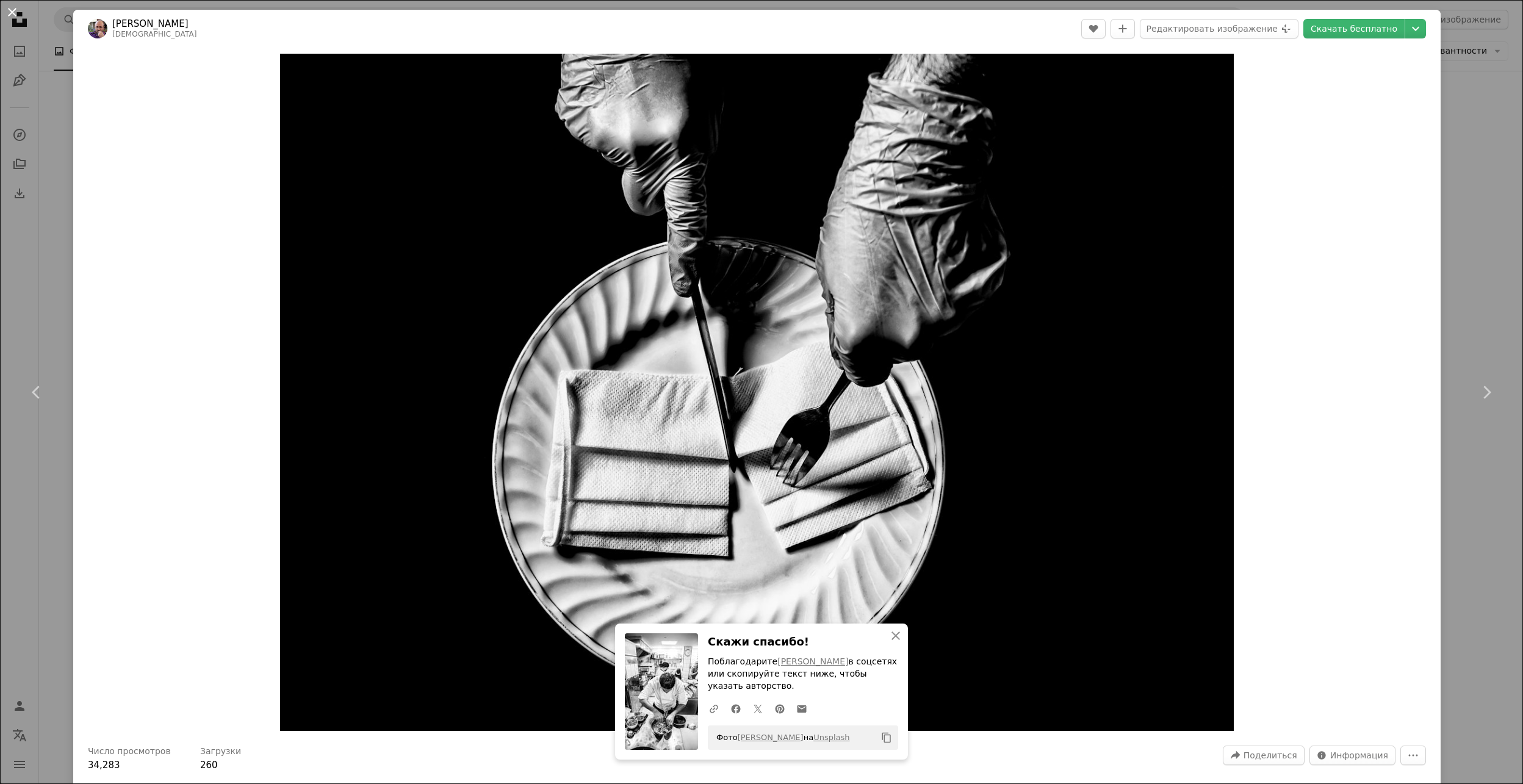
click at [11, 8] on button "An X shape" at bounding box center [12, 12] width 15 height 15
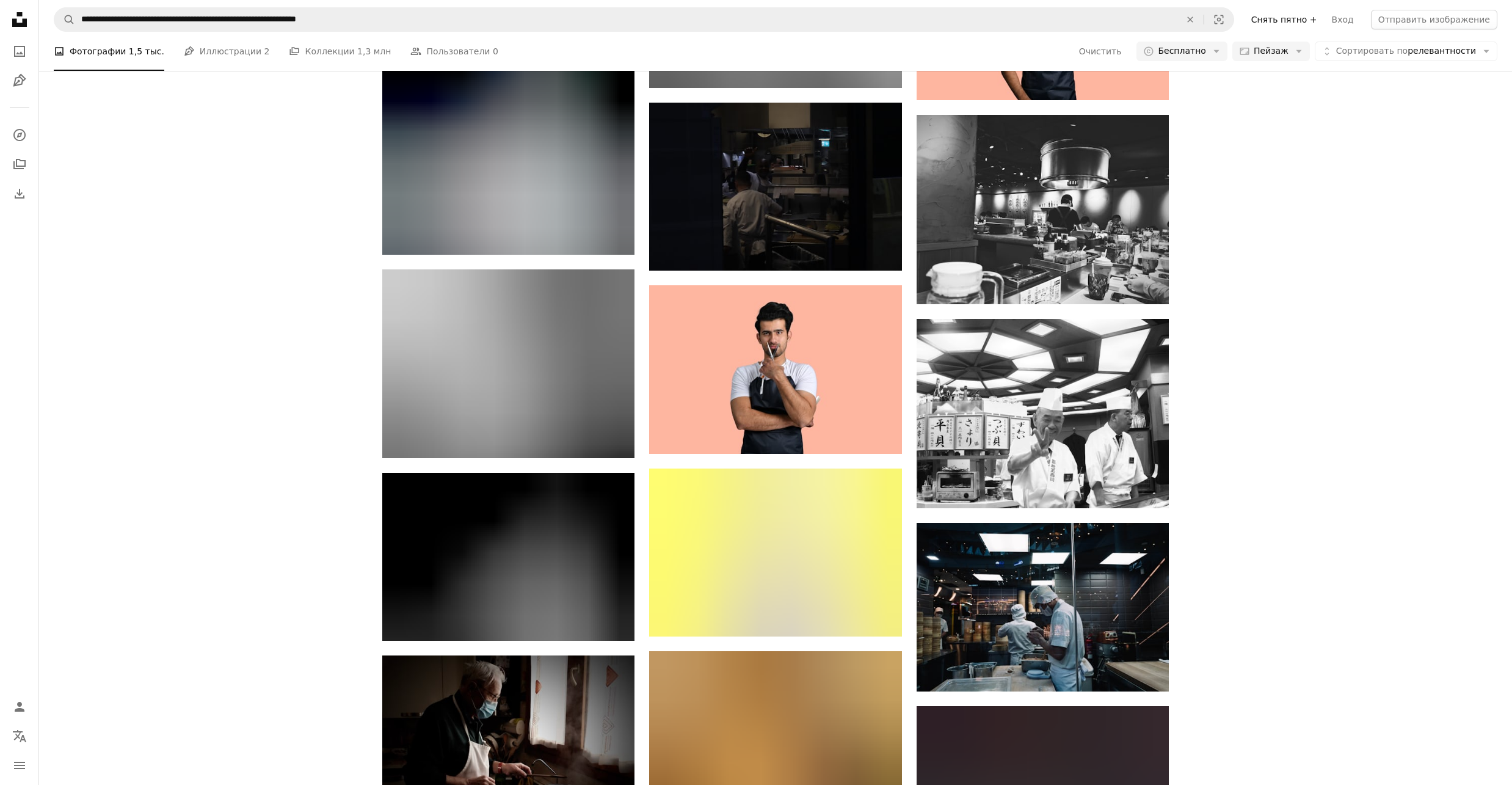
scroll to position [8305, 0]
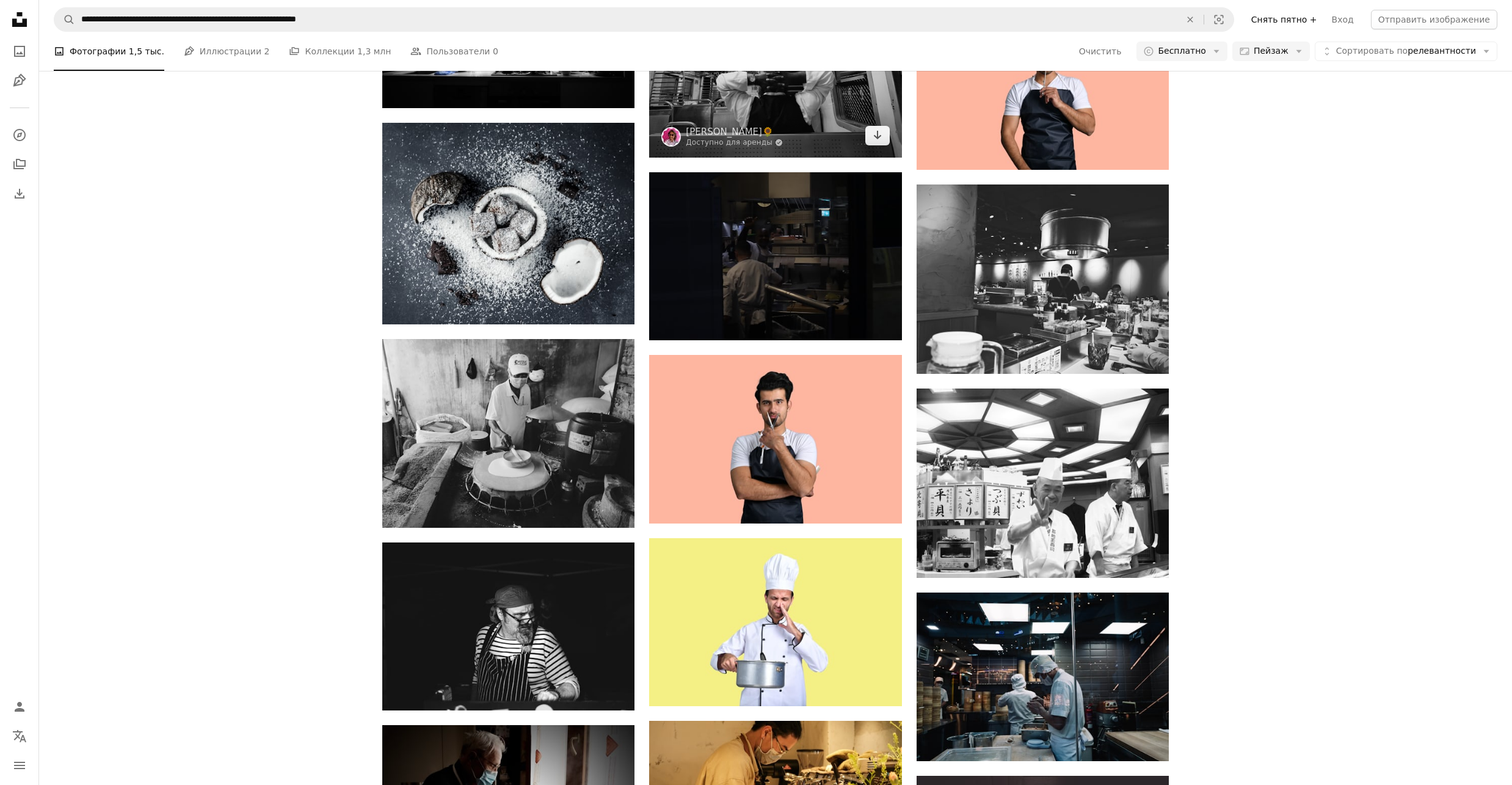
click at [773, 157] on img at bounding box center [775, 61] width 253 height 191
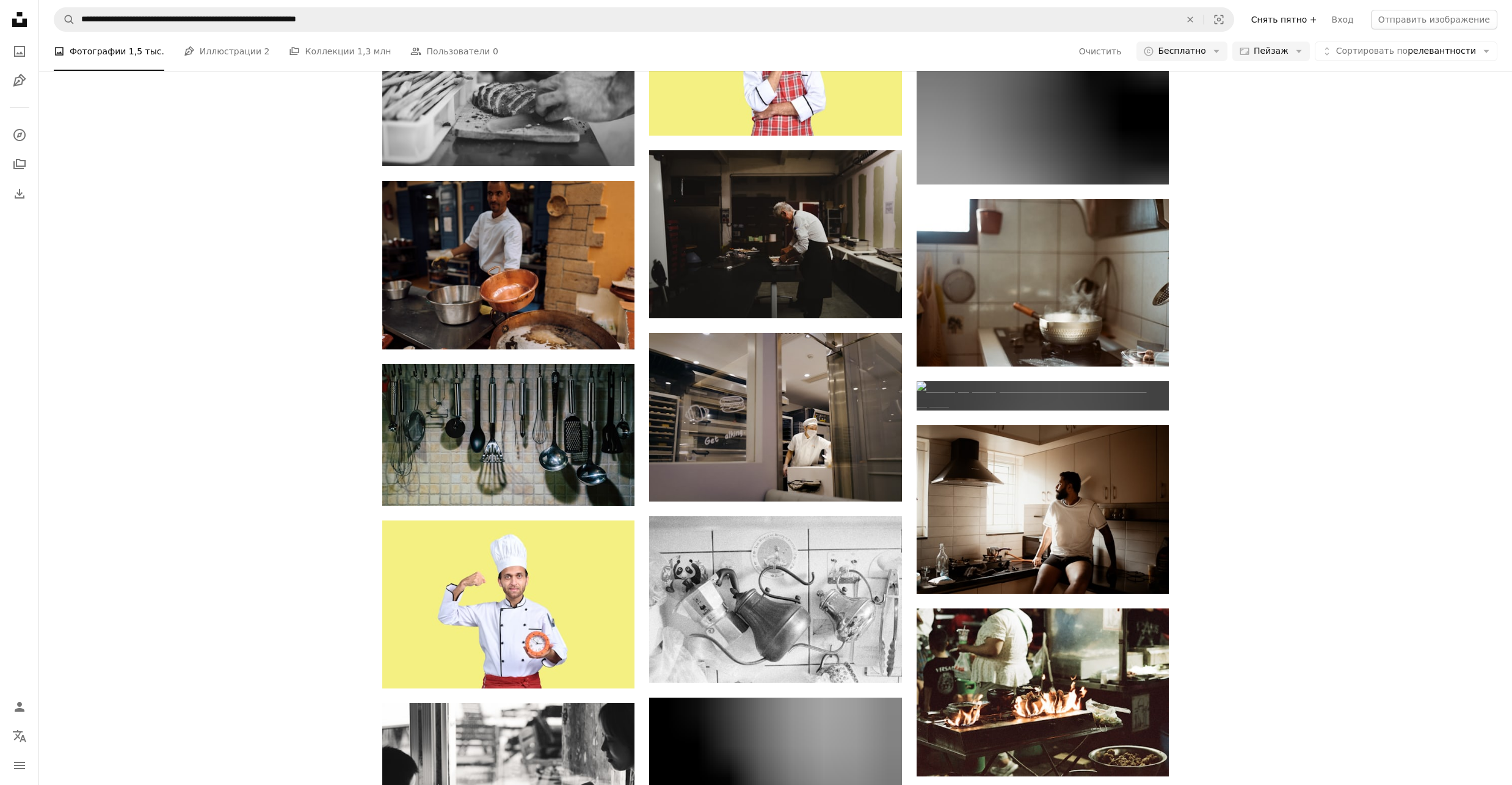
scroll to position [11399, 0]
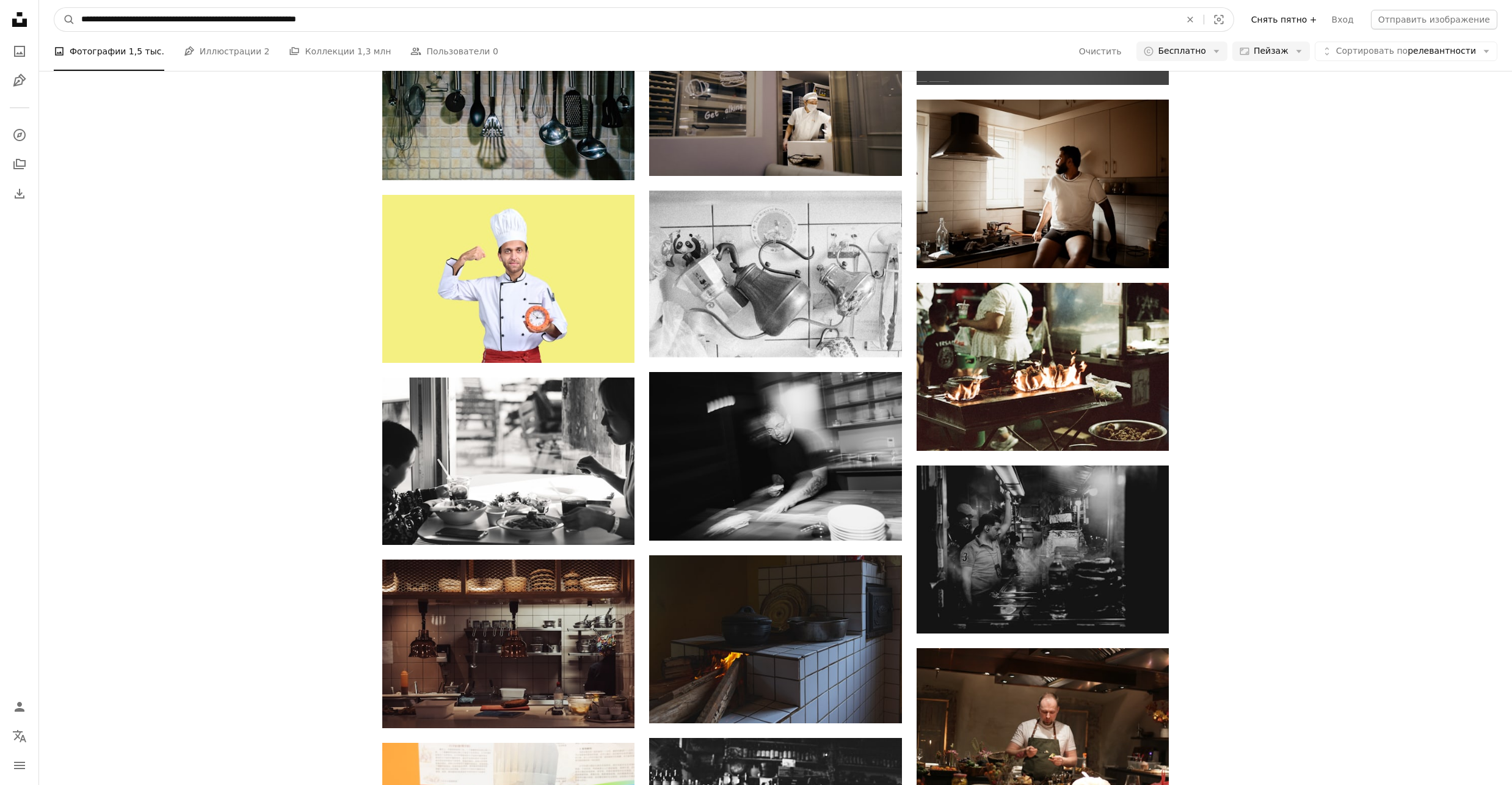
click at [327, 20] on input "**********" at bounding box center [626, 19] width 1101 height 24
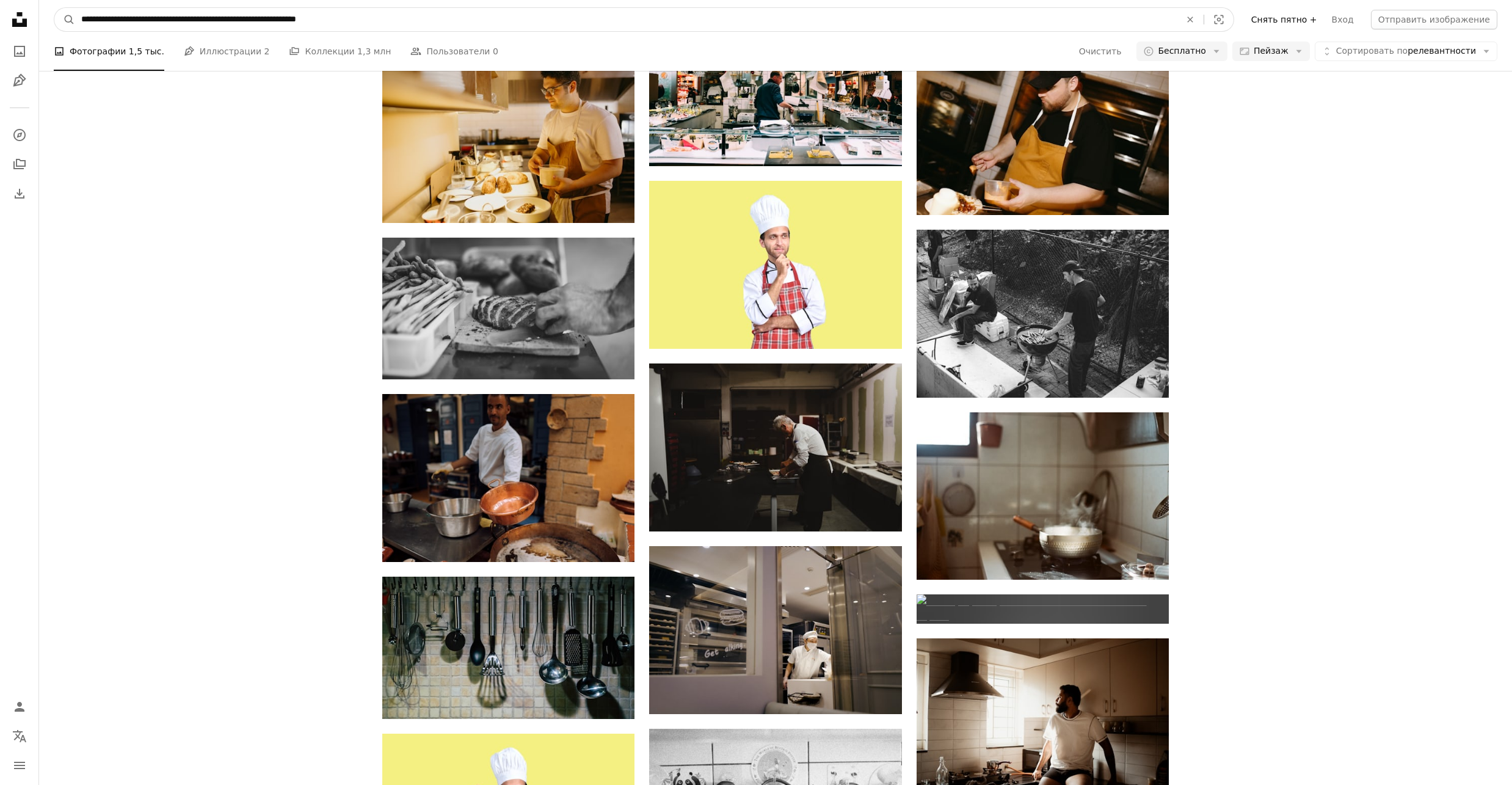
drag, startPoint x: 364, startPoint y: 12, endPoint x: -39, endPoint y: -7, distance: 403.4
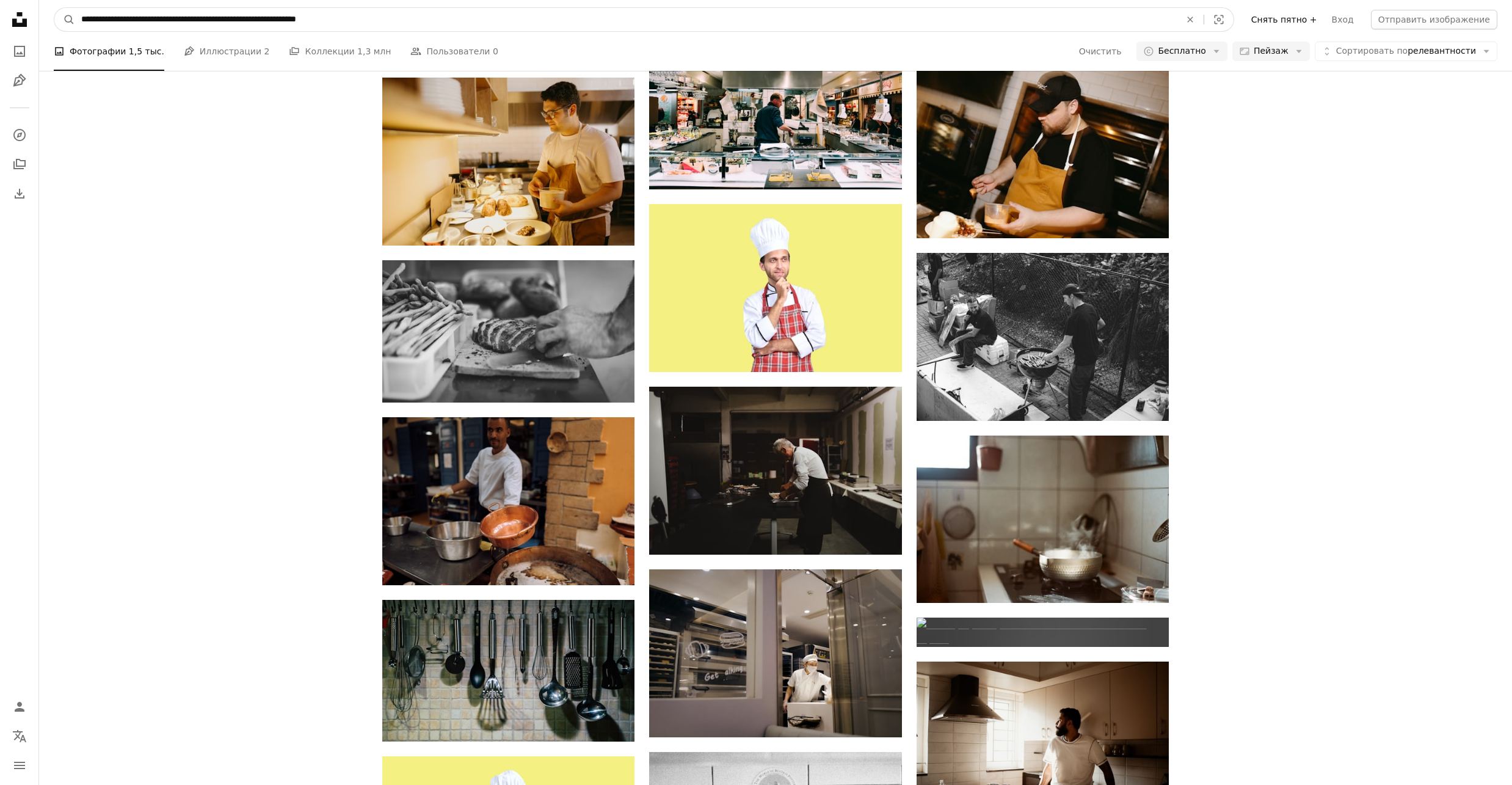
paste input "Поиск визуальных элементов по всему сайту"
type input "**********"
click at [54, 8] on button "A magnifying glass" at bounding box center [65, 19] width 21 height 24
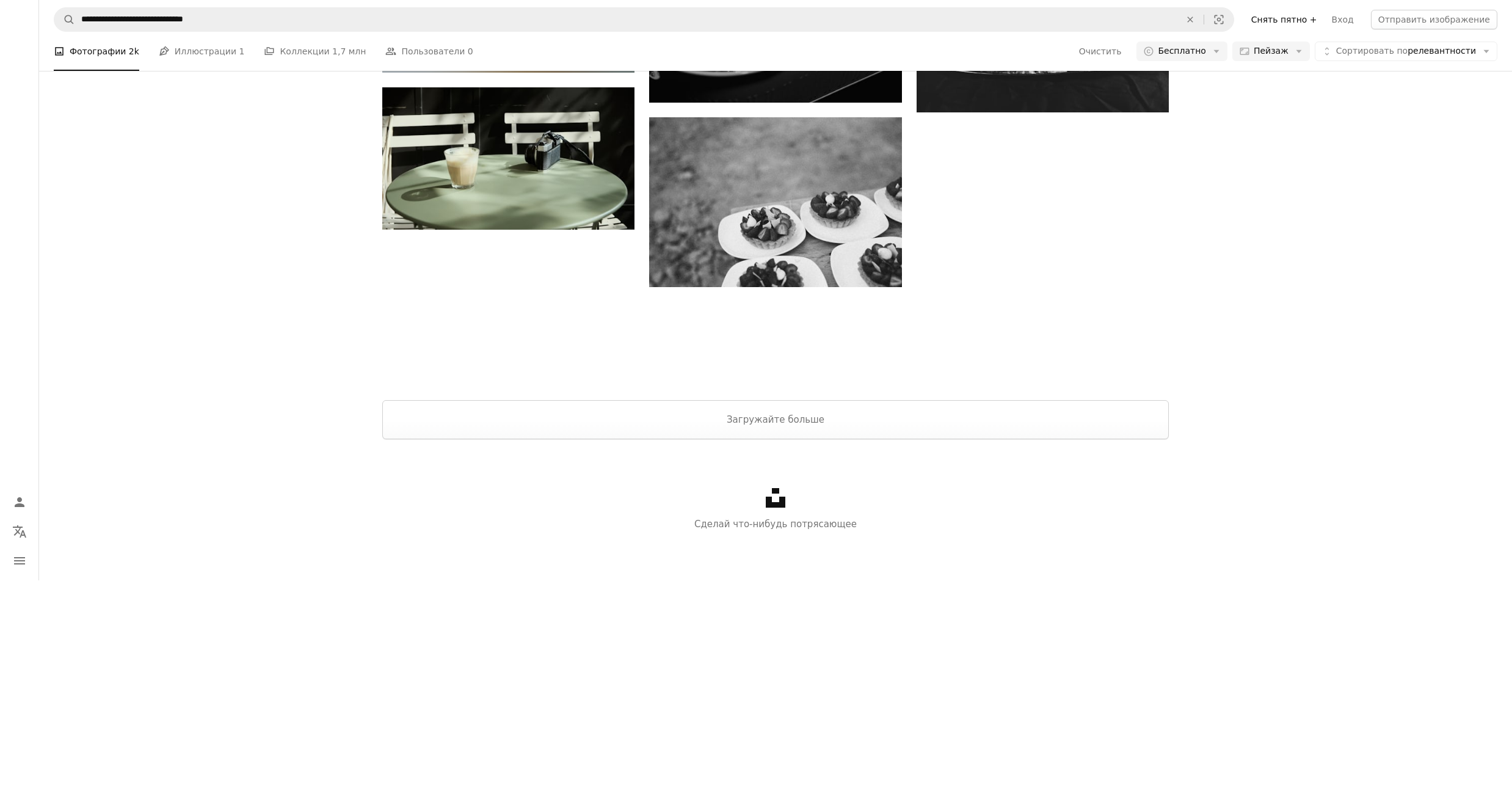
scroll to position [1221, 0]
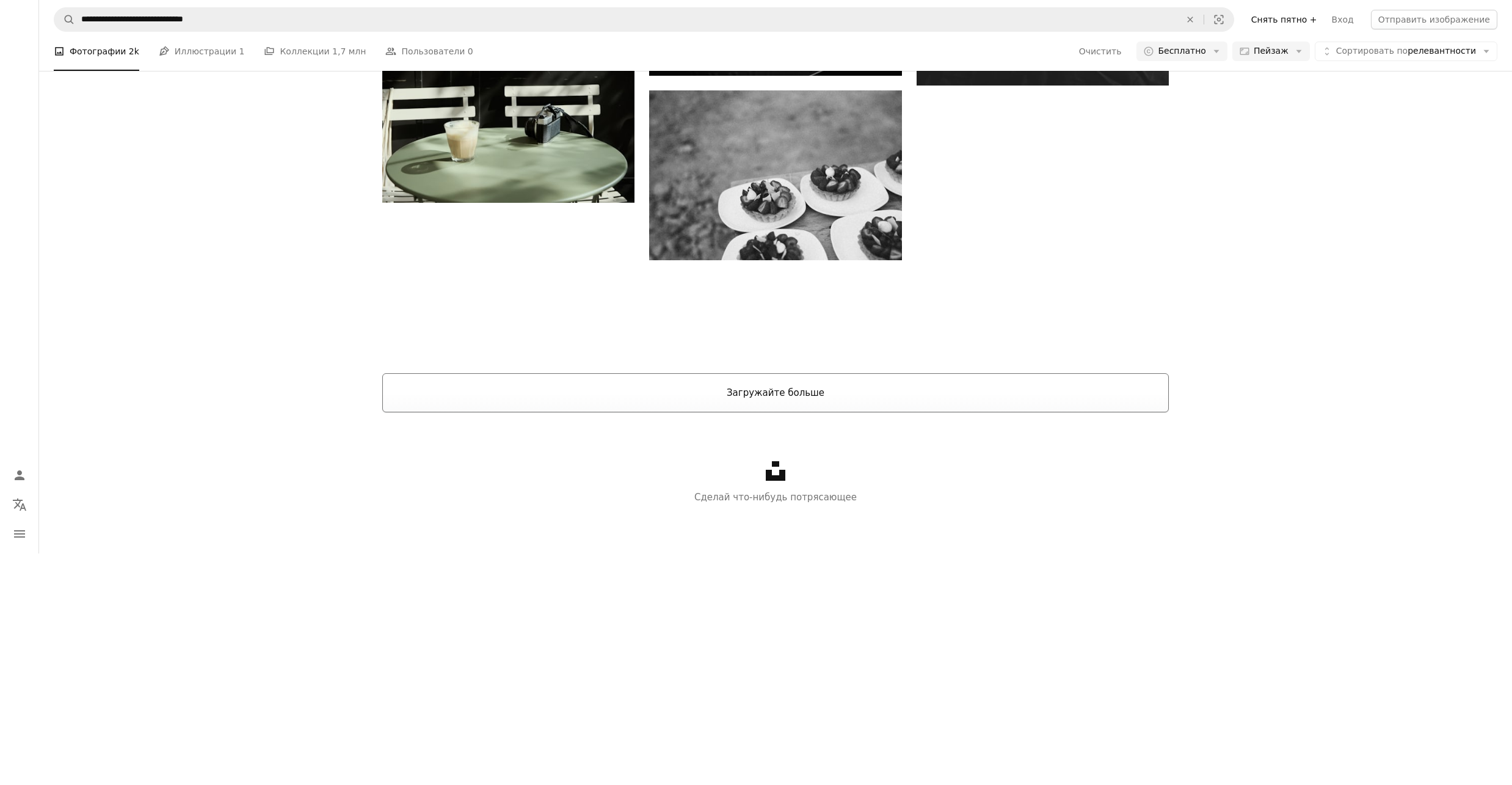
click at [736, 392] on ya-tr-span "Загружайте больше" at bounding box center [775, 392] width 98 height 11
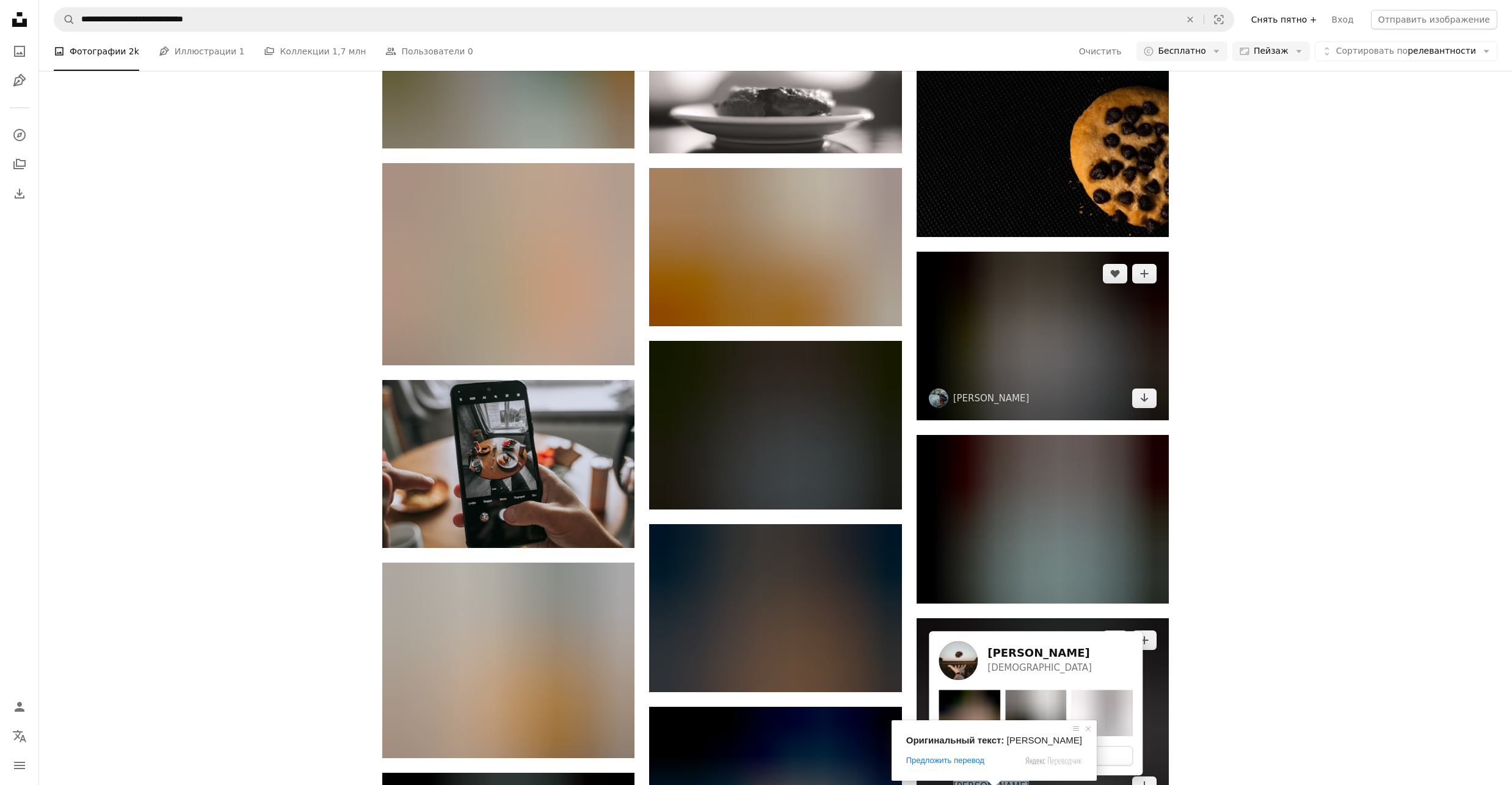
scroll to position [4234, 0]
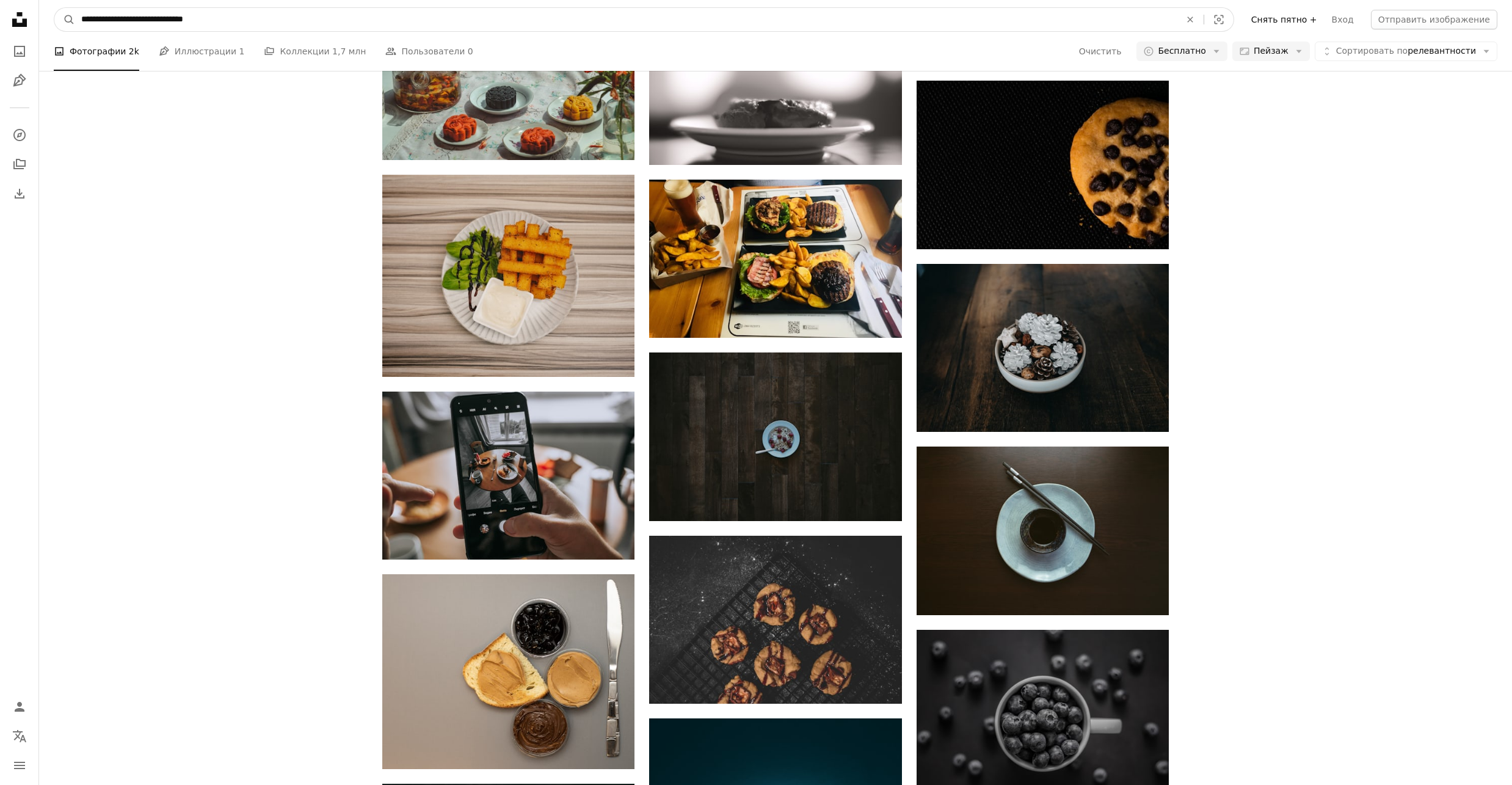
click at [205, 13] on input "**********" at bounding box center [626, 19] width 1101 height 24
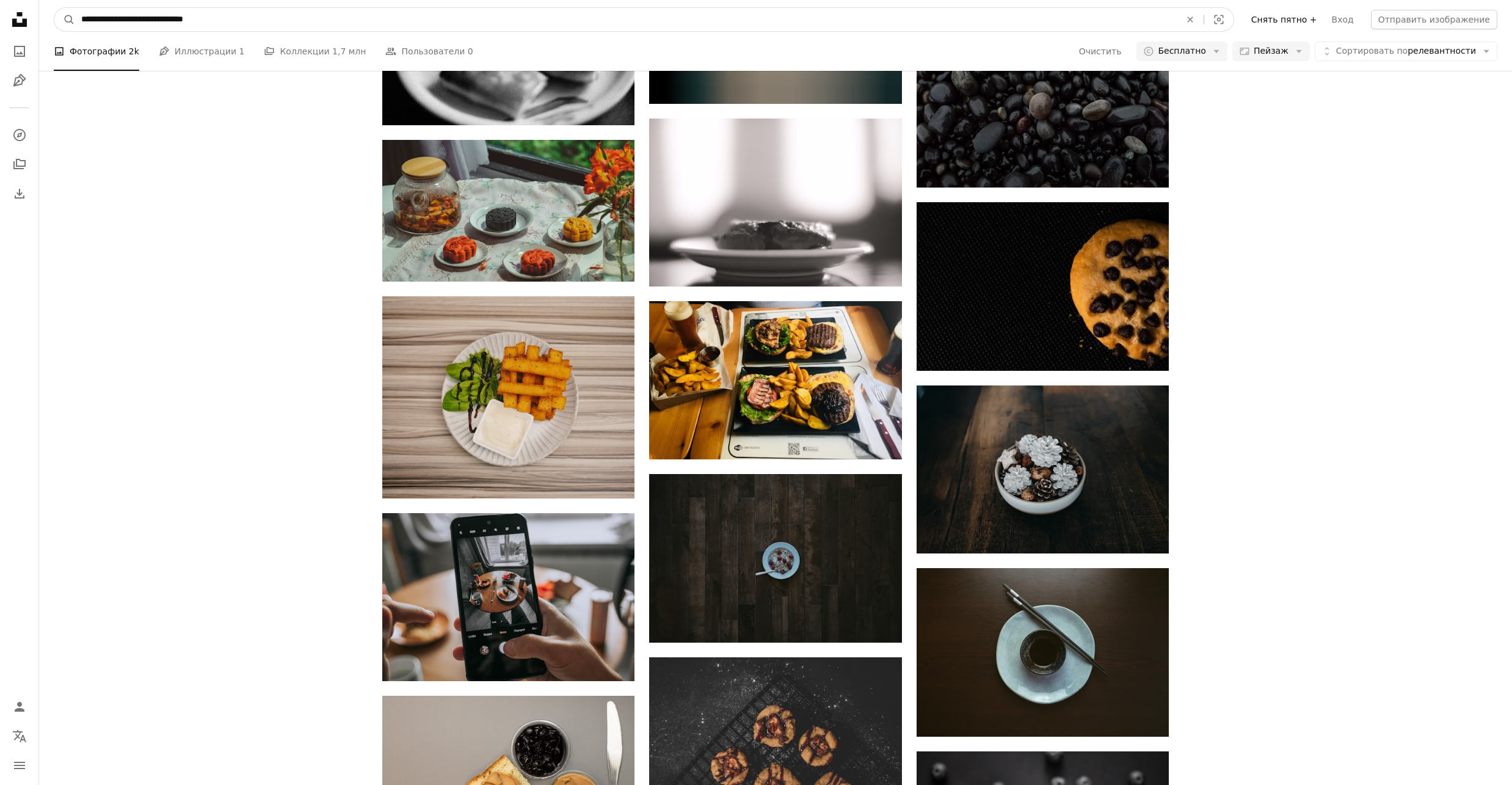
drag, startPoint x: 239, startPoint y: 17, endPoint x: -2, endPoint y: 5, distance: 241.3
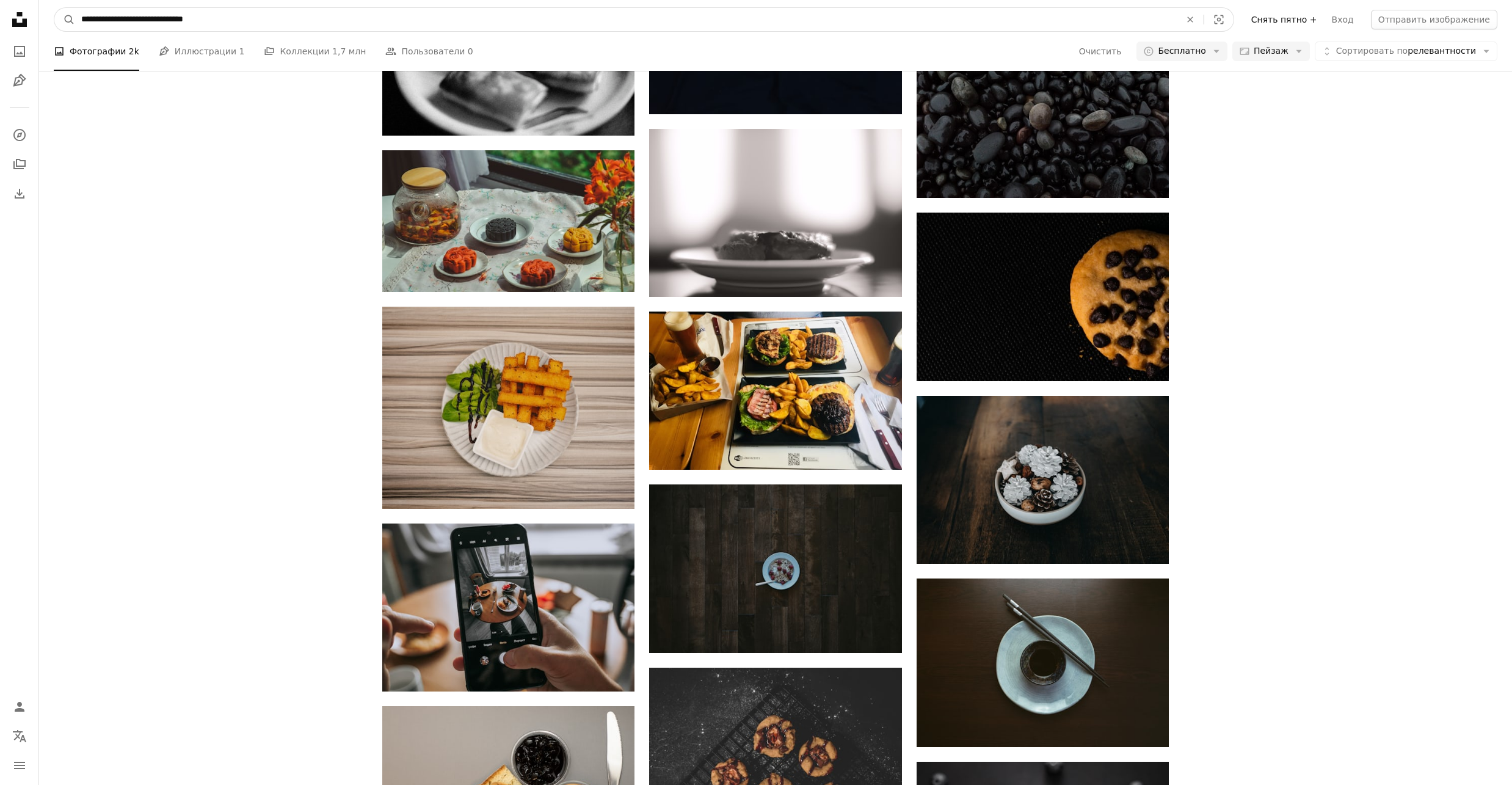
paste input "Поиск визуальных элементов по всему сайту"
type input "**********"
click button "A magnifying glass" at bounding box center [65, 19] width 21 height 24
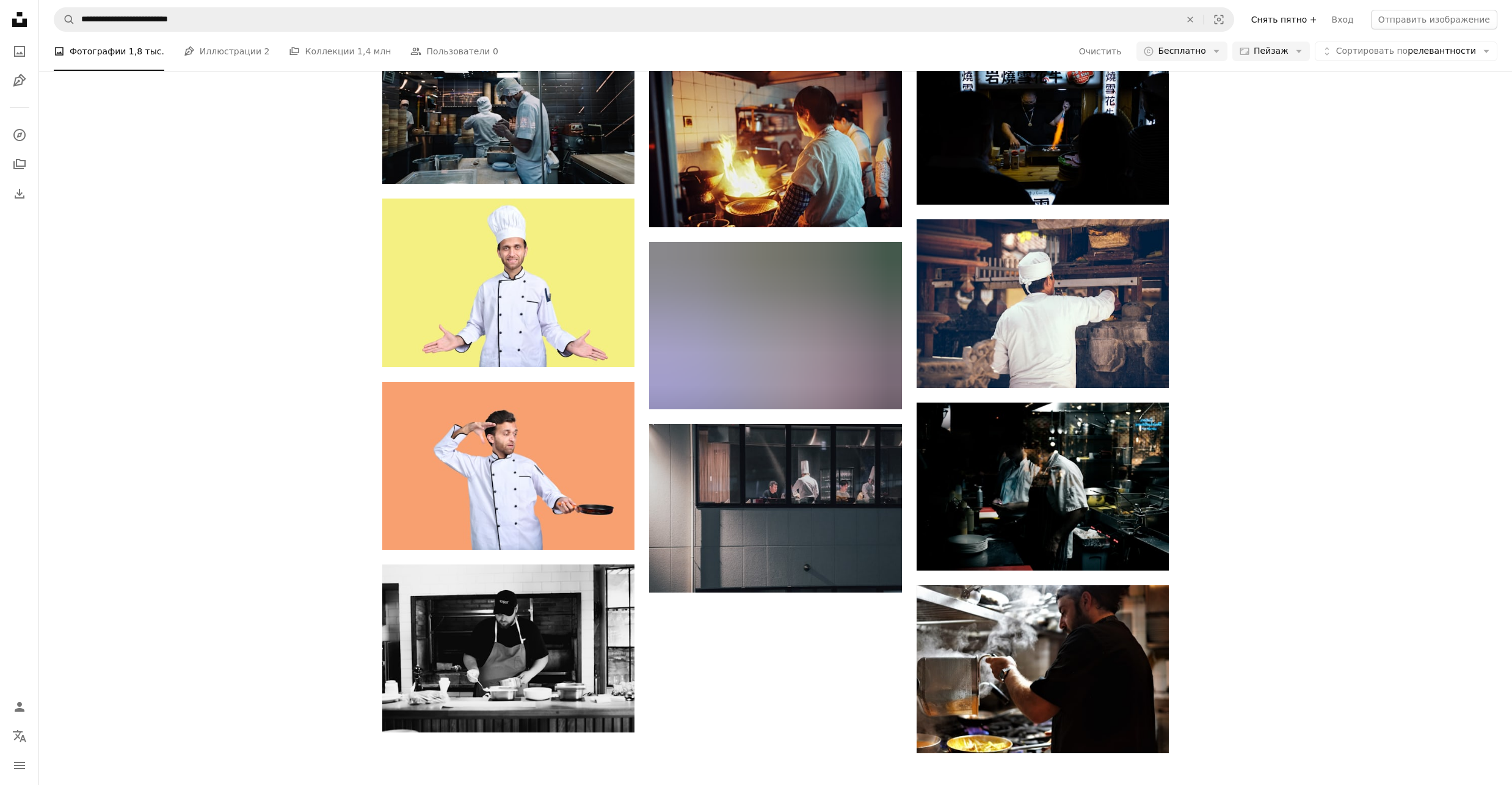
scroll to position [814, 0]
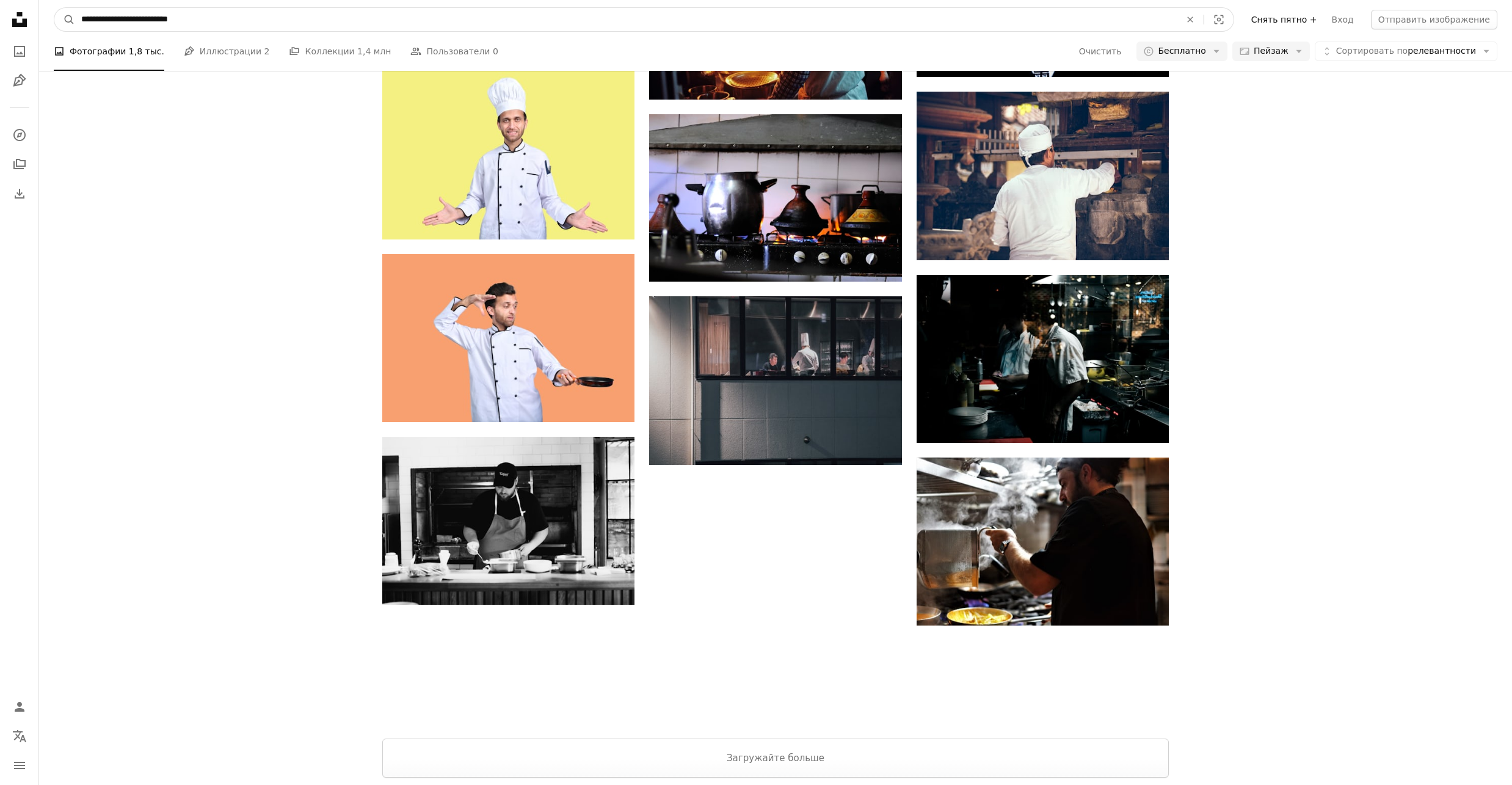
click at [196, 24] on input "**********" at bounding box center [626, 19] width 1101 height 24
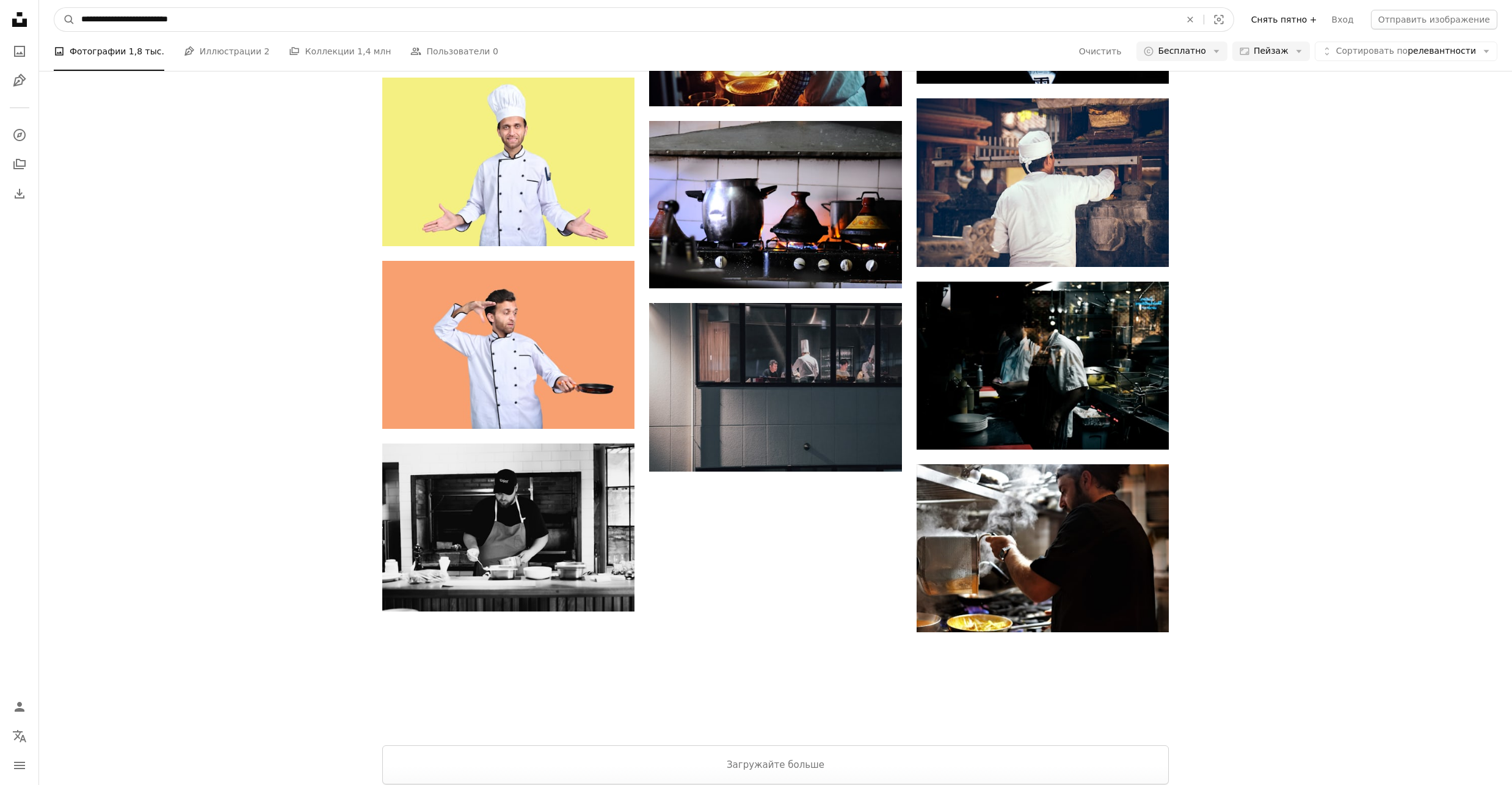
scroll to position [797, 0]
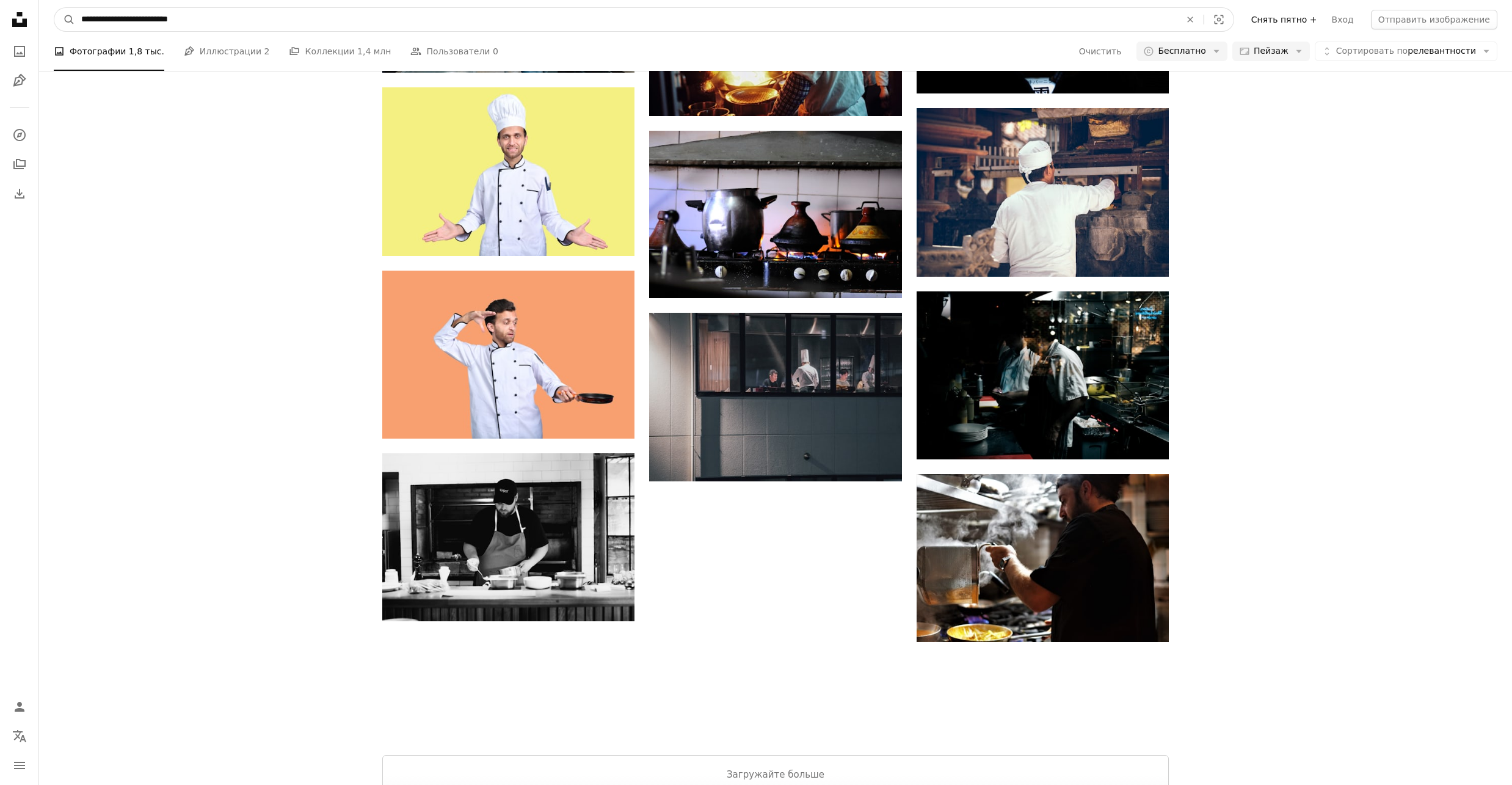
drag, startPoint x: 232, startPoint y: 17, endPoint x: 19, endPoint y: 15, distance: 213.0
click at [19, 15] on div "**********" at bounding box center [756, 69] width 1512 height 1733
paste input "Поиск визуальных элементов по всему сайту"
type input "**********"
click at [54, 8] on button "A magnifying glass" at bounding box center [65, 19] width 21 height 24
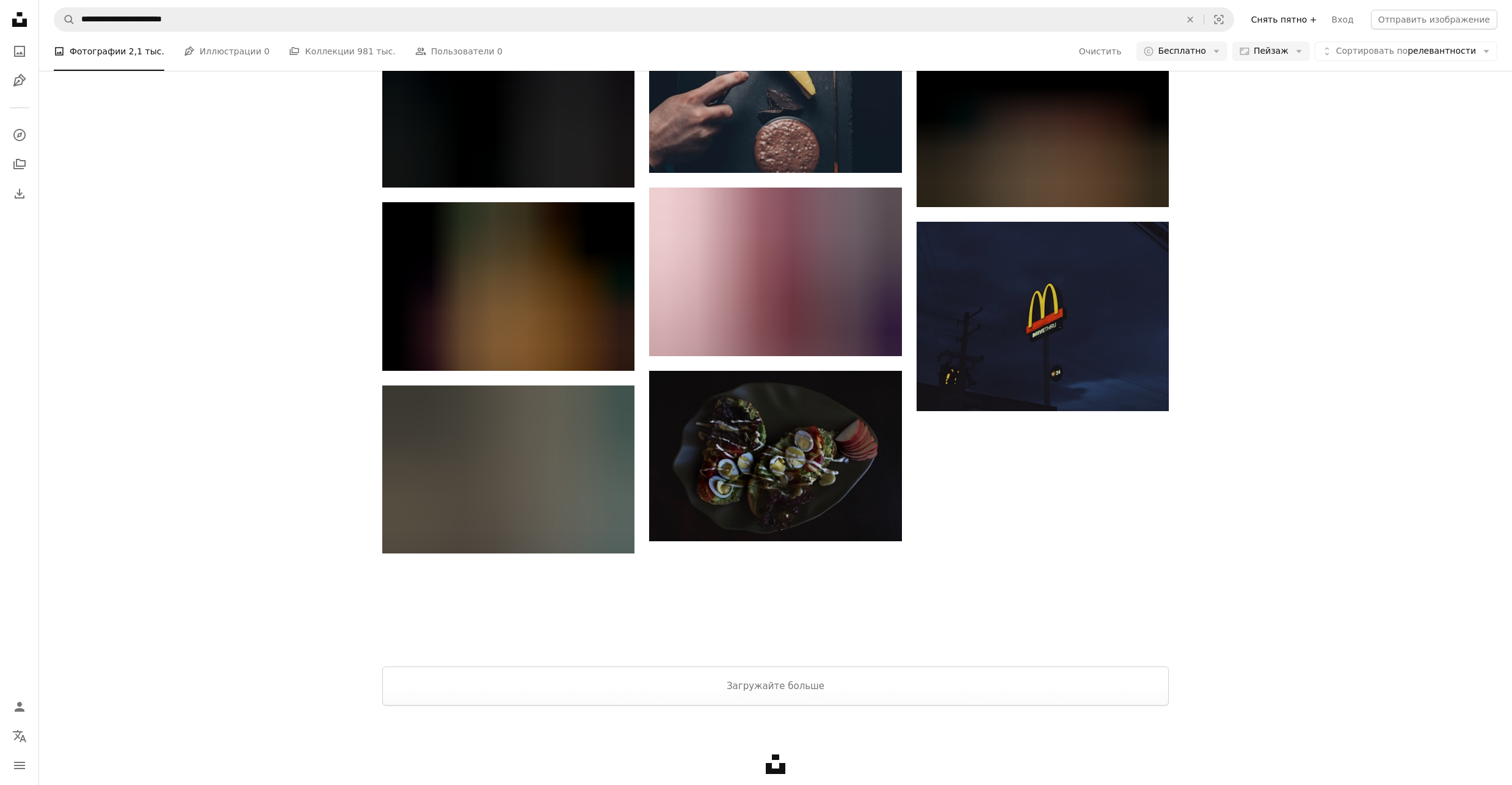
scroll to position [977, 0]
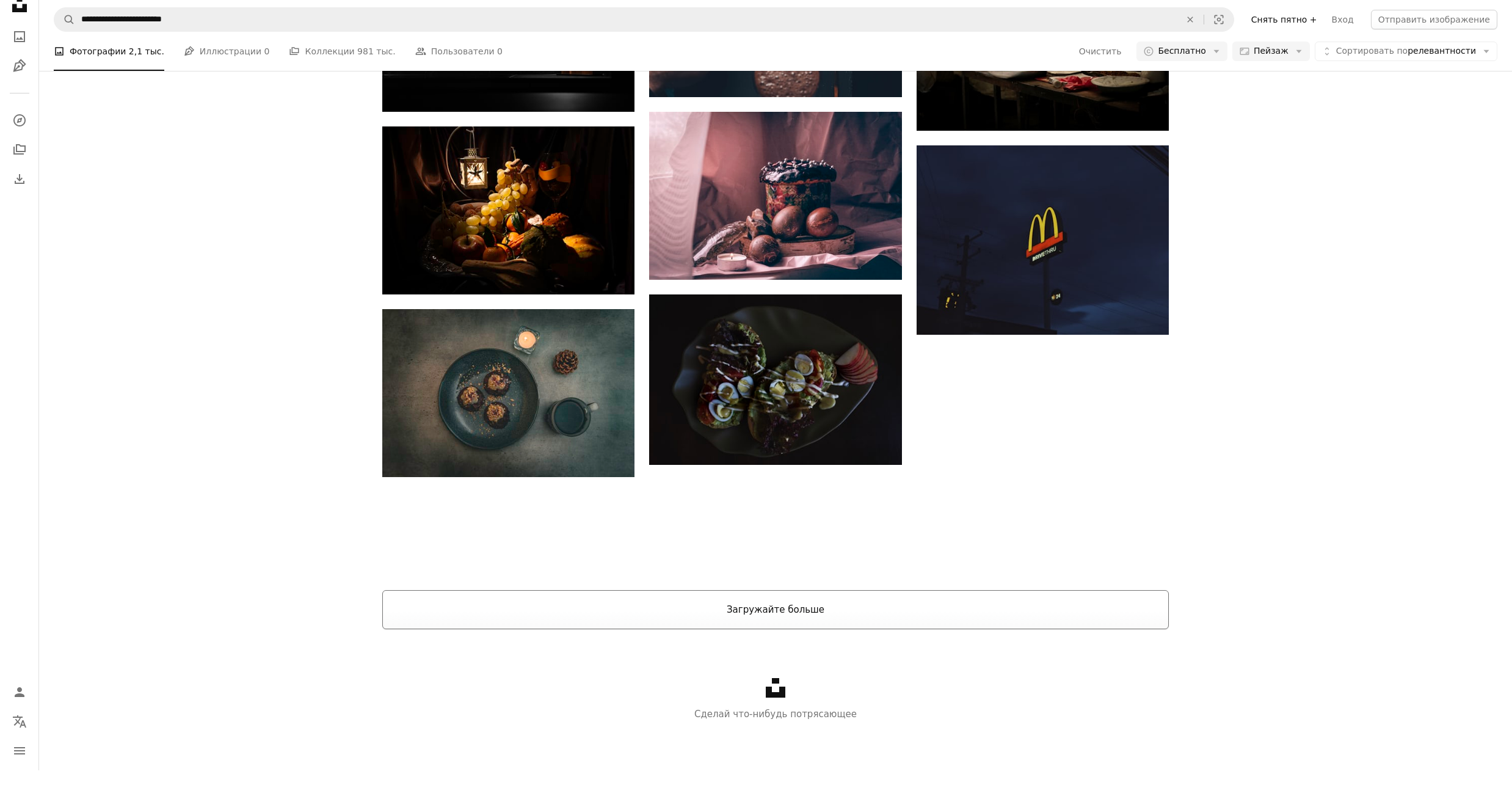
click at [765, 619] on button "Загружайте больше" at bounding box center [775, 609] width 787 height 39
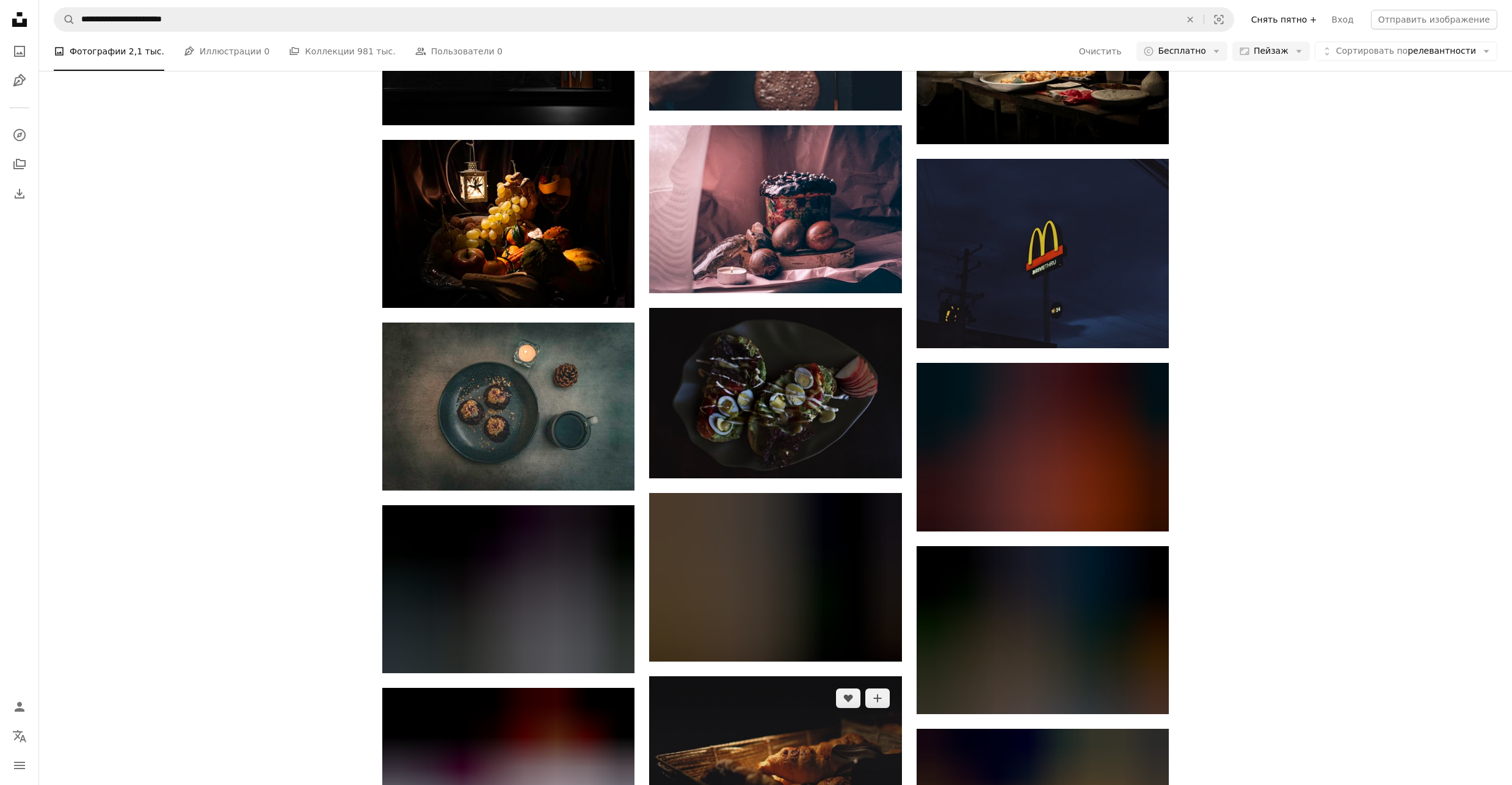
scroll to position [1059, 0]
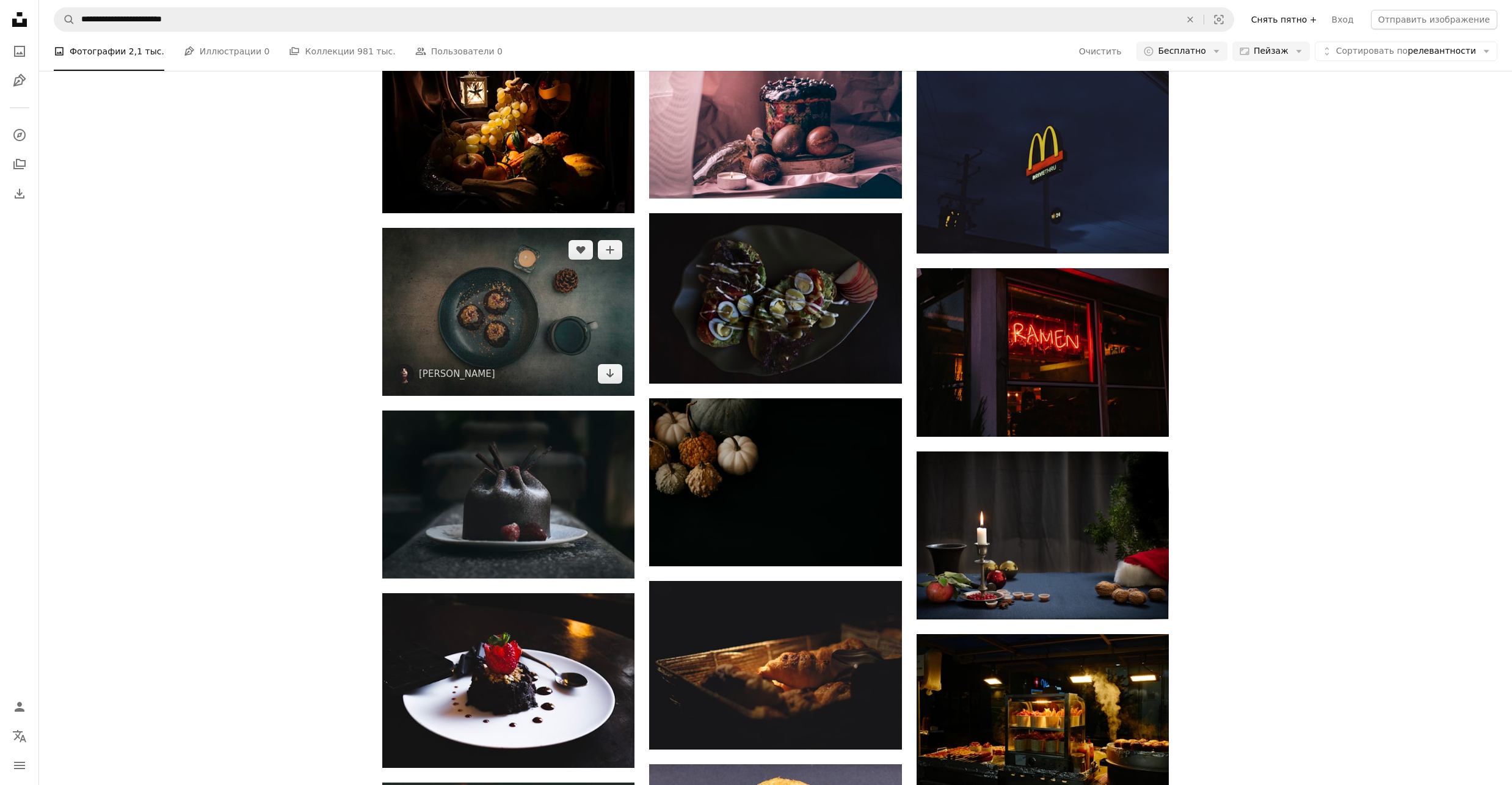
click at [482, 328] on img at bounding box center [508, 312] width 253 height 168
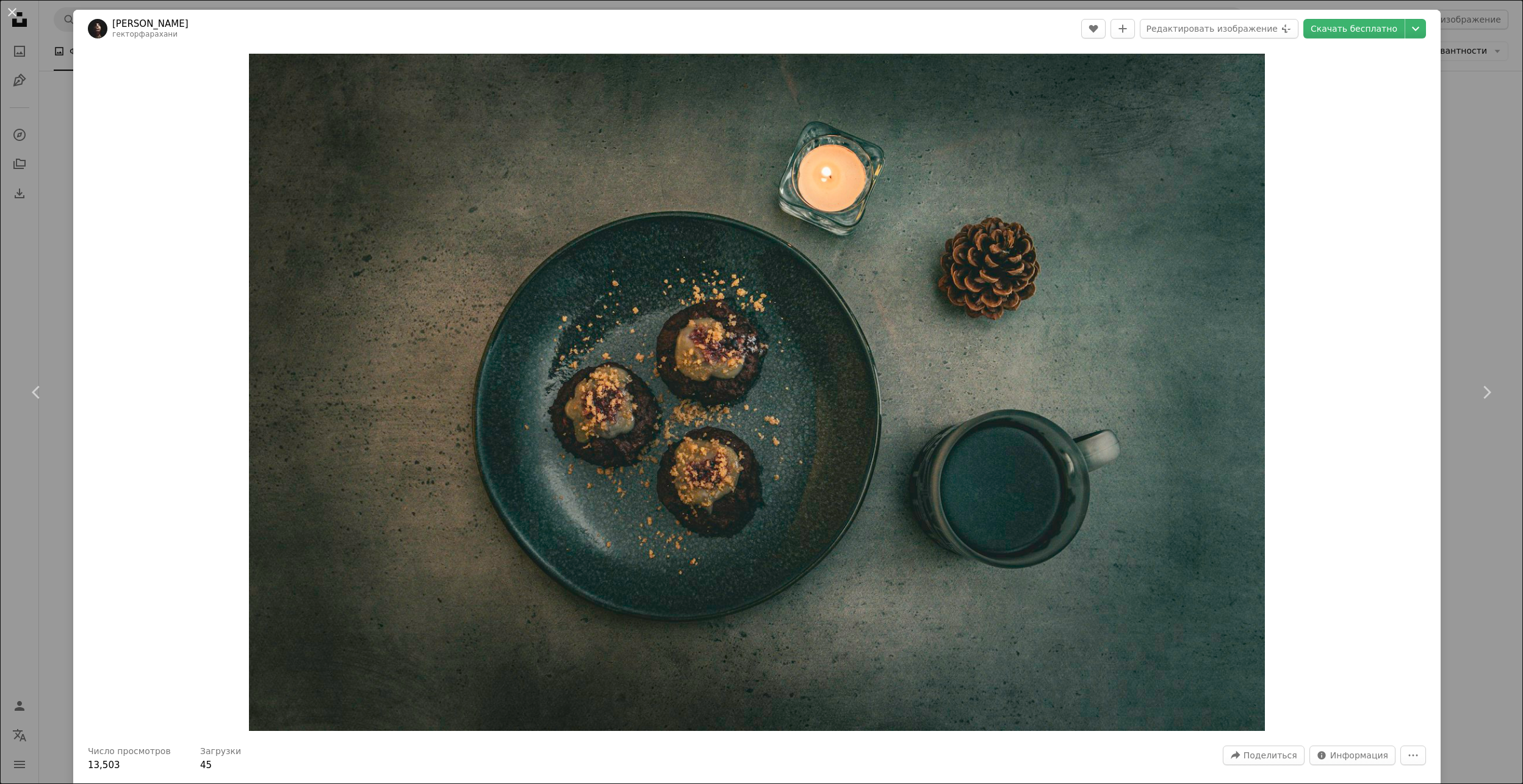
drag, startPoint x: 10, startPoint y: 16, endPoint x: 398, endPoint y: 220, distance: 438.4
click at [10, 15] on button "An X shape" at bounding box center [12, 12] width 15 height 15
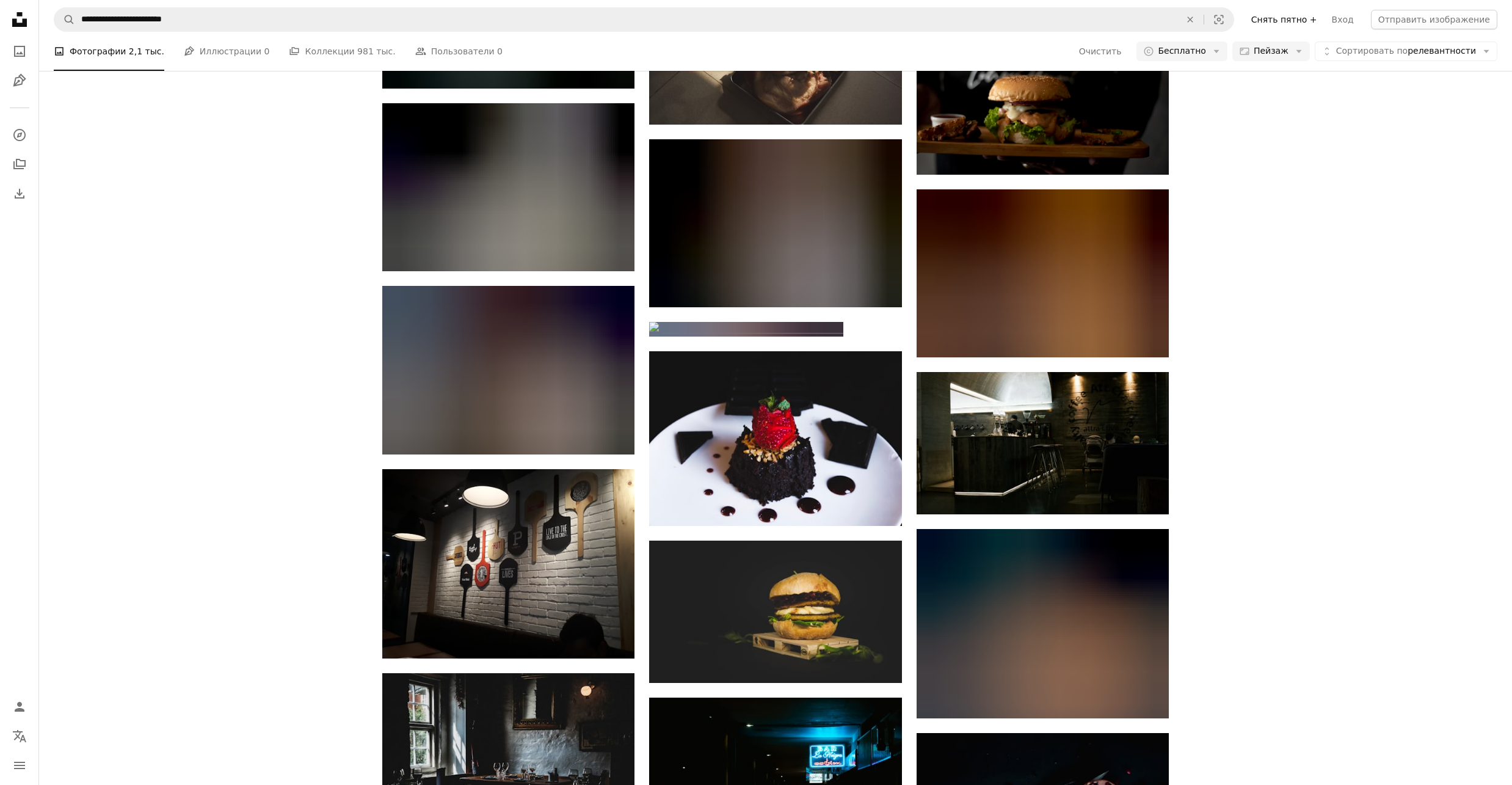
scroll to position [3501, 0]
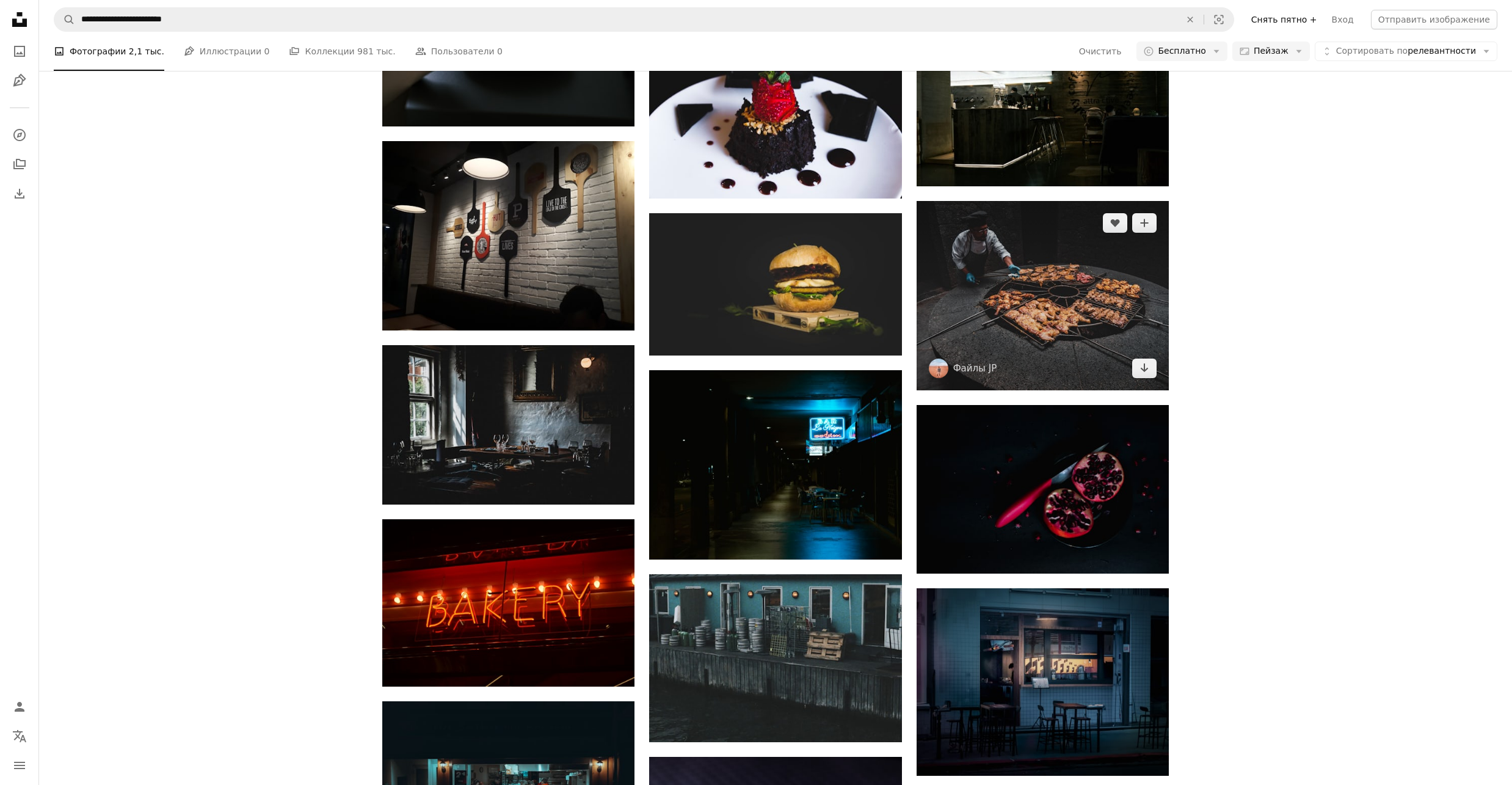
click at [1031, 280] on img at bounding box center [1043, 295] width 253 height 190
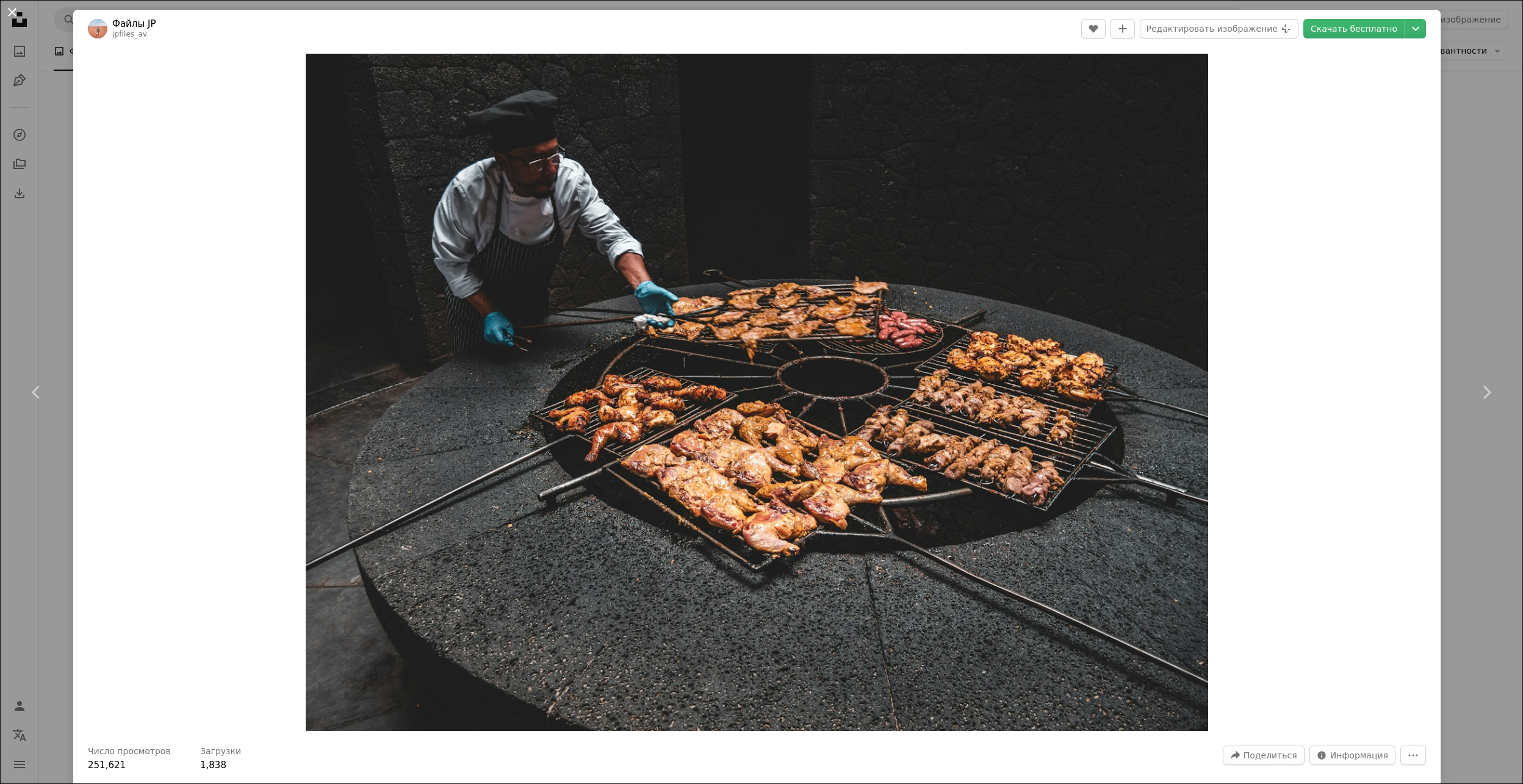
click at [10, 13] on button "An X shape" at bounding box center [12, 12] width 15 height 15
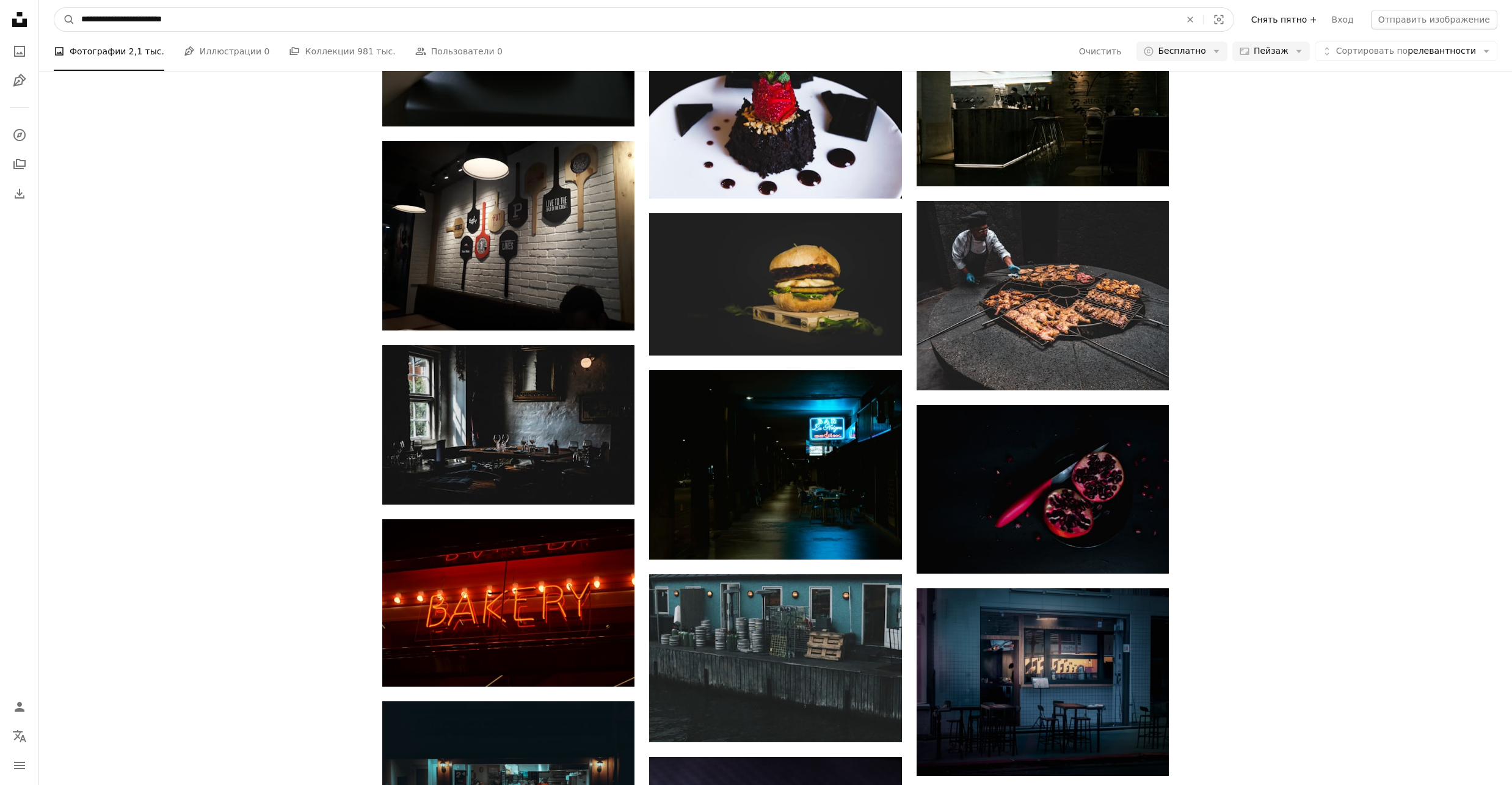
click at [220, 13] on input "**********" at bounding box center [626, 19] width 1101 height 24
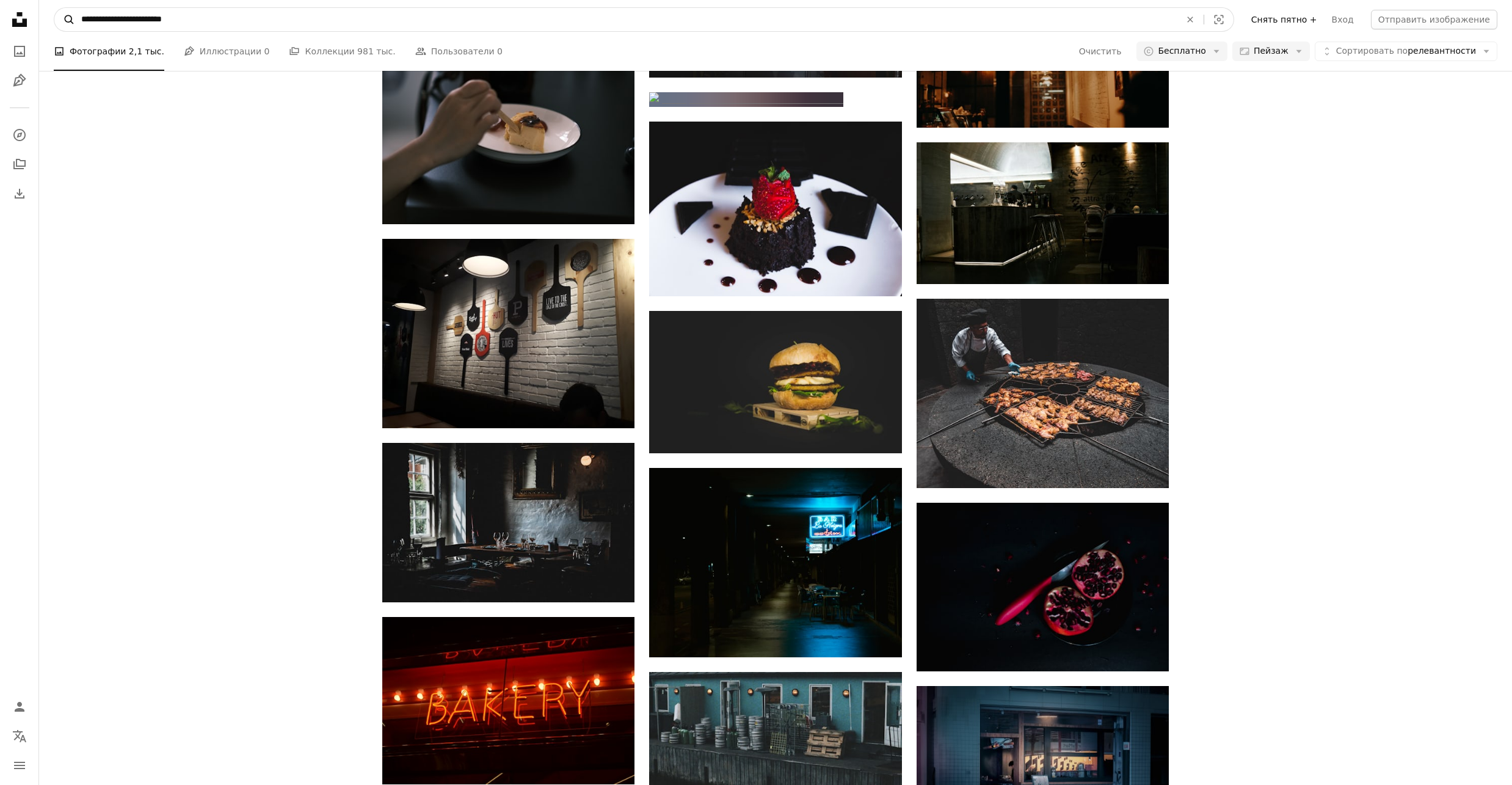
drag, startPoint x: 208, startPoint y: 16, endPoint x: 62, endPoint y: 12, distance: 146.1
click at [62, 12] on form "**********" at bounding box center [643, 19] width 1180 height 24
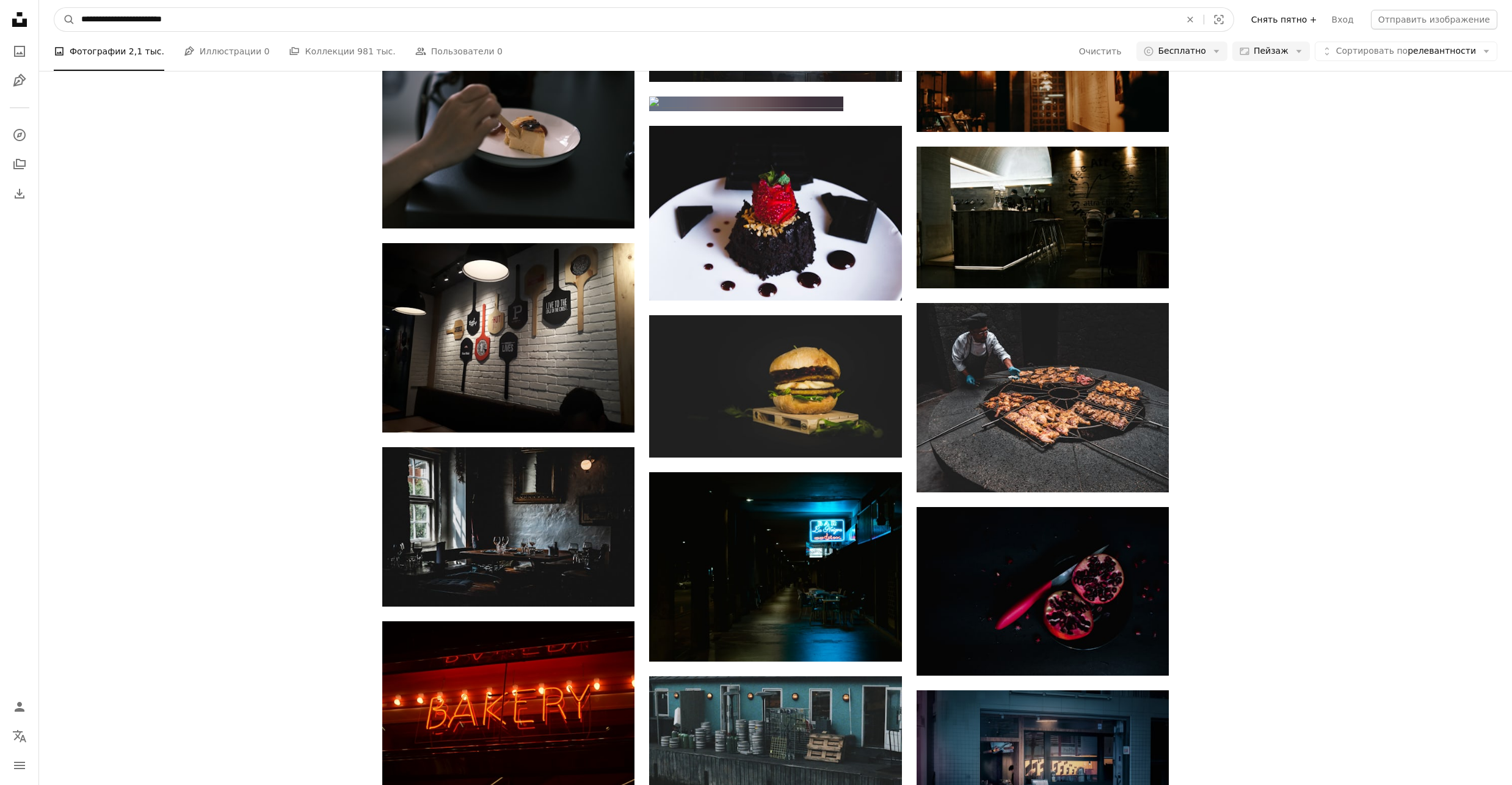
paste input "*"
type input "**********"
click button "A magnifying glass" at bounding box center [65, 19] width 21 height 24
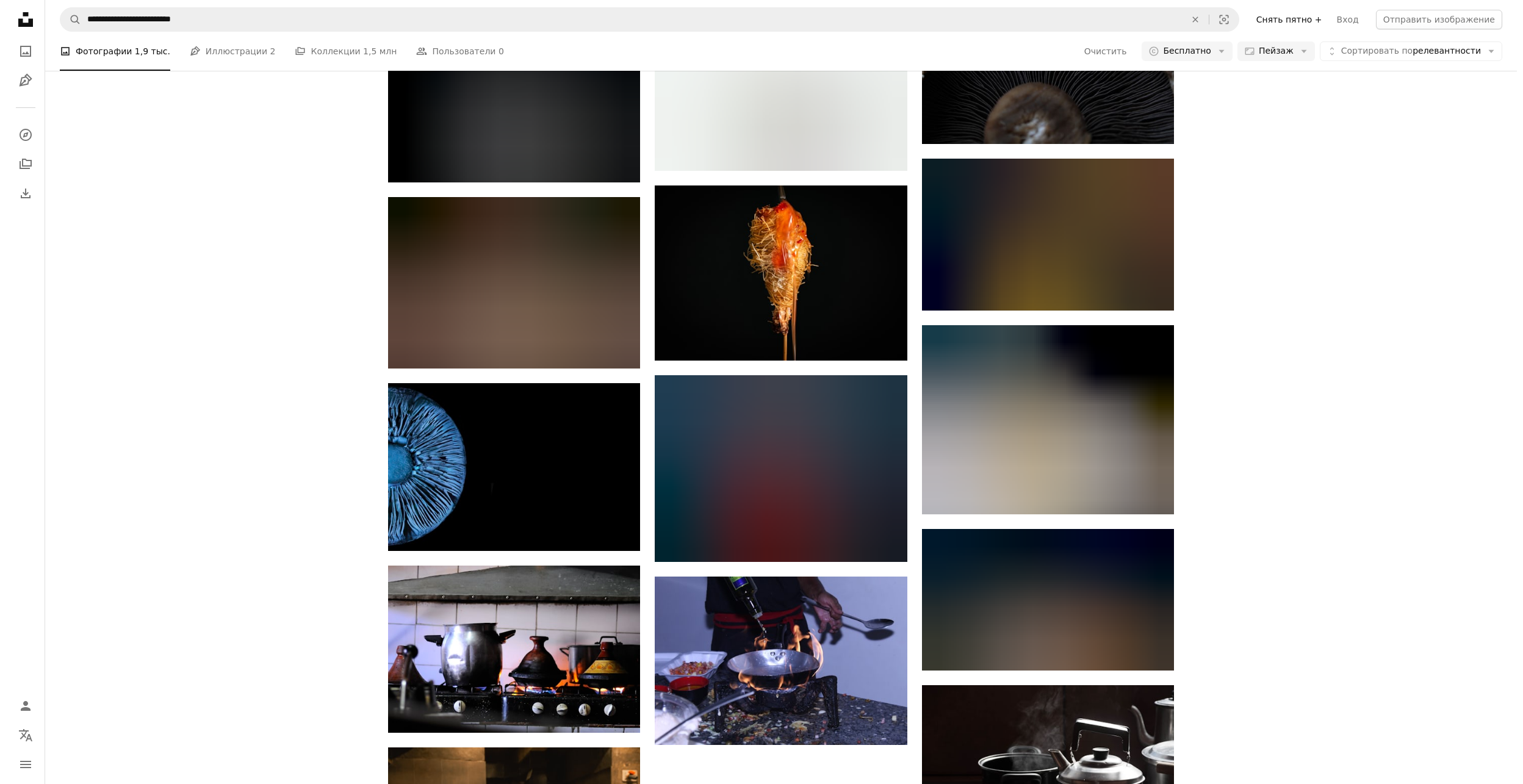
scroll to position [488, 0]
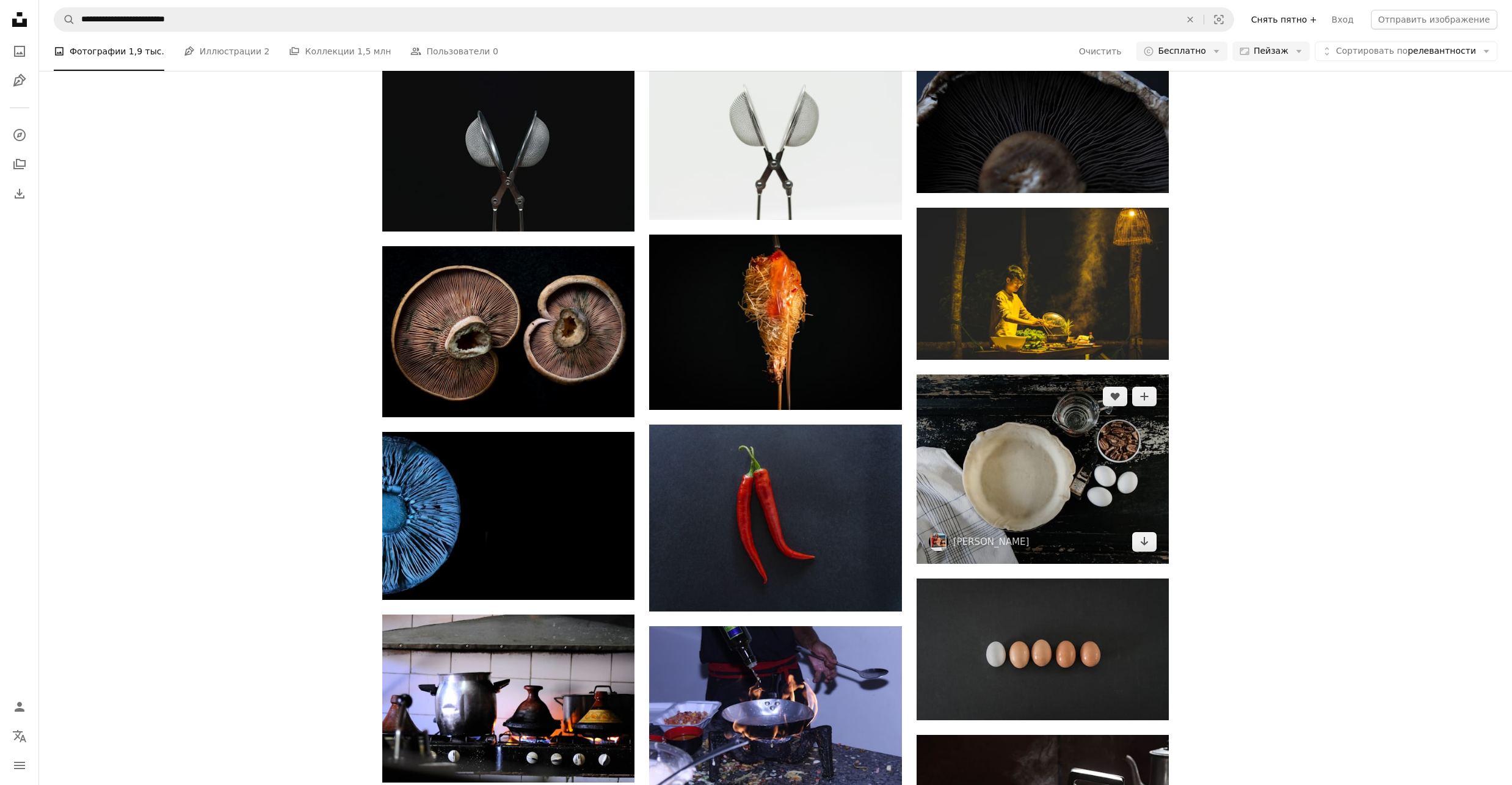
click at [1000, 470] on img at bounding box center [1043, 469] width 253 height 190
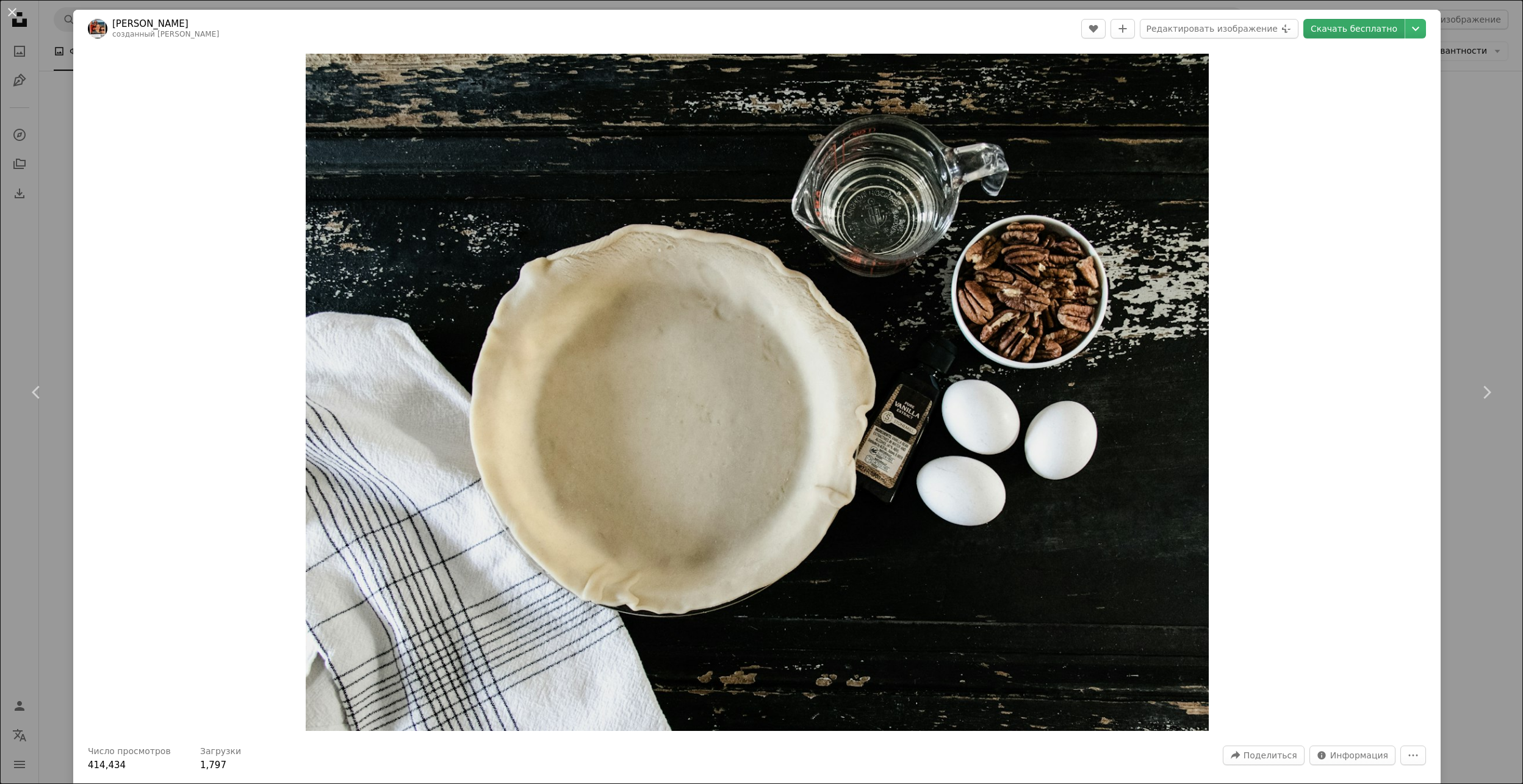
click at [1327, 28] on ya-tr-span "Скачать бесплатно" at bounding box center [1354, 28] width 86 height 18
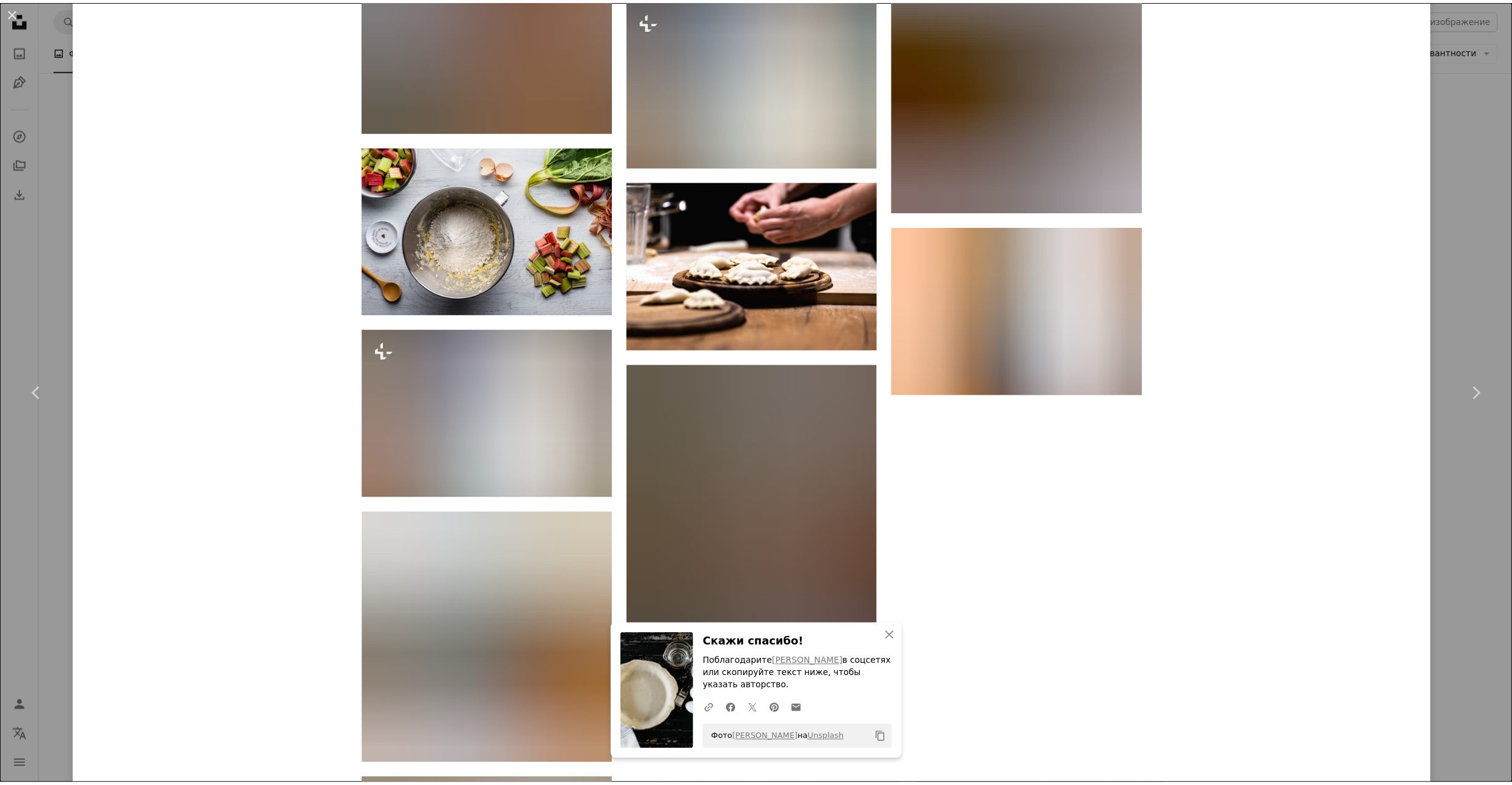
scroll to position [5904, 0]
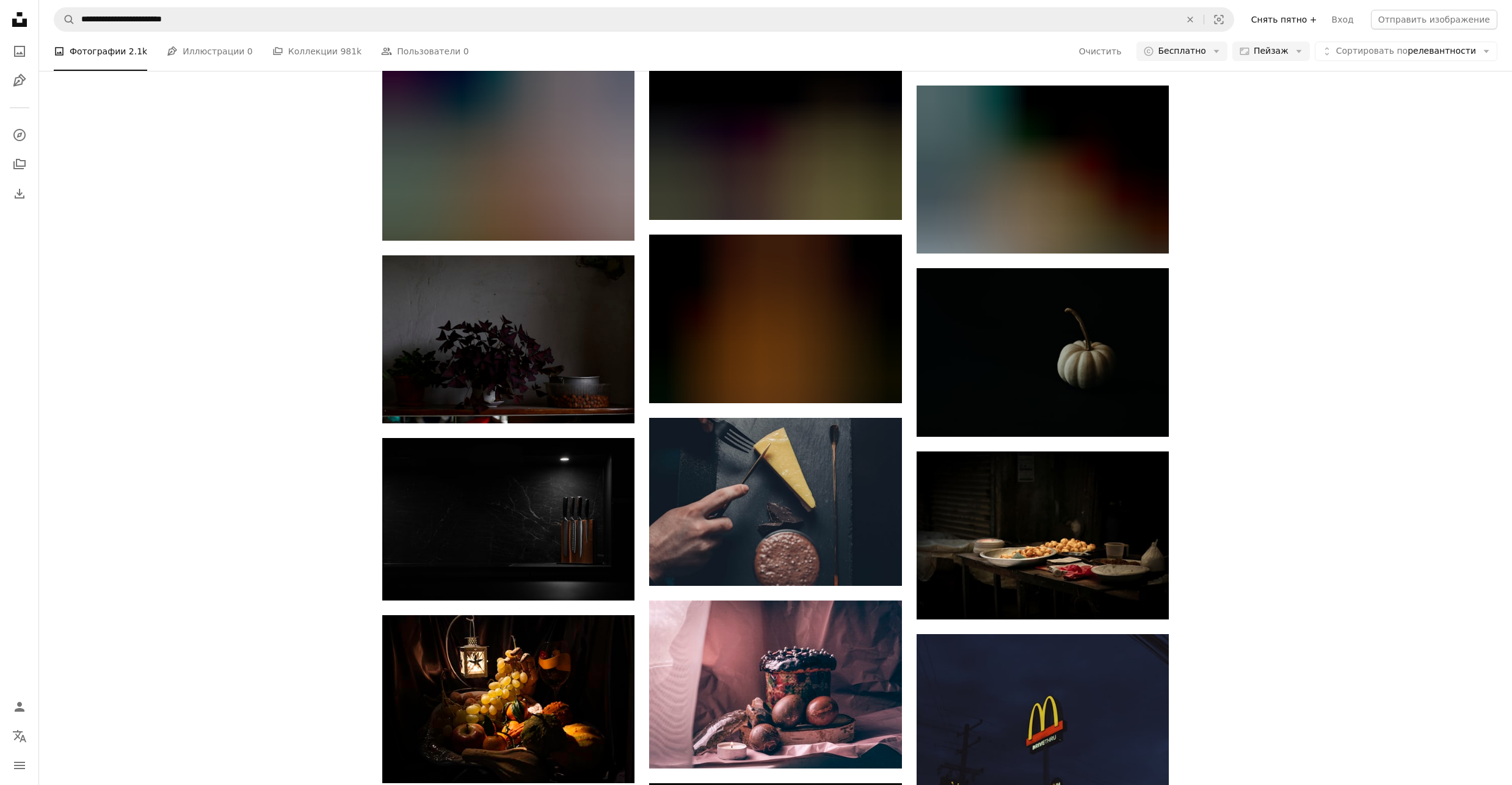
scroll to position [3400, 0]
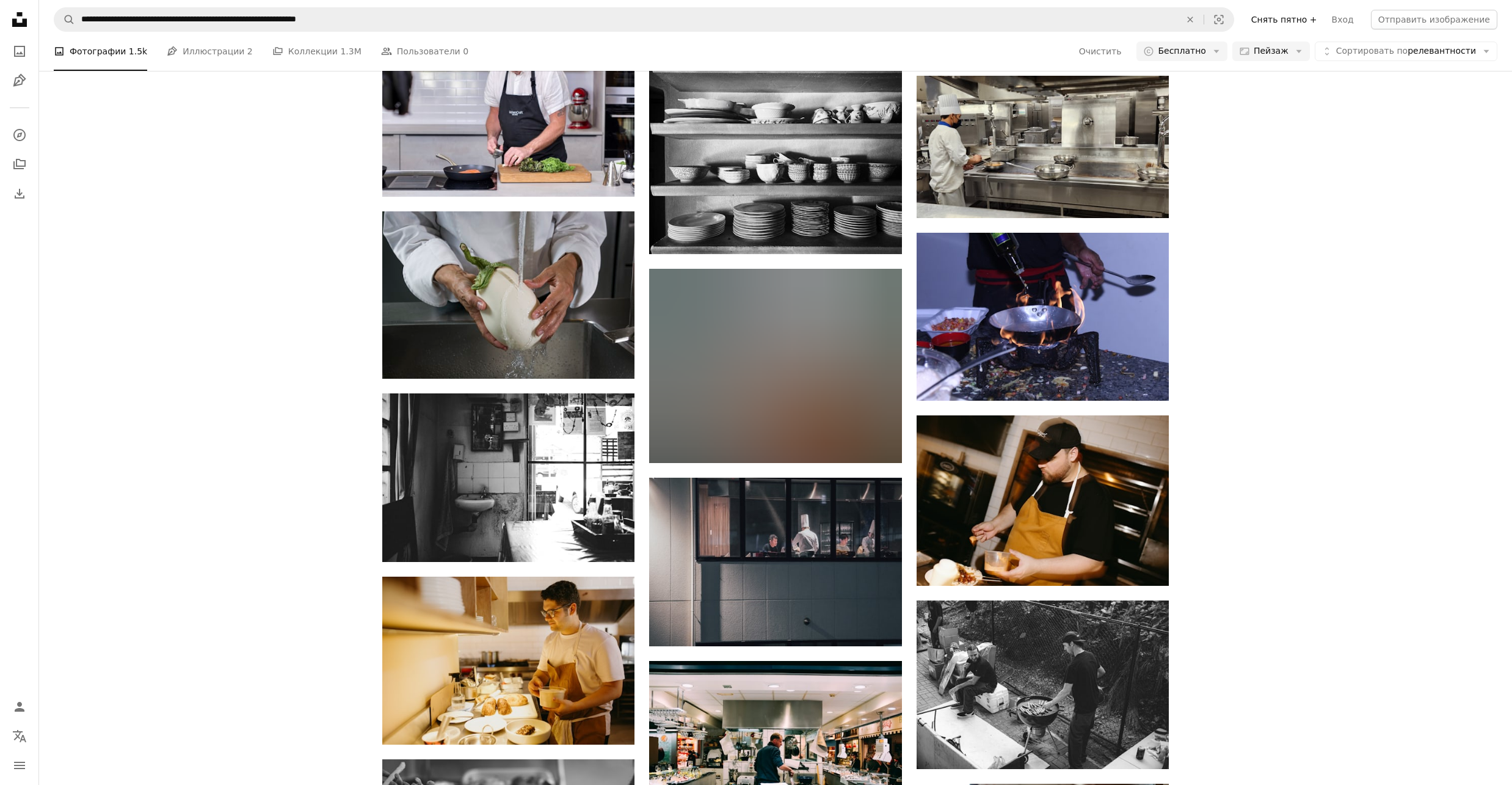
scroll to position [10076, 0]
